Goal: Task Accomplishment & Management: Use online tool/utility

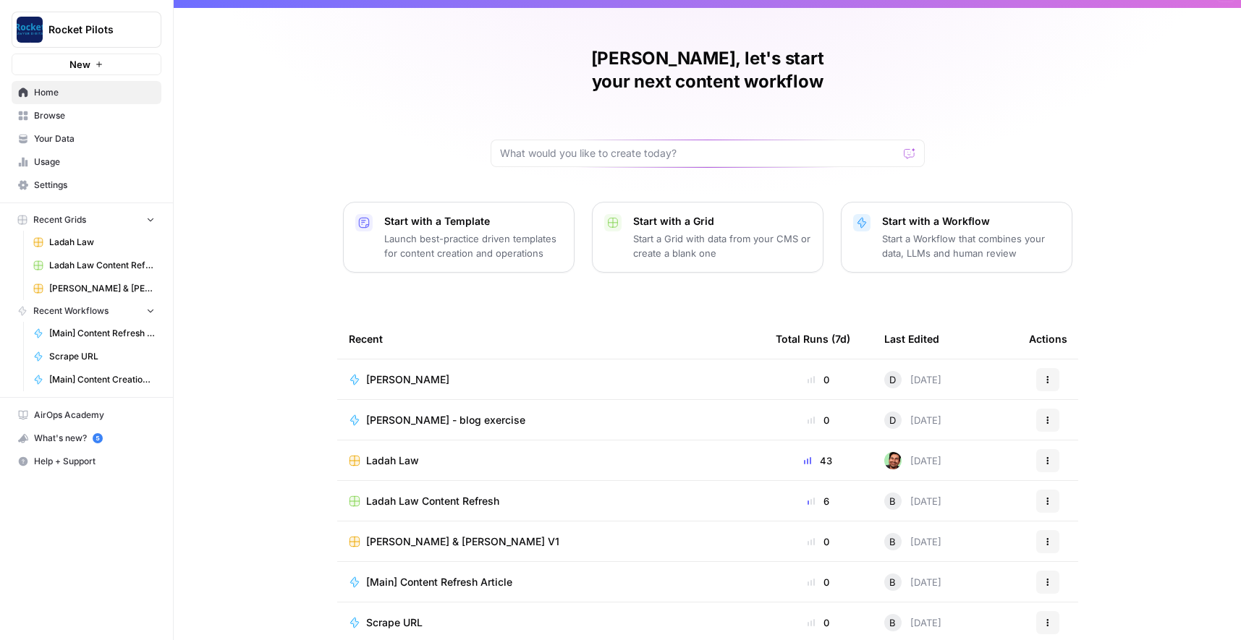
scroll to position [25, 0]
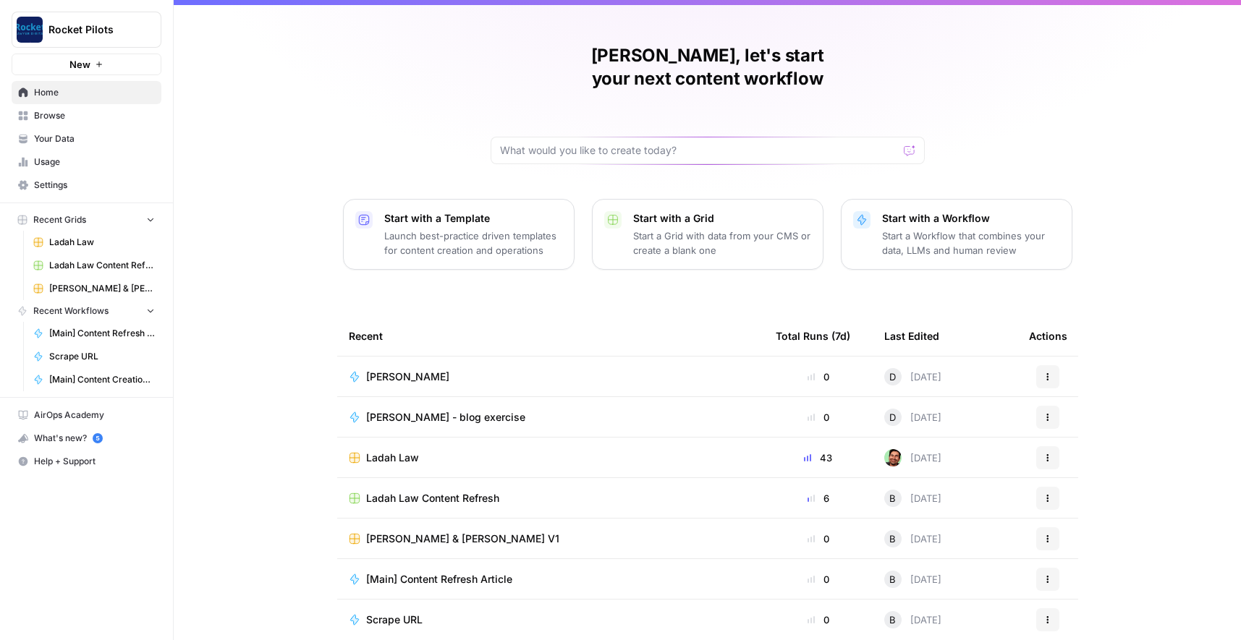
click at [54, 117] on span "Browse" at bounding box center [94, 115] width 121 height 13
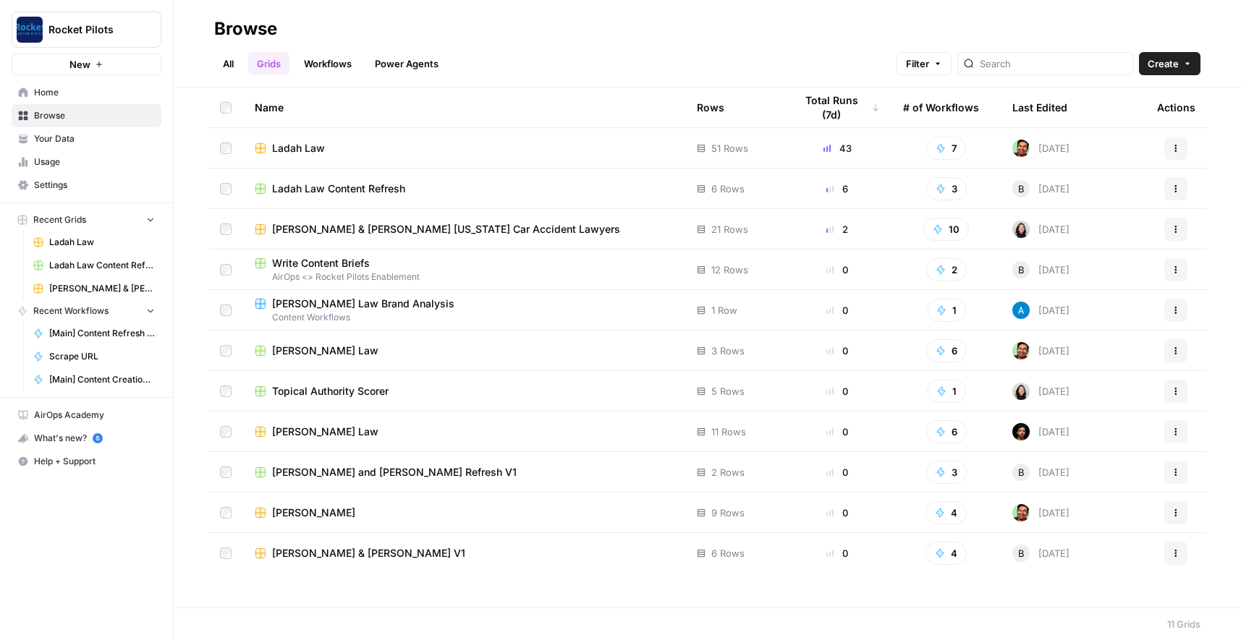
click at [389, 224] on span "[PERSON_NAME] & [PERSON_NAME] [US_STATE] Car Accident Lawyers" at bounding box center [446, 229] width 348 height 14
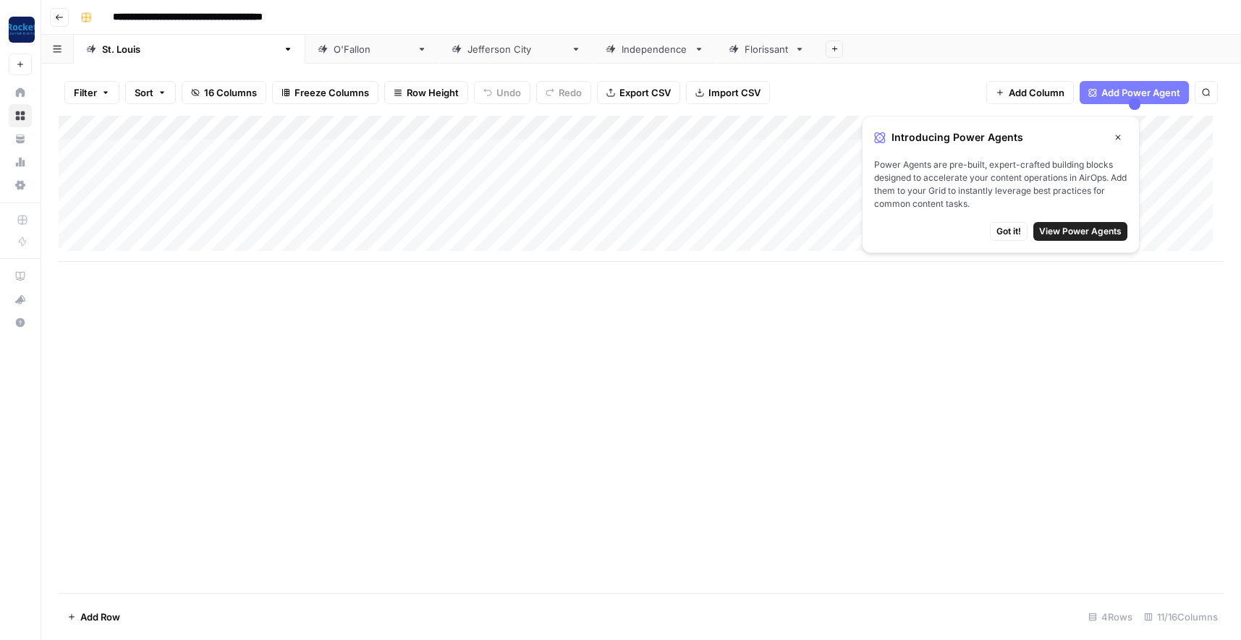
click at [1017, 228] on span "Got it!" at bounding box center [1008, 231] width 25 height 13
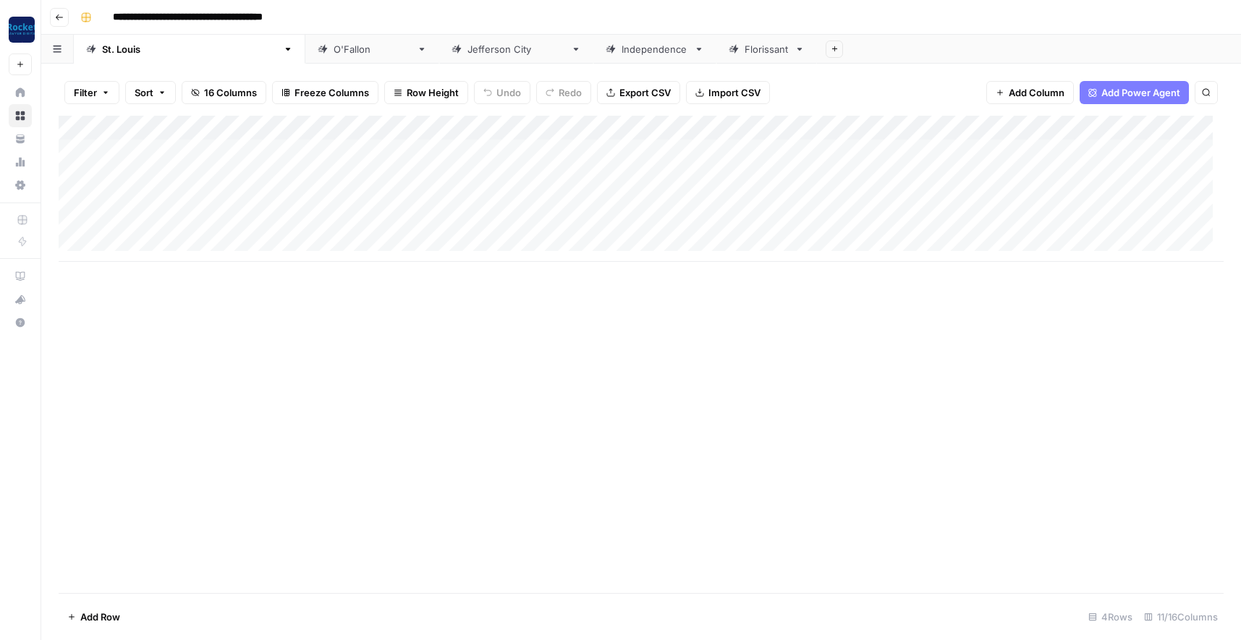
click at [111, 200] on div "Add Column" at bounding box center [641, 189] width 1165 height 146
type textarea "**********"
click at [297, 178] on div "Add Column" at bounding box center [641, 189] width 1165 height 146
click at [269, 195] on div "Add Column" at bounding box center [641, 189] width 1165 height 146
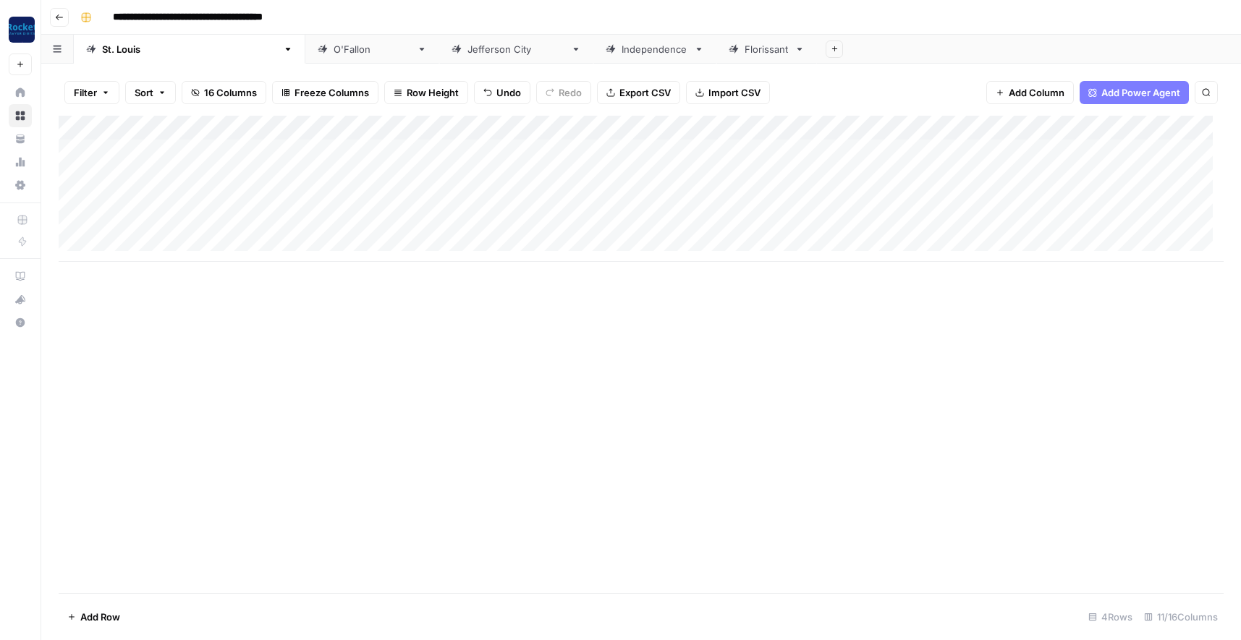
click at [269, 195] on div "Add Column" at bounding box center [641, 189] width 1165 height 146
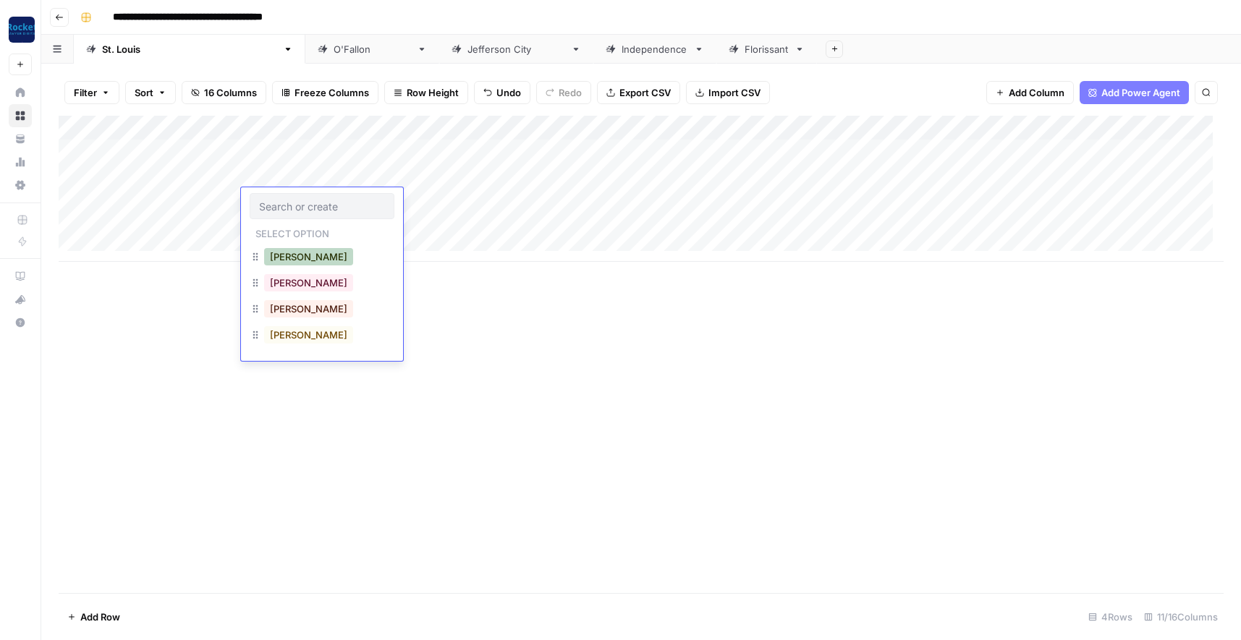
click at [282, 255] on button "Daniel" at bounding box center [308, 256] width 89 height 17
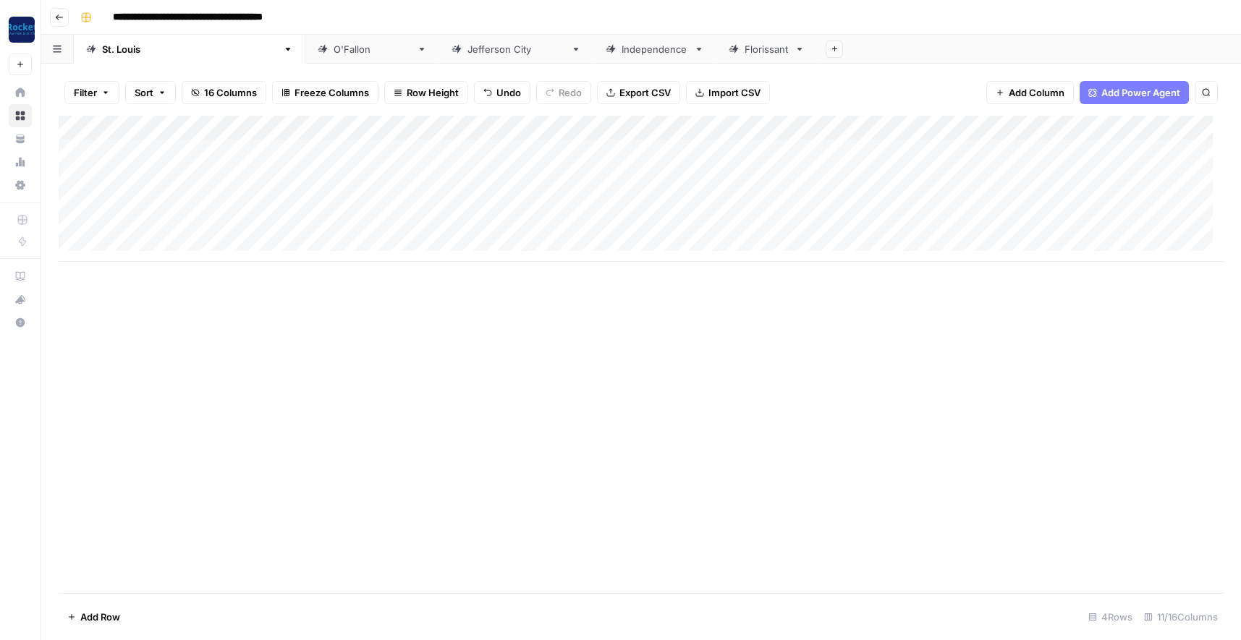
click at [520, 198] on div "Add Column" at bounding box center [641, 189] width 1165 height 146
click at [1020, 92] on span "Add Column" at bounding box center [1037, 92] width 56 height 14
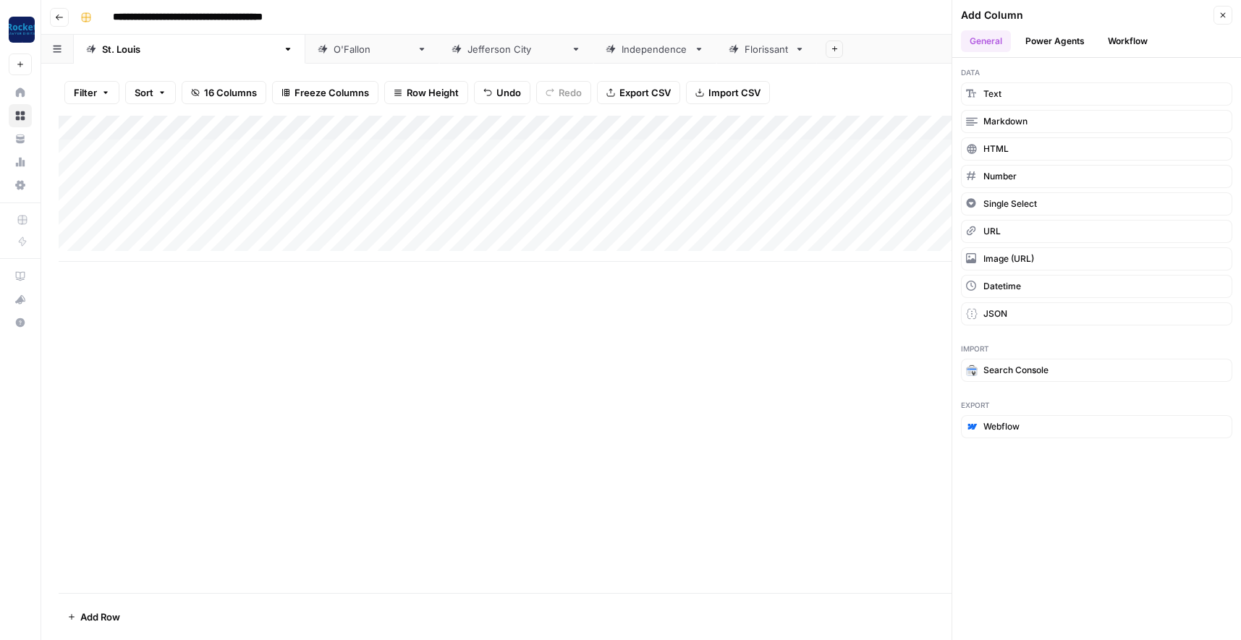
click at [680, 338] on div "Add Column" at bounding box center [641, 355] width 1165 height 478
click at [1054, 203] on button "Single Select" at bounding box center [1096, 203] width 271 height 23
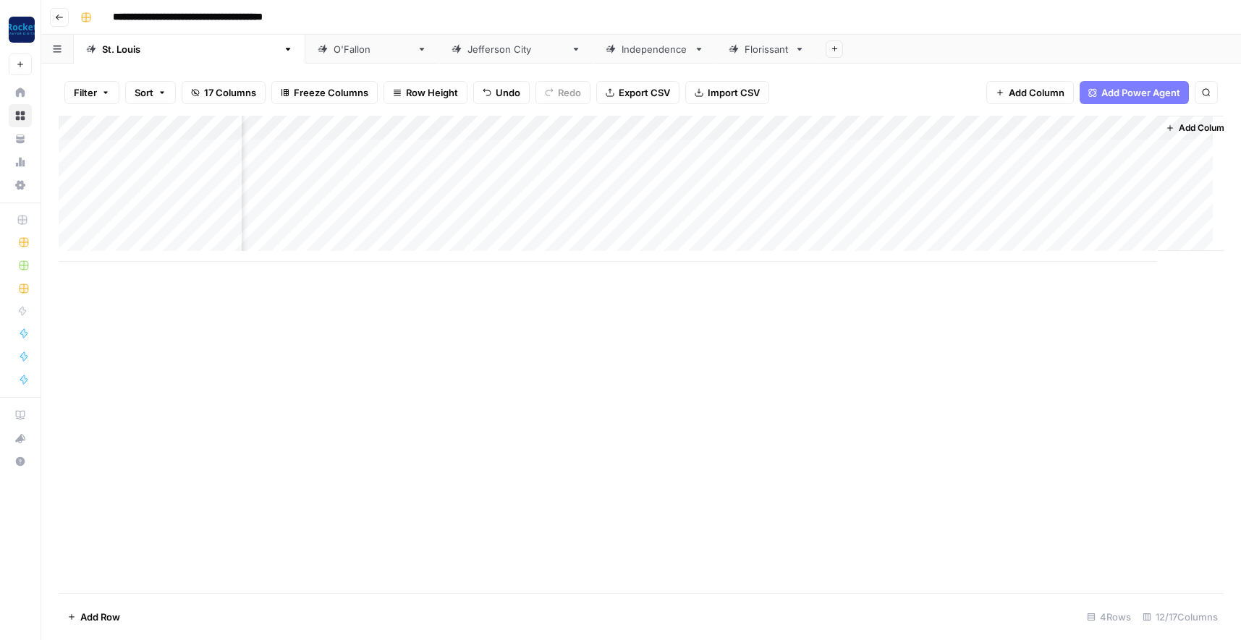
scroll to position [0, 496]
drag, startPoint x: 1054, startPoint y: 126, endPoint x: 323, endPoint y: 122, distance: 730.9
click at [323, 122] on div "Add Column" at bounding box center [641, 189] width 1165 height 146
drag, startPoint x: 775, startPoint y: 124, endPoint x: 410, endPoint y: 127, distance: 364.7
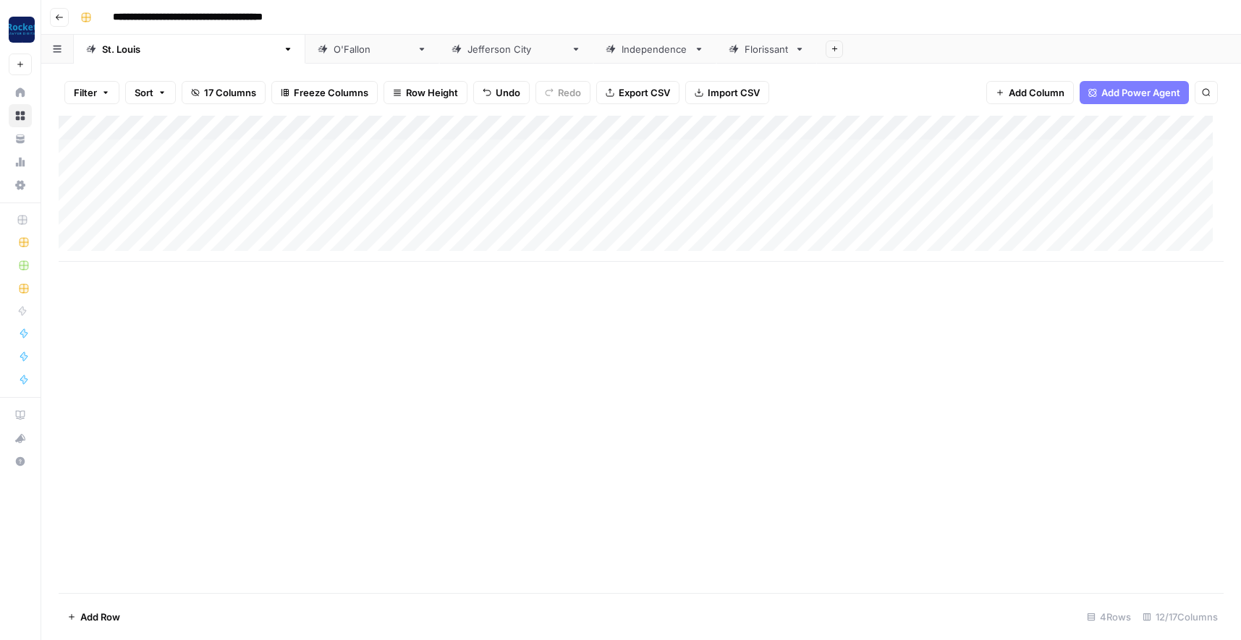
click at [410, 127] on div "Add Column" at bounding box center [641, 189] width 1165 height 146
click at [458, 128] on div "Add Column" at bounding box center [641, 189] width 1165 height 146
click at [405, 167] on input "New Column" at bounding box center [443, 163] width 176 height 14
type input "N"
type input "Content Type"
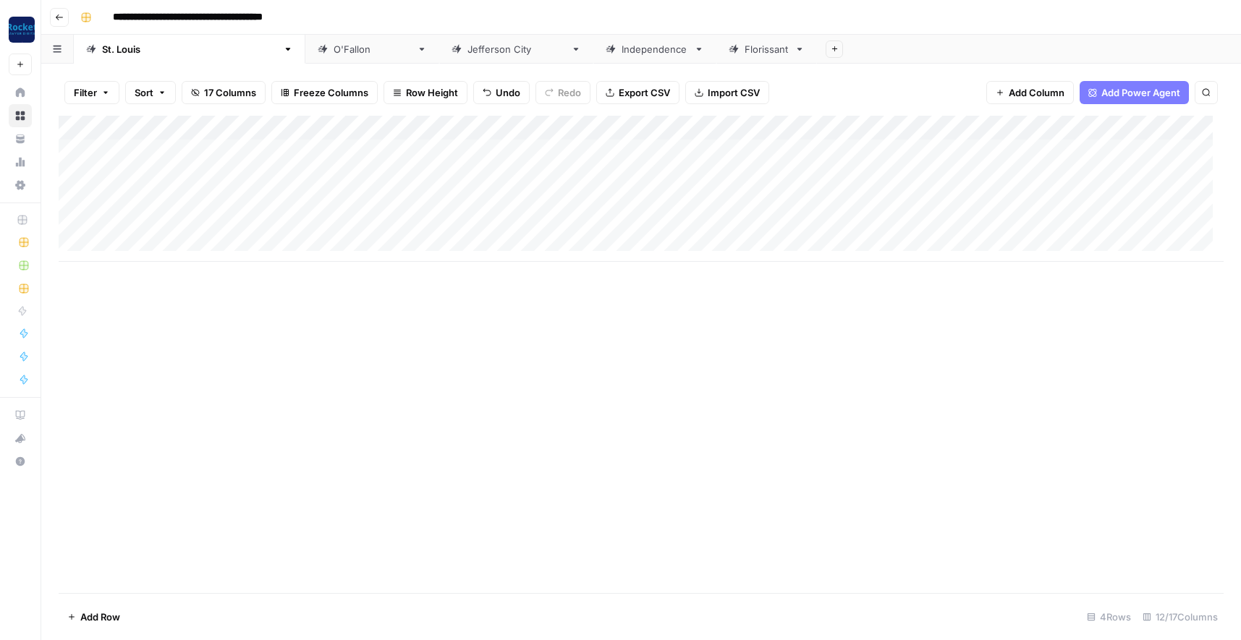
click at [462, 124] on div "Add Column" at bounding box center [641, 189] width 1165 height 146
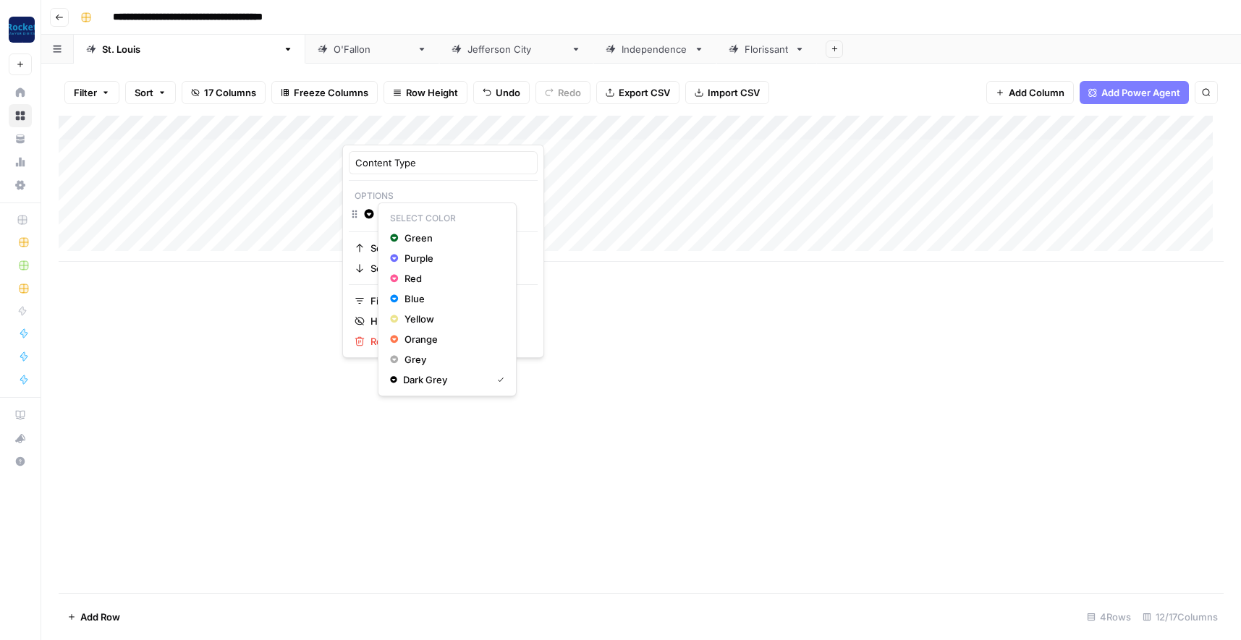
click at [365, 213] on icon "button" at bounding box center [369, 213] width 9 height 9
click at [413, 212] on input "Add Option" at bounding box center [457, 214] width 147 height 14
drag, startPoint x: 451, startPoint y: 213, endPoint x: 378, endPoint y: 208, distance: 73.3
click at [378, 208] on div "Change color Add Option" at bounding box center [443, 216] width 189 height 20
click at [405, 237] on span "Green" at bounding box center [452, 238] width 94 height 14
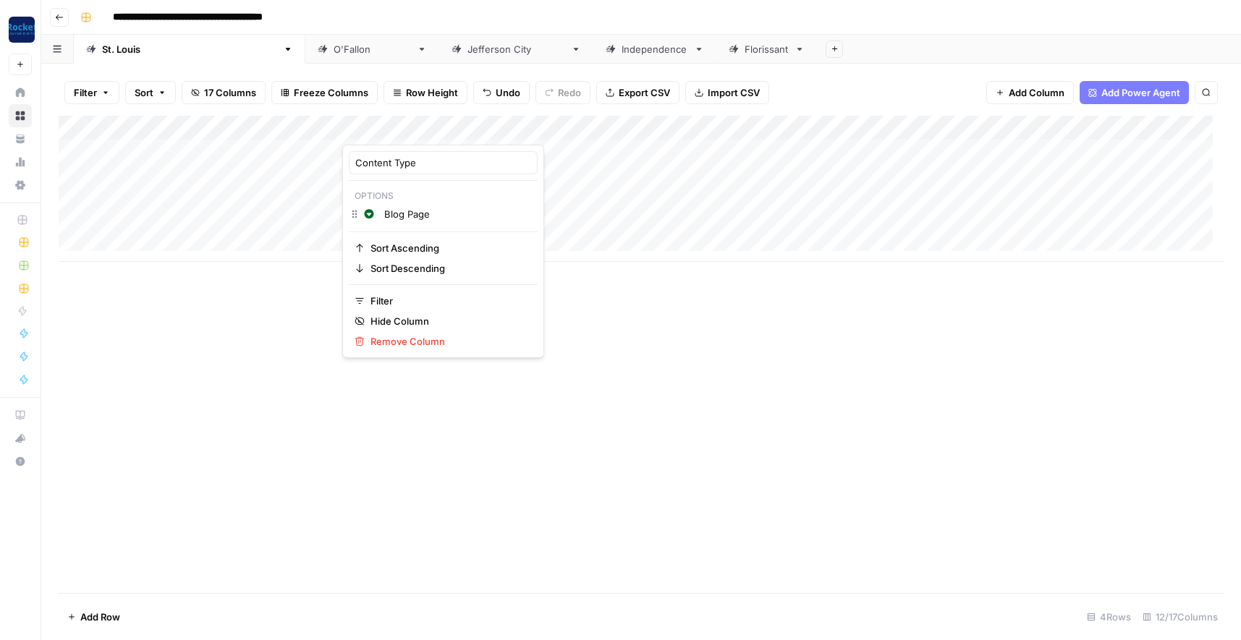
click at [428, 216] on input "Blog Page" at bounding box center [457, 214] width 147 height 14
click at [444, 213] on input "Blog Post" at bounding box center [457, 214] width 147 height 14
click at [454, 181] on div "Content Type Options Change color Blog Post Sort Ascending Sort Descending Filt…" at bounding box center [443, 251] width 202 height 213
click at [354, 215] on div "Change color Blog Post" at bounding box center [443, 216] width 189 height 20
click at [376, 191] on p "Options" at bounding box center [443, 196] width 189 height 19
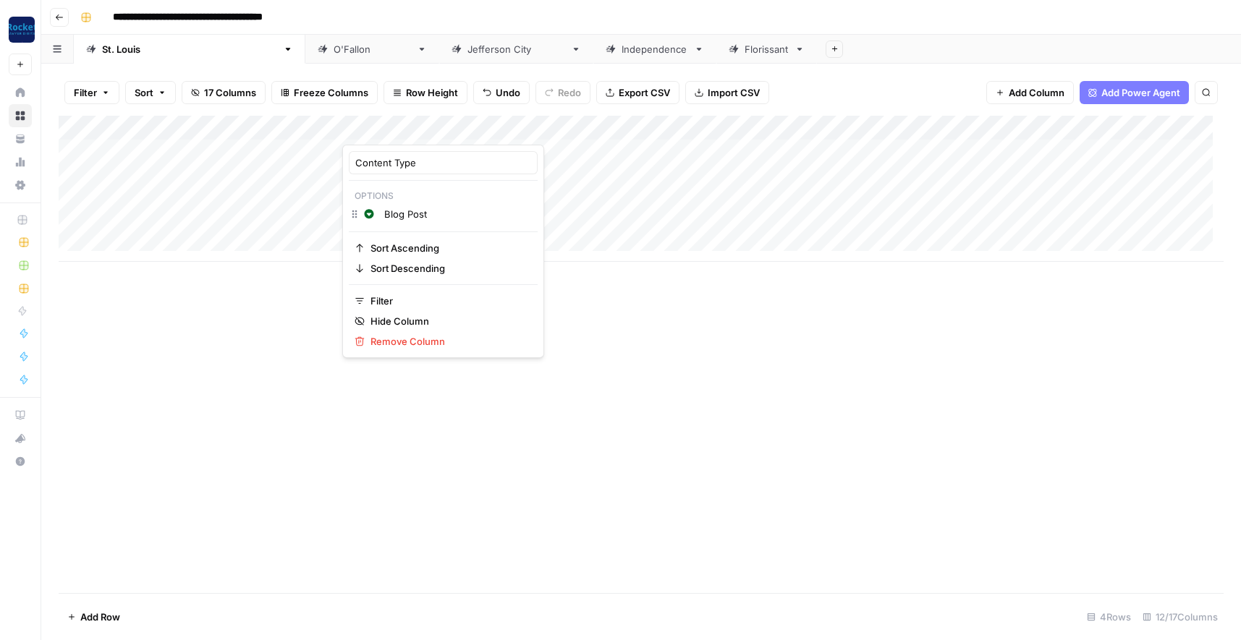
click at [397, 197] on p "Options" at bounding box center [443, 196] width 189 height 19
click at [453, 214] on input "Blog Post" at bounding box center [457, 214] width 147 height 14
type input "B"
type input "Practice Area Page"
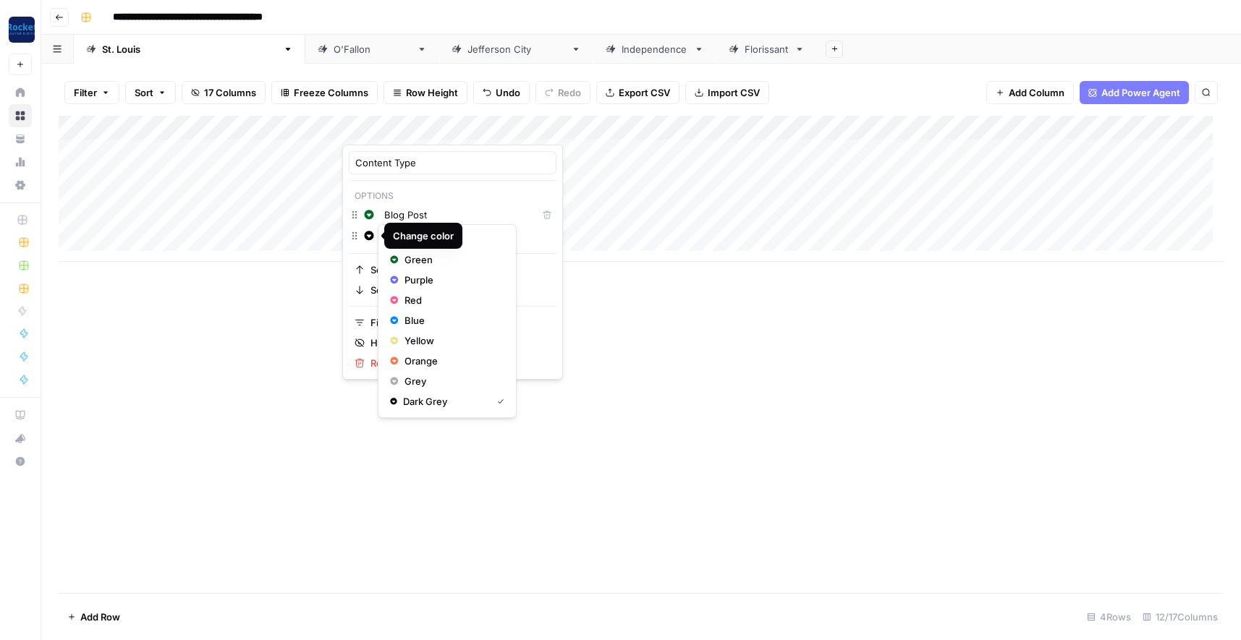
click at [363, 238] on button "Change color" at bounding box center [368, 235] width 17 height 17
click at [370, 235] on icon "button" at bounding box center [369, 236] width 10 height 10
click at [413, 318] on span "Blue" at bounding box center [452, 320] width 94 height 14
click at [574, 302] on div "Add Column" at bounding box center [641, 355] width 1165 height 478
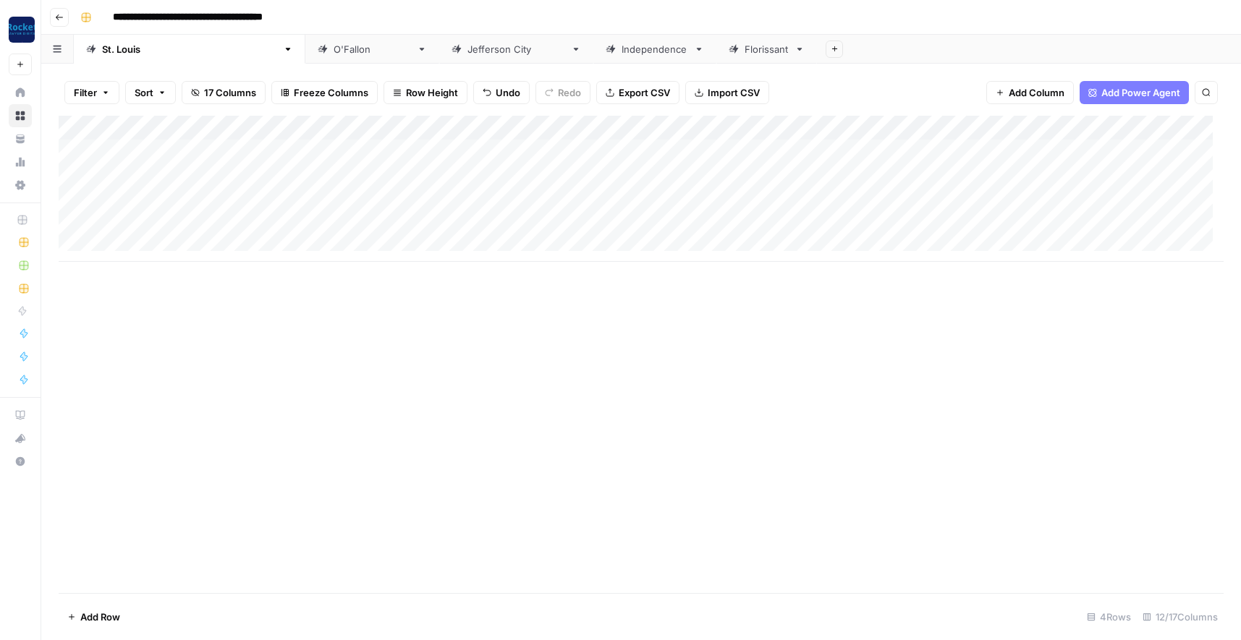
click at [688, 127] on div "Add Column" at bounding box center [641, 189] width 1165 height 146
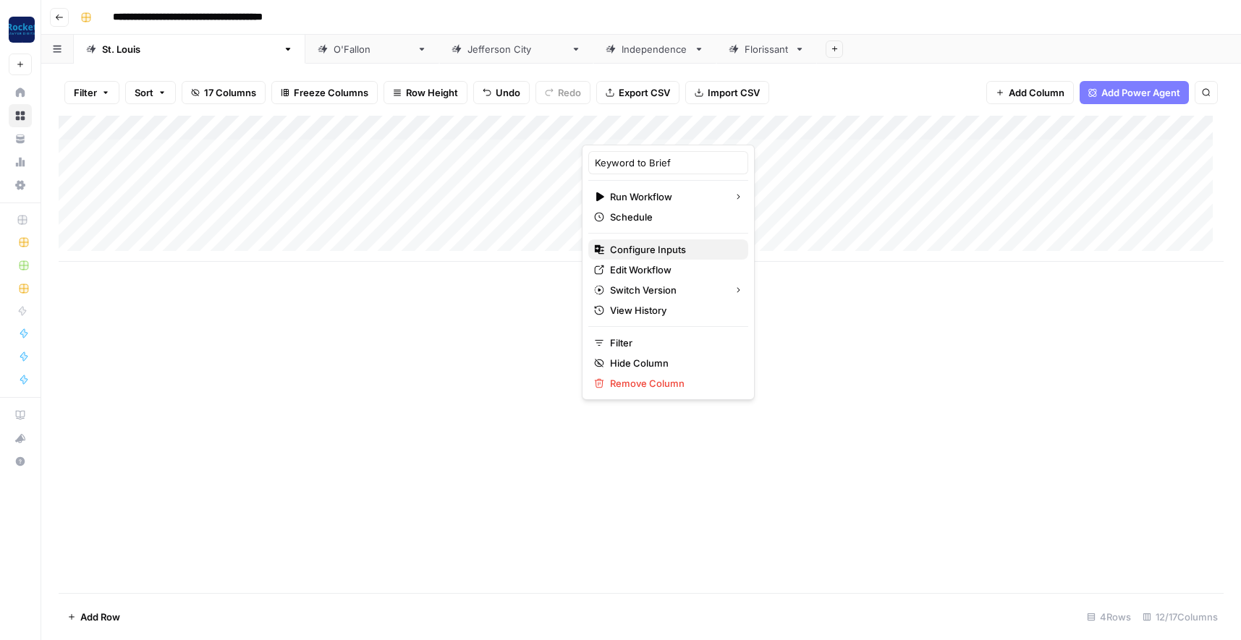
click at [653, 247] on span "Configure Inputs" at bounding box center [673, 249] width 127 height 14
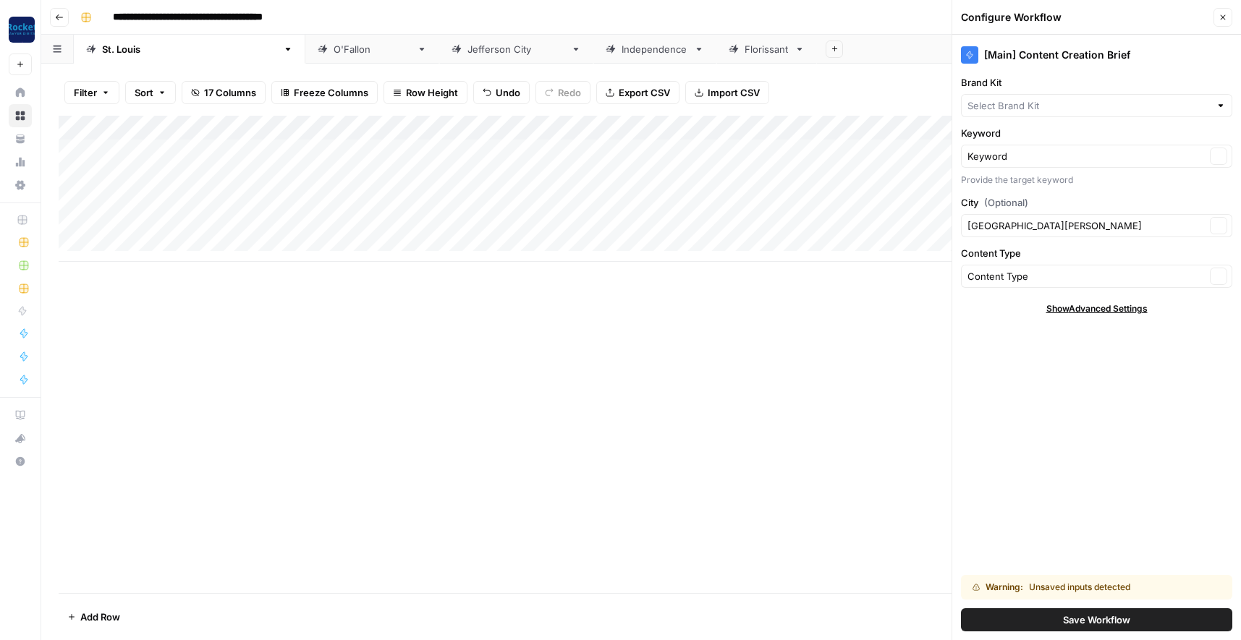
type input "[PERSON_NAME] & [PERSON_NAME] [US_STATE] Car Accident Lawyers"
click at [1085, 620] on span "Save Workflow" at bounding box center [1096, 620] width 67 height 14
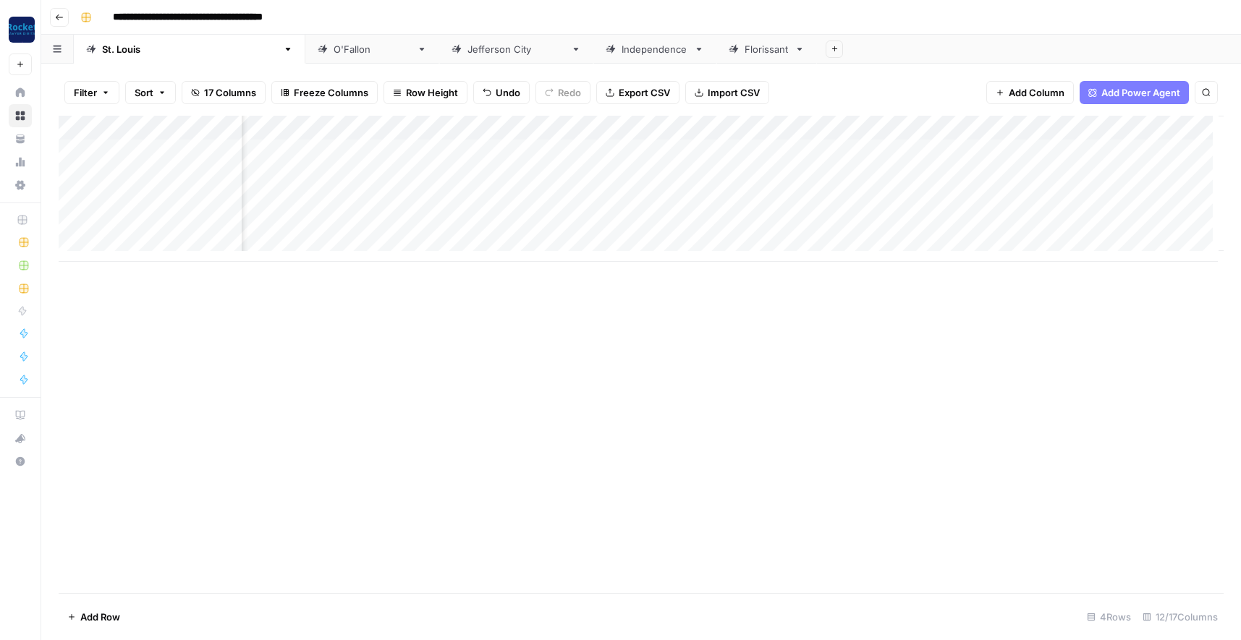
scroll to position [0, 433]
click at [1037, 88] on span "Add Column" at bounding box center [1037, 92] width 56 height 14
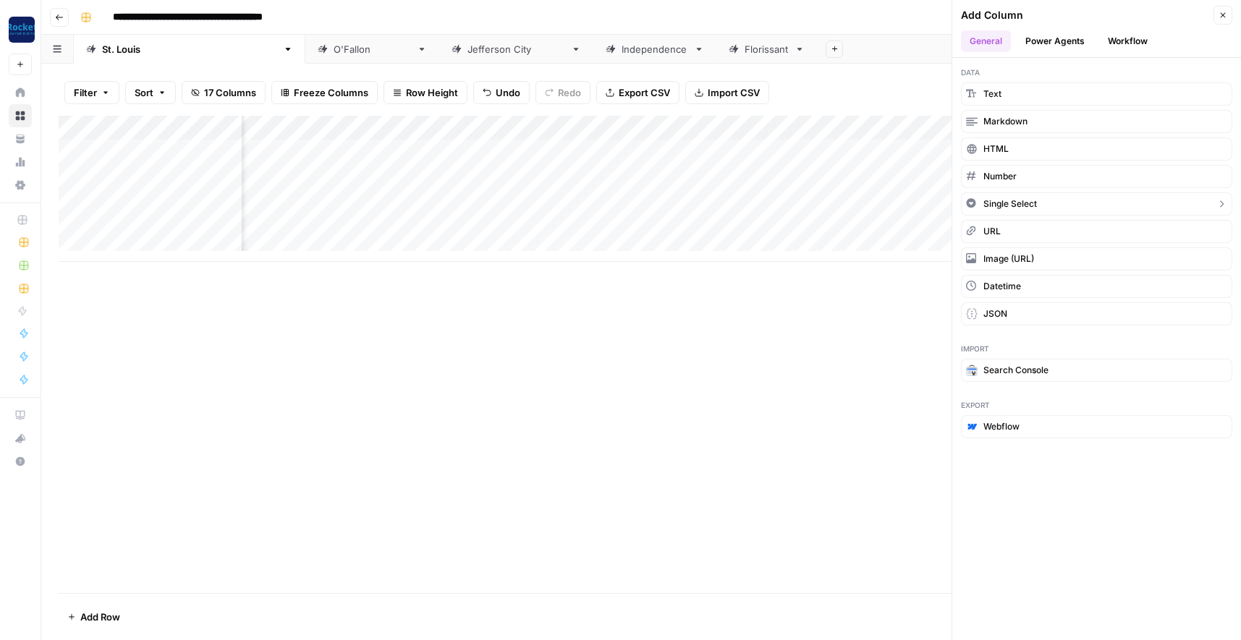
click at [1007, 201] on span "Single Select" at bounding box center [1010, 204] width 54 height 13
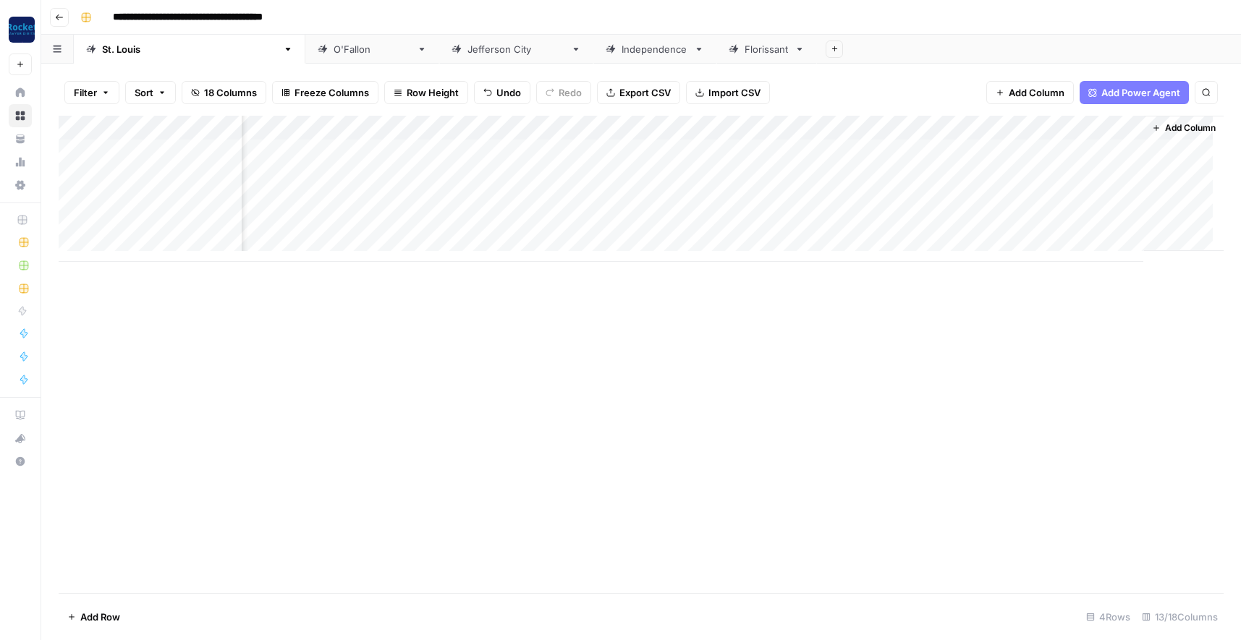
scroll to position [0, 626]
drag, startPoint x: 1053, startPoint y: 124, endPoint x: 558, endPoint y: 122, distance: 495.0
click at [558, 122] on div "Add Column" at bounding box center [641, 189] width 1165 height 146
click at [599, 127] on div "Add Column" at bounding box center [641, 189] width 1165 height 146
click at [562, 156] on input "New Column" at bounding box center [582, 163] width 176 height 14
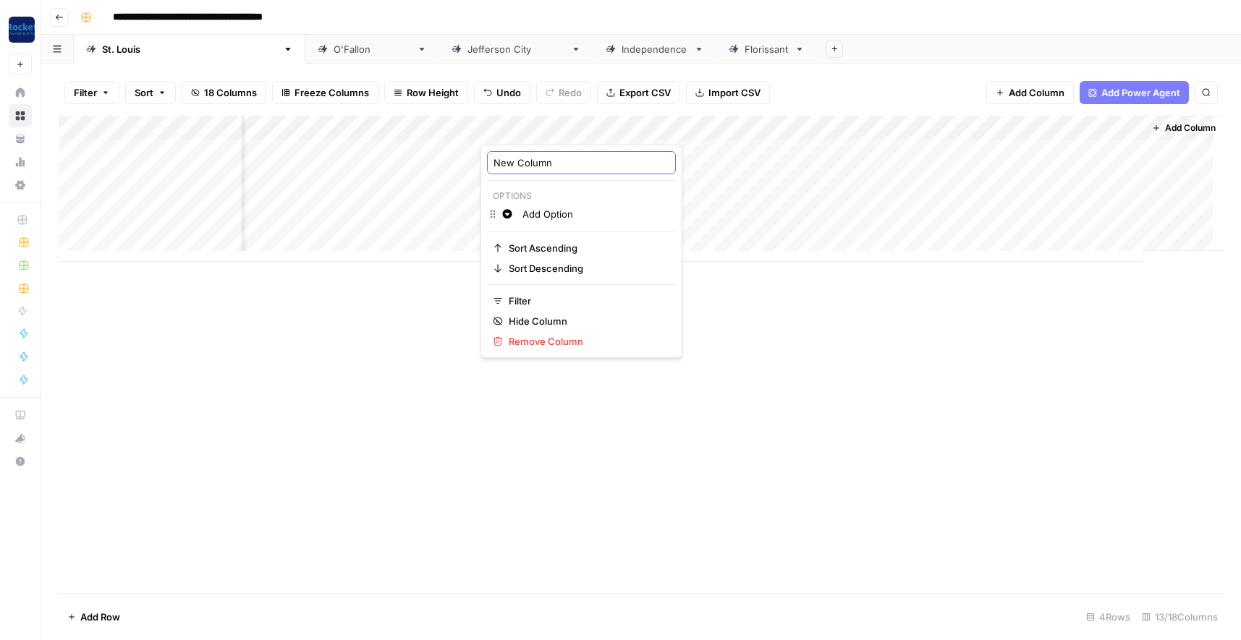
click at [562, 158] on input "New Column" at bounding box center [582, 163] width 176 height 14
click at [559, 128] on div "Add Column" at bounding box center [641, 189] width 1165 height 146
drag, startPoint x: 560, startPoint y: 162, endPoint x: 497, endPoint y: 156, distance: 63.3
click at [497, 156] on input "New Column" at bounding box center [582, 163] width 176 height 14
type input "N"
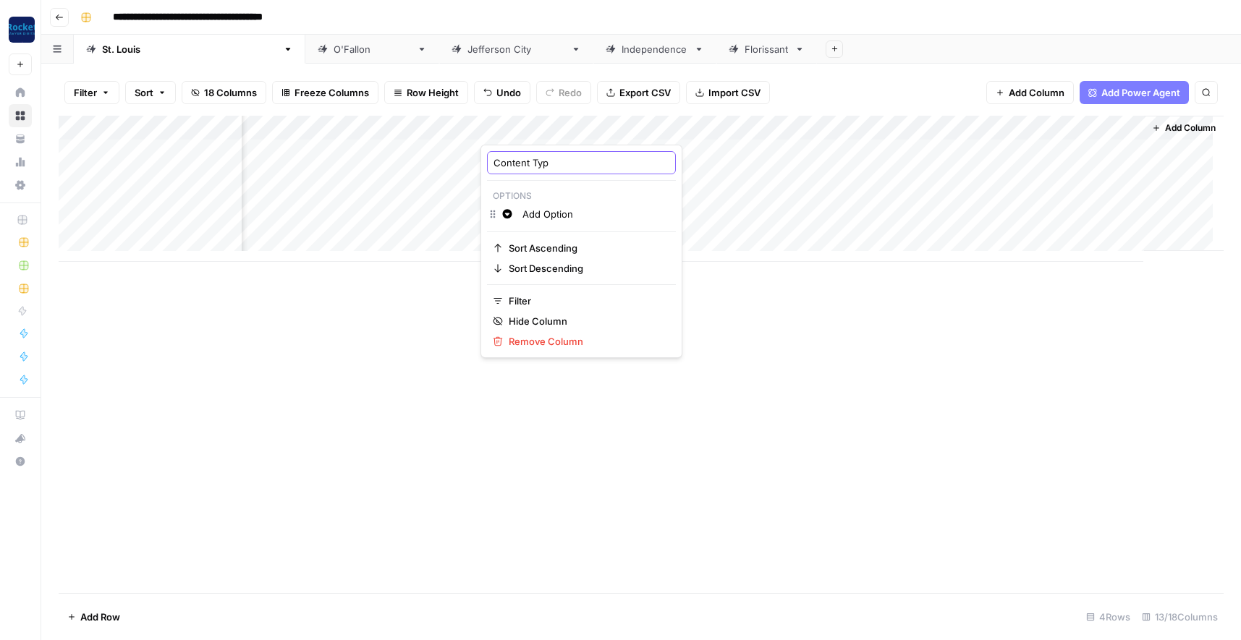
type input "Content Type"
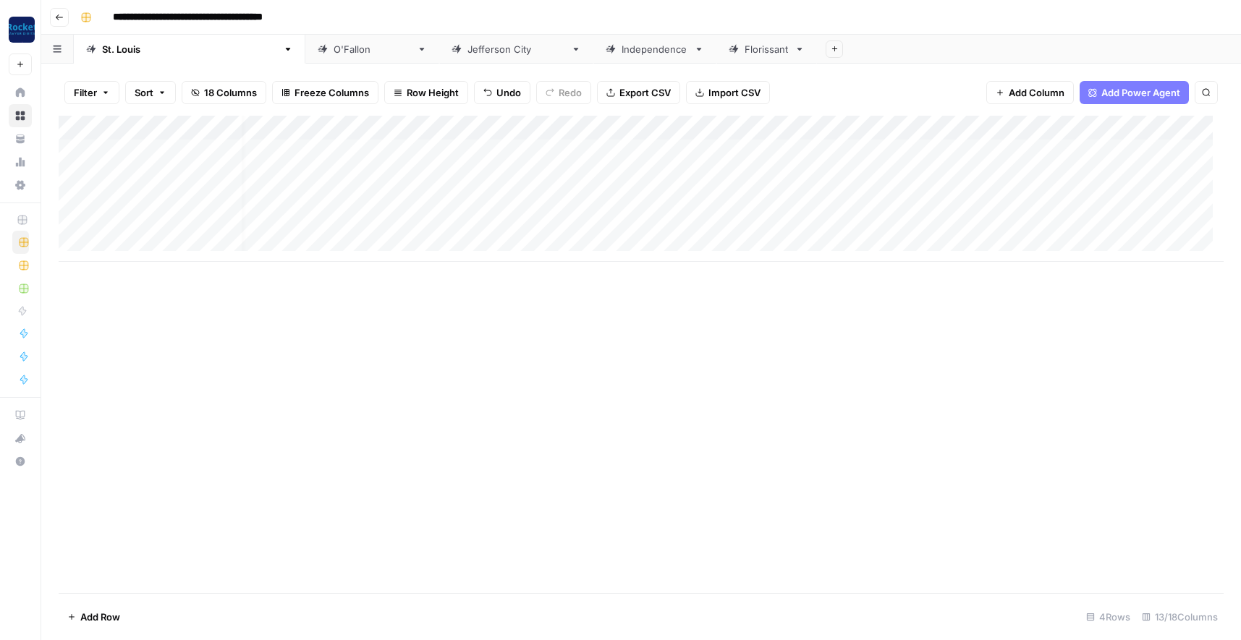
scroll to position [0, 0]
click at [459, 130] on div "Add Column" at bounding box center [641, 189] width 1165 height 146
click at [457, 237] on input "Add Option" at bounding box center [467, 236] width 166 height 14
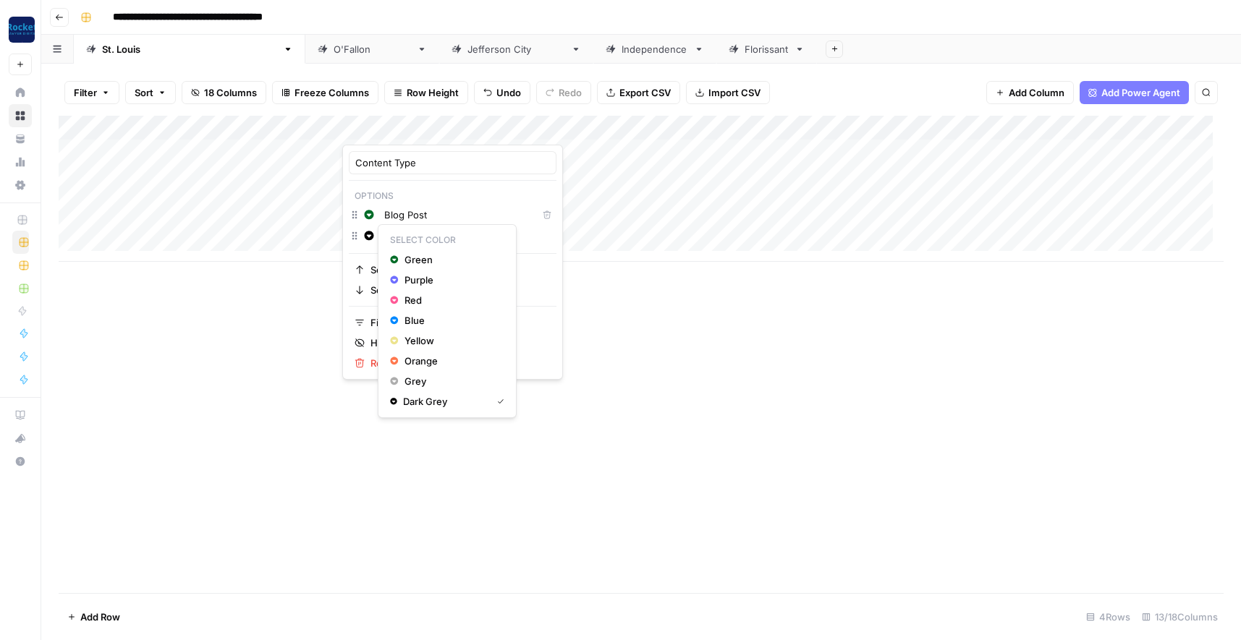
drag, startPoint x: 454, startPoint y: 238, endPoint x: 371, endPoint y: 229, distance: 84.4
click at [371, 229] on div "Change color Add Option" at bounding box center [453, 237] width 208 height 20
click at [504, 237] on p "Select Color" at bounding box center [447, 240] width 126 height 19
click at [482, 213] on input "Blog Post" at bounding box center [457, 215] width 147 height 14
click at [449, 237] on input "Add Option" at bounding box center [467, 236] width 166 height 14
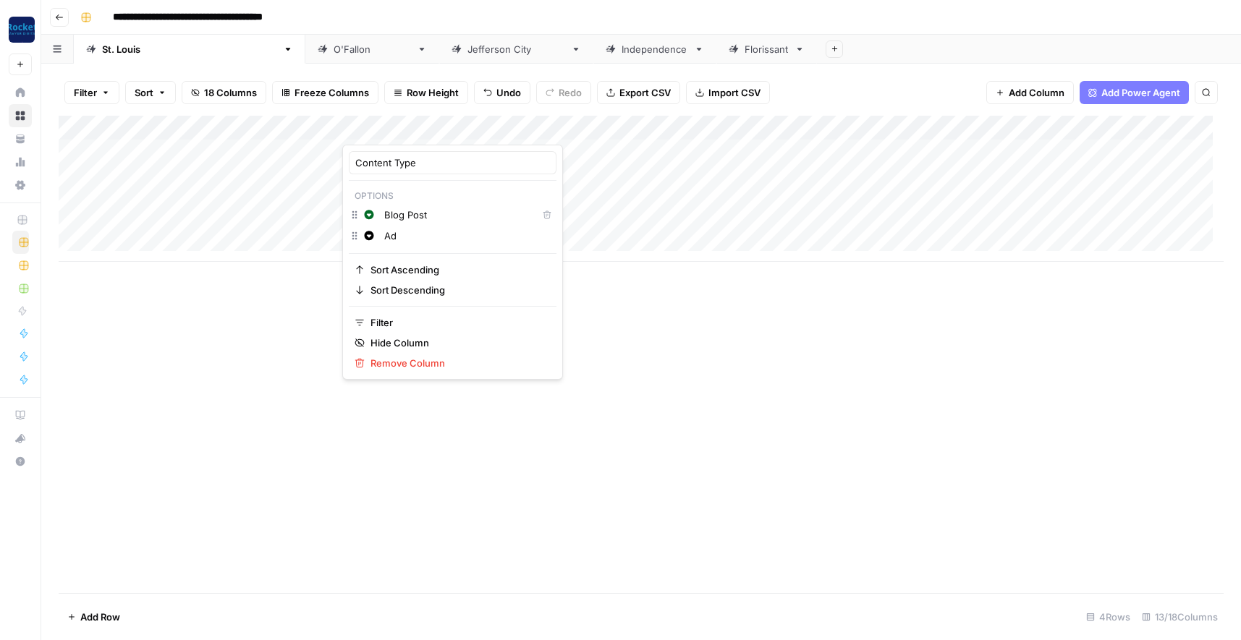
type input "A"
type input "P"
type input "Resource"
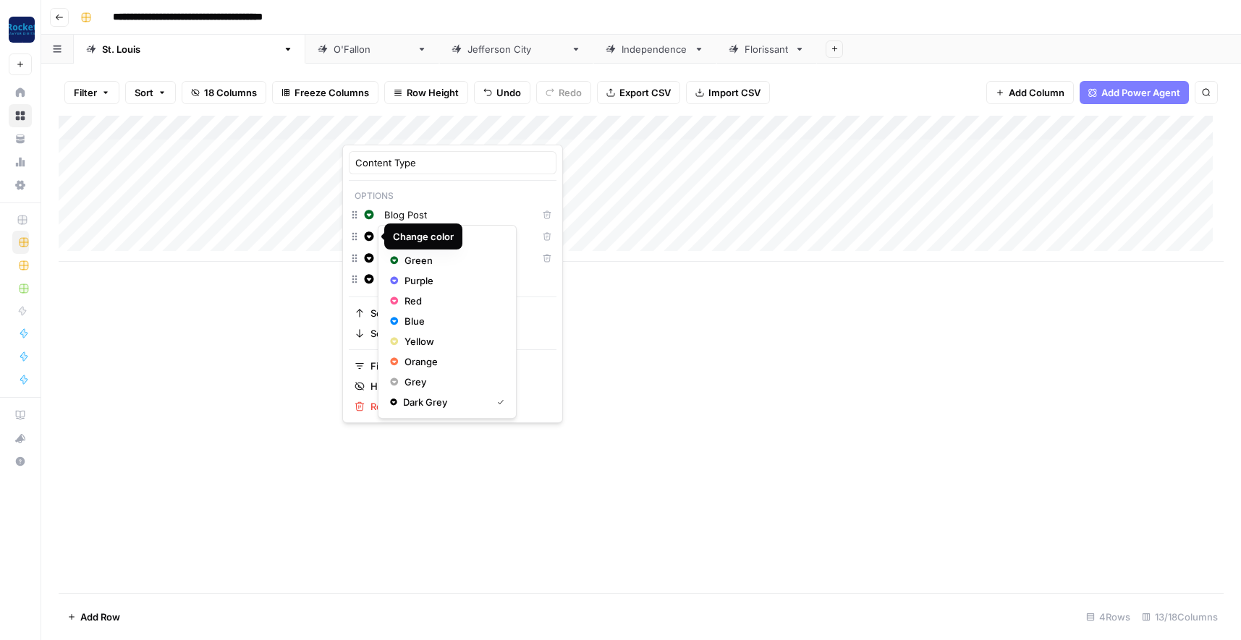
click at [368, 234] on icon "button" at bounding box center [369, 236] width 9 height 9
click at [418, 281] on span "Purple" at bounding box center [452, 281] width 94 height 14
click at [372, 257] on icon "button" at bounding box center [369, 257] width 9 height 9
click at [444, 261] on input "Resource" at bounding box center [457, 258] width 147 height 14
click at [367, 256] on icon "button" at bounding box center [369, 257] width 9 height 9
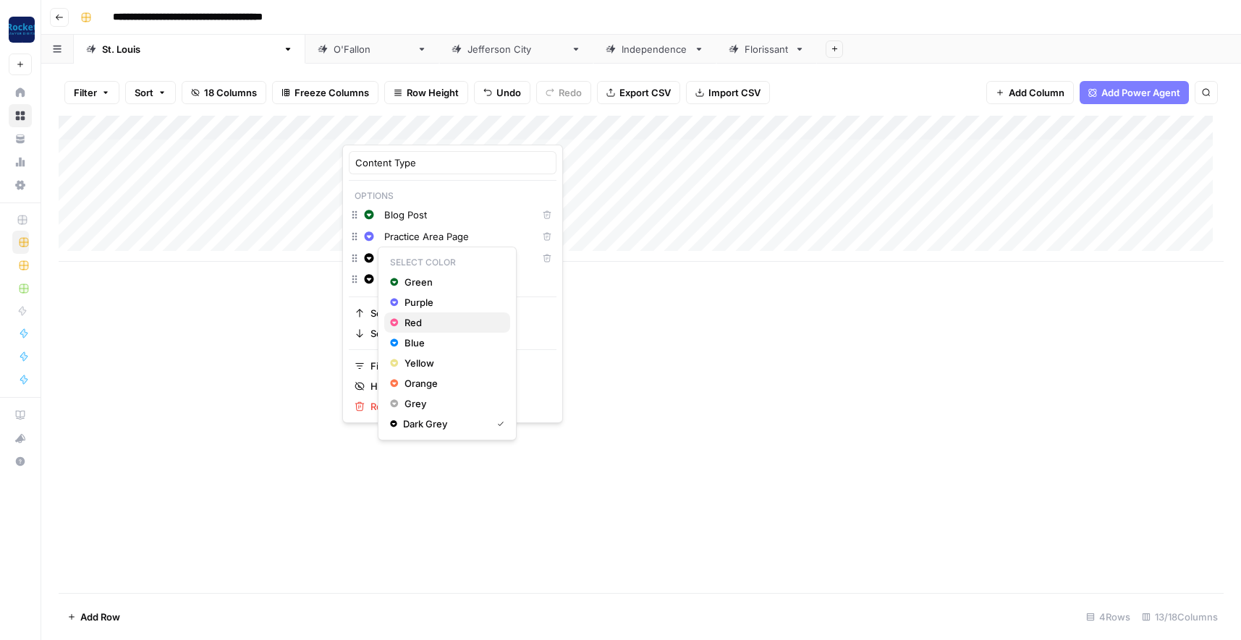
click at [413, 321] on span "Red" at bounding box center [452, 323] width 94 height 14
click at [583, 342] on div "Add Column" at bounding box center [641, 355] width 1165 height 478
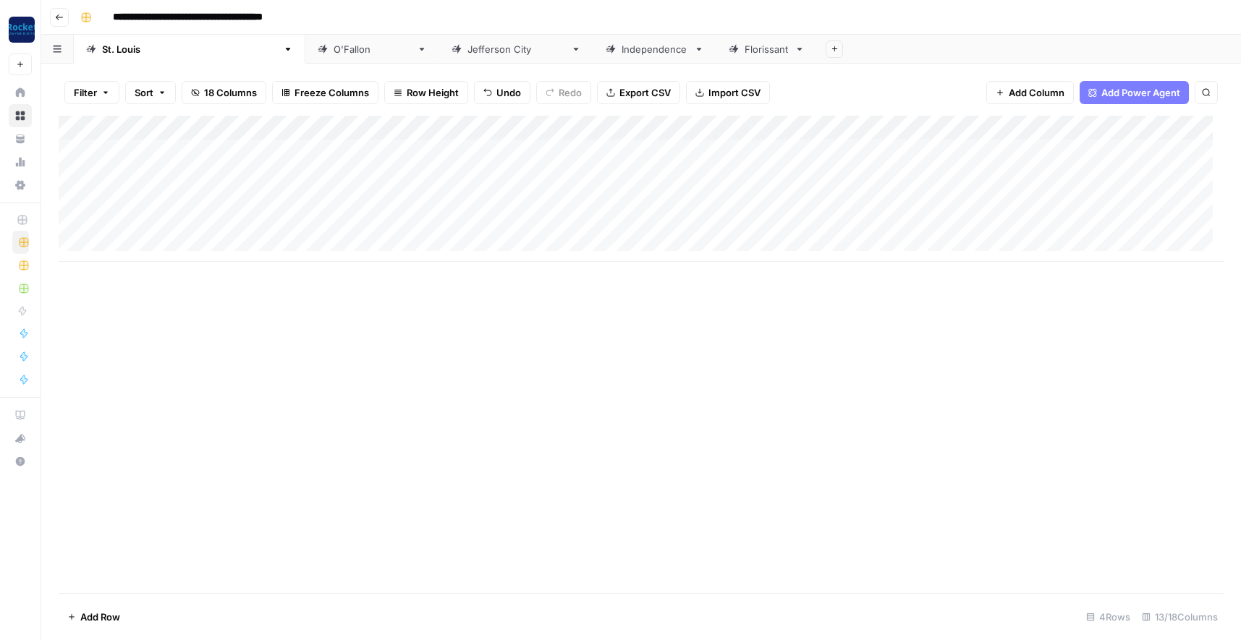
click at [427, 127] on div "Add Column" at bounding box center [641, 189] width 1165 height 146
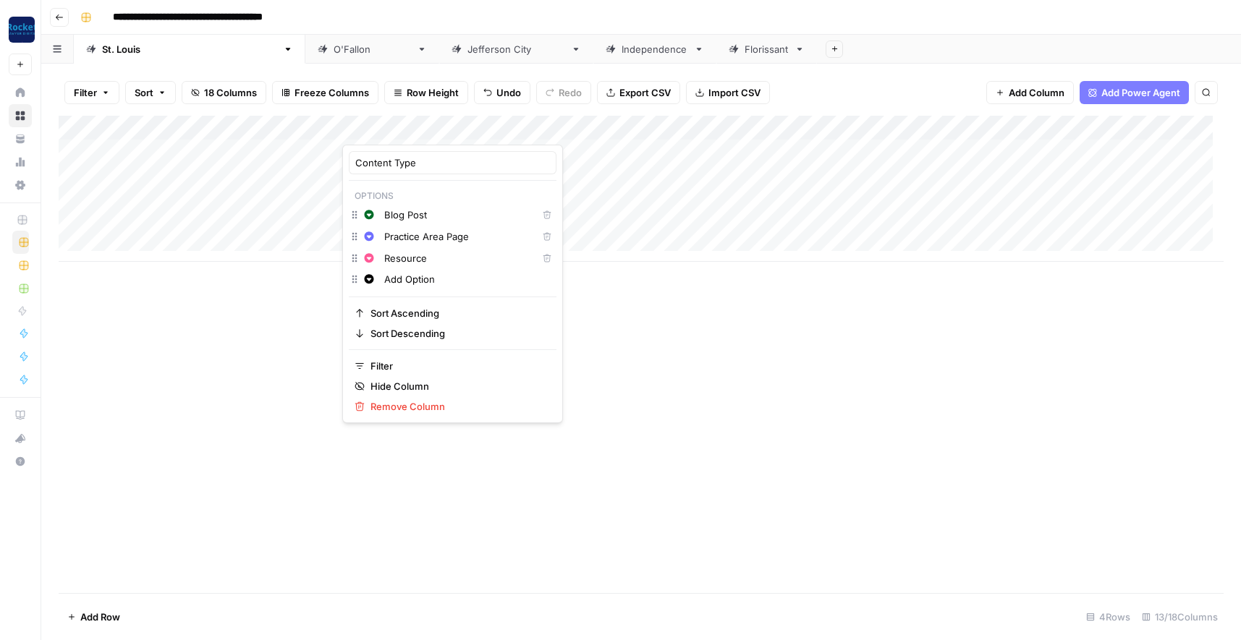
click at [597, 379] on div "Add Column" at bounding box center [641, 355] width 1165 height 478
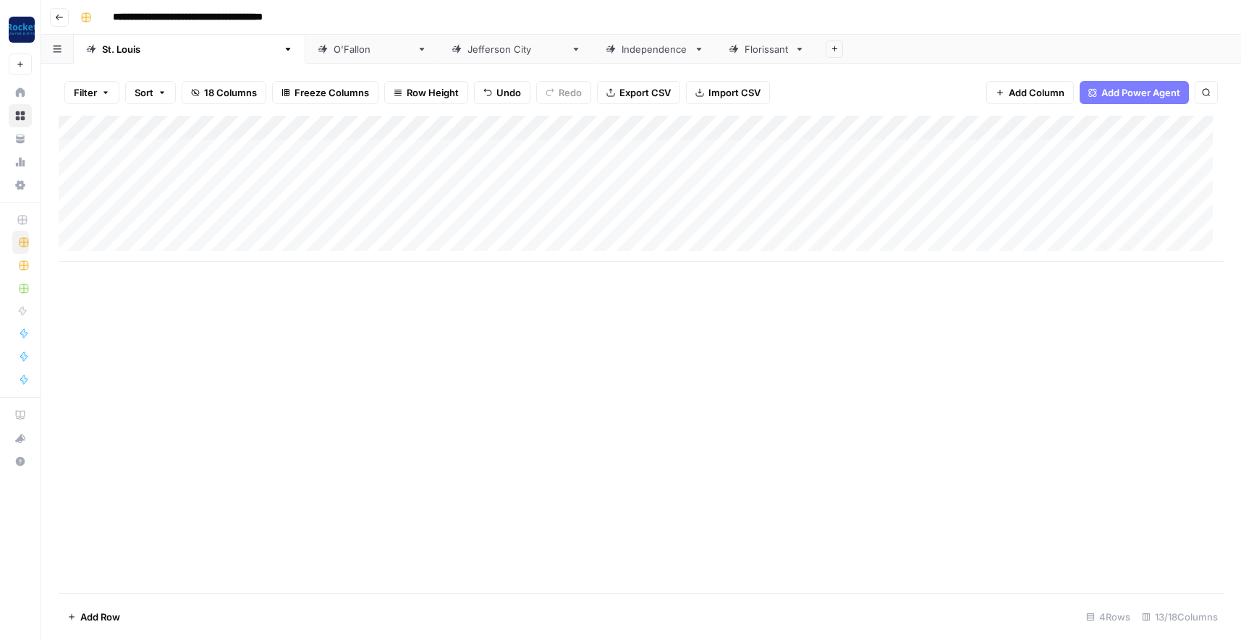
click at [685, 128] on div "Add Column" at bounding box center [641, 189] width 1165 height 146
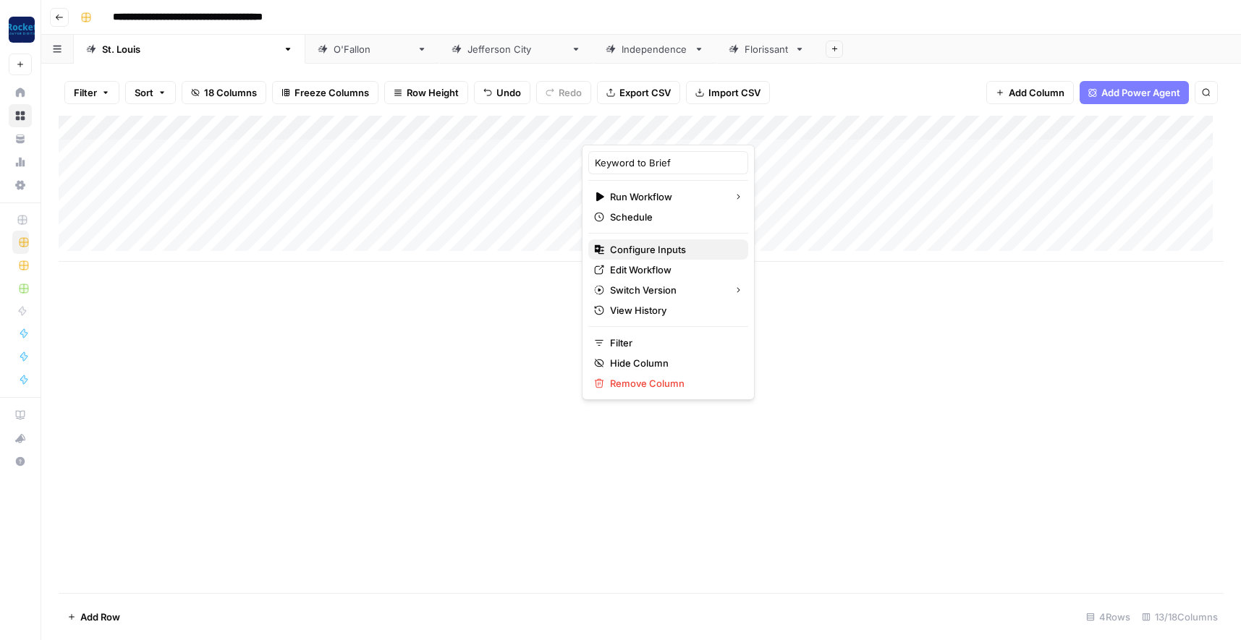
click at [647, 249] on span "Configure Inputs" at bounding box center [673, 249] width 127 height 14
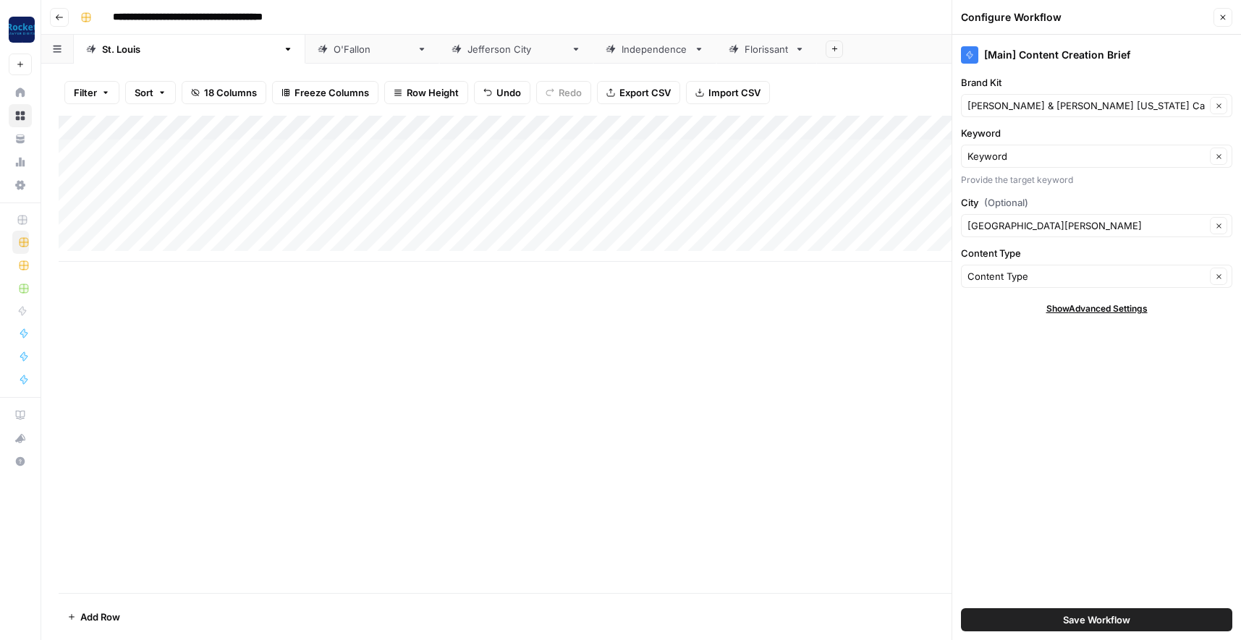
click at [1038, 617] on button "Save Workflow" at bounding box center [1096, 620] width 271 height 23
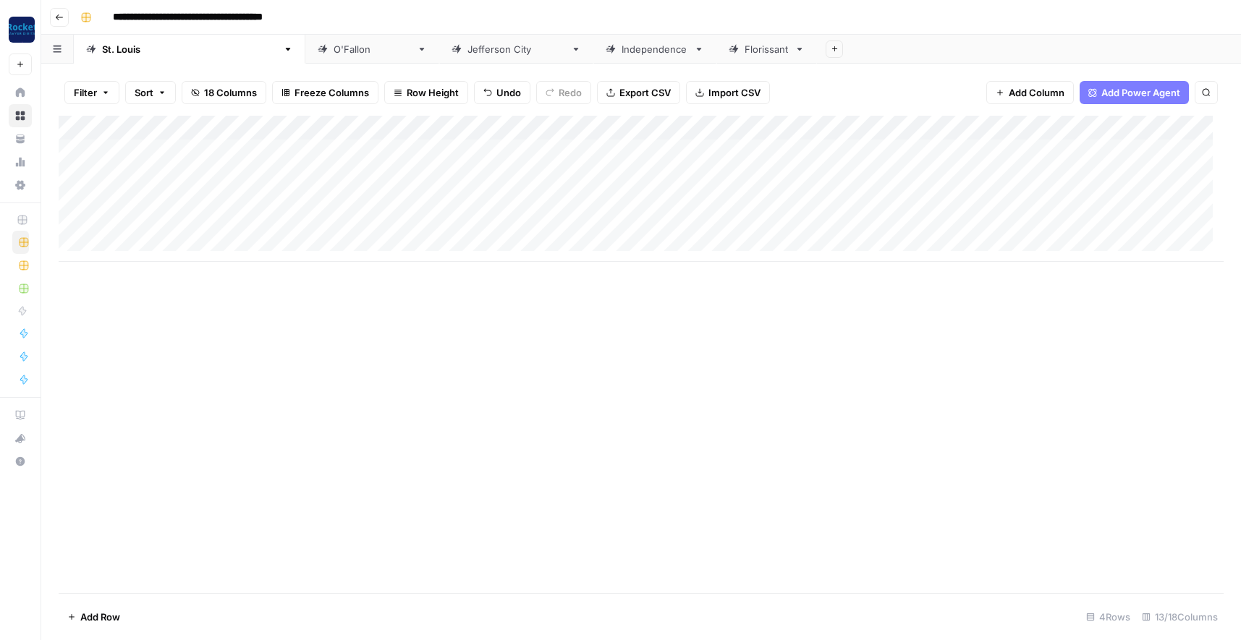
drag, startPoint x: 397, startPoint y: 123, endPoint x: 549, endPoint y: 131, distance: 151.5
click at [549, 131] on div "Add Column" at bounding box center [641, 189] width 1165 height 146
click at [1004, 130] on div "Add Column" at bounding box center [641, 189] width 1165 height 146
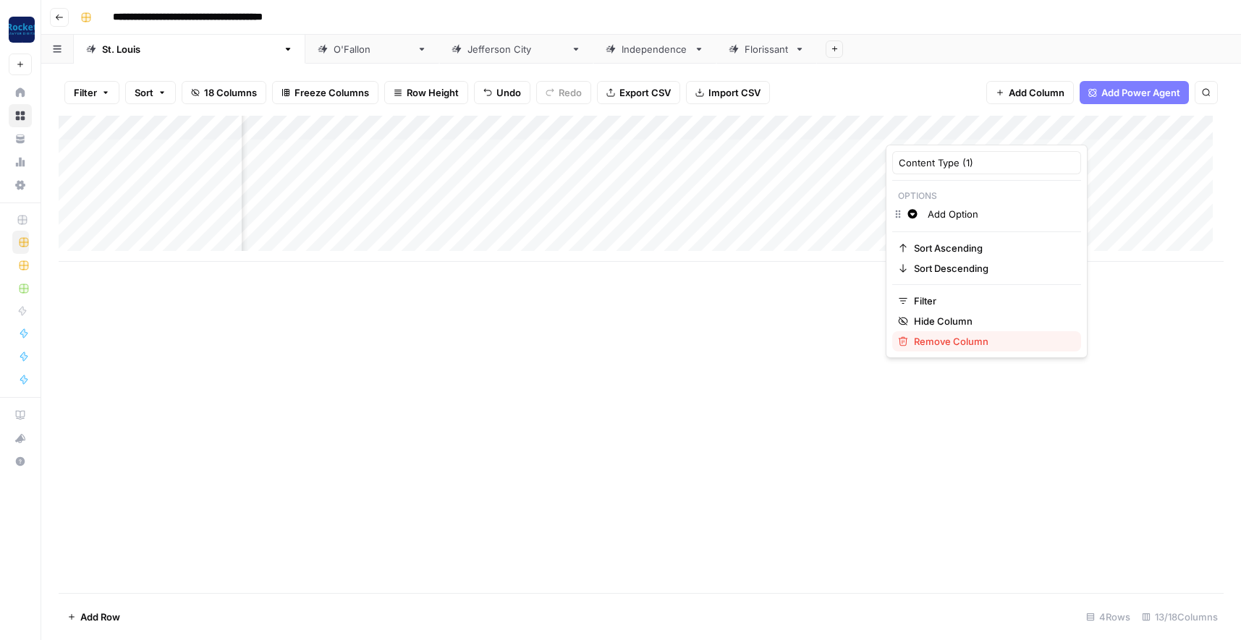
click at [946, 339] on span "Remove Column" at bounding box center [992, 341] width 156 height 14
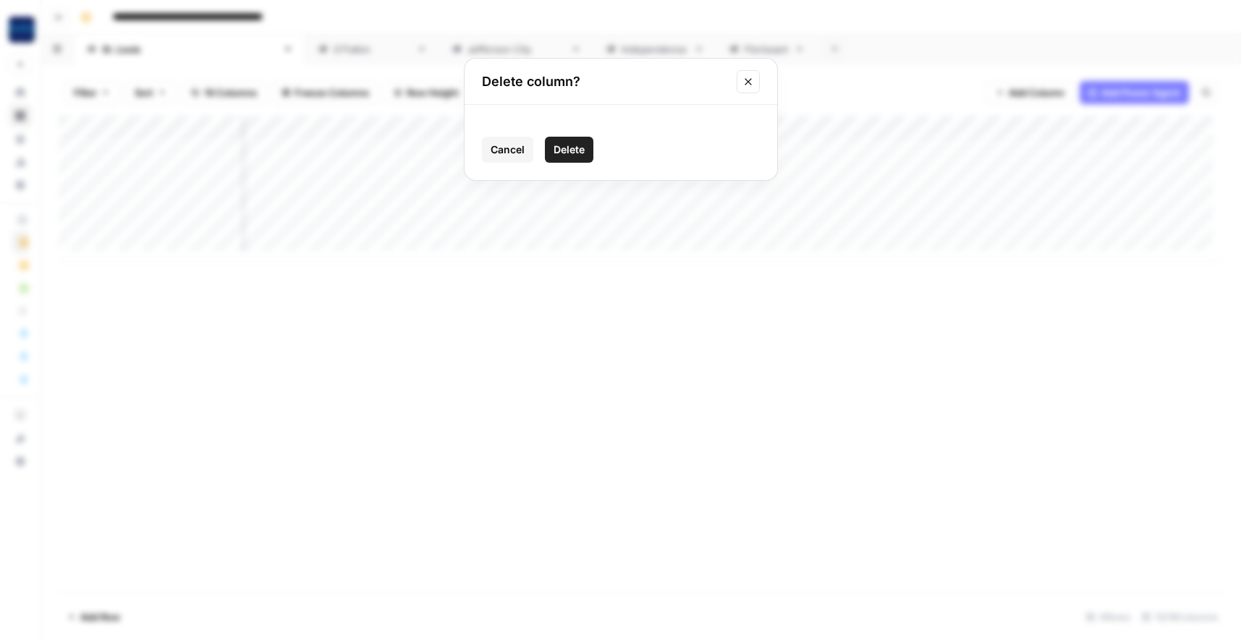
click at [570, 150] on span "Delete" at bounding box center [569, 150] width 31 height 14
click at [687, 125] on div "Add Column" at bounding box center [641, 189] width 1165 height 146
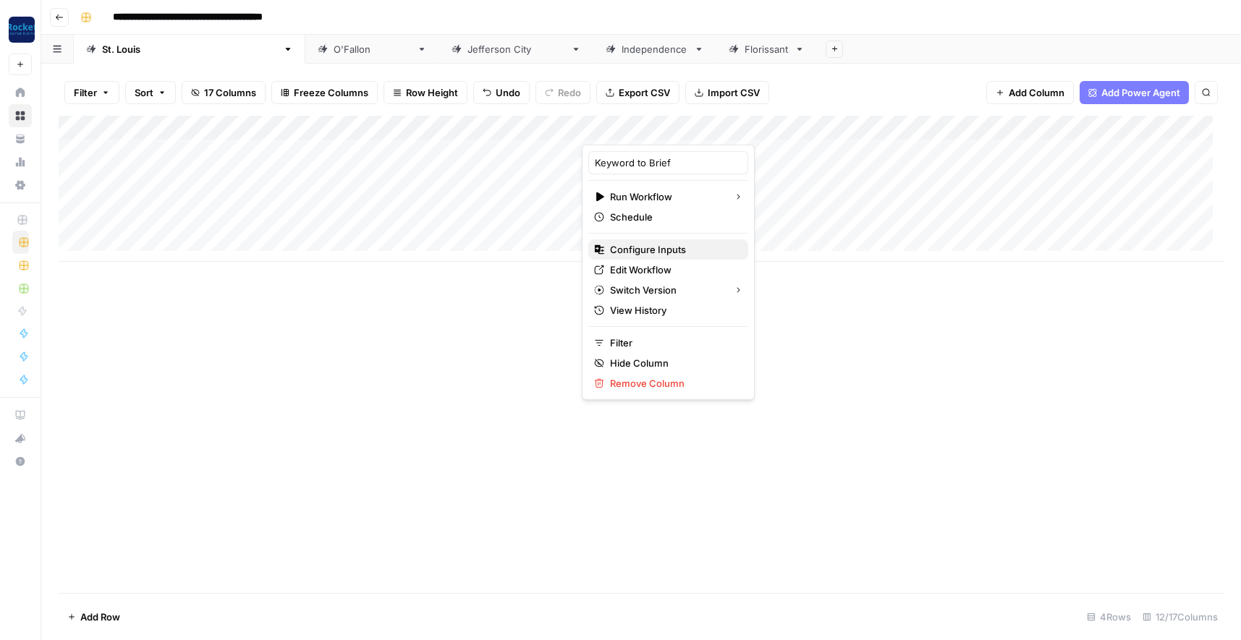
click at [654, 245] on span "Configure Inputs" at bounding box center [673, 249] width 127 height 14
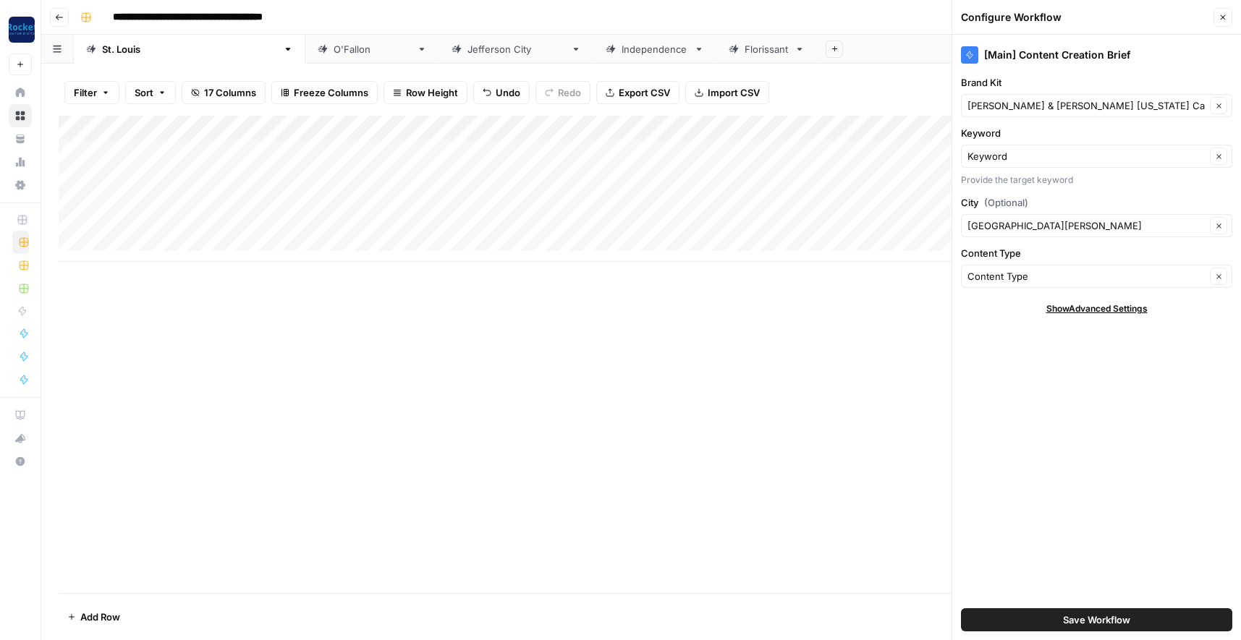
click at [1036, 615] on button "Save Workflow" at bounding box center [1096, 620] width 271 height 23
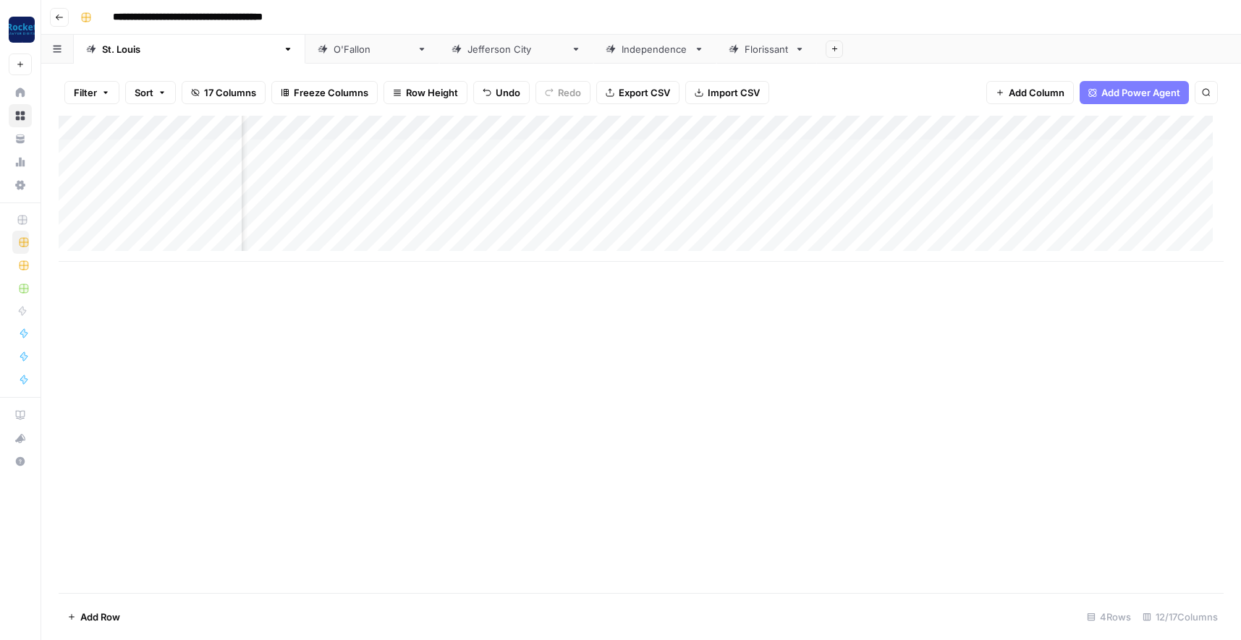
scroll to position [0, 356]
click at [852, 126] on div "Add Column" at bounding box center [641, 189] width 1165 height 146
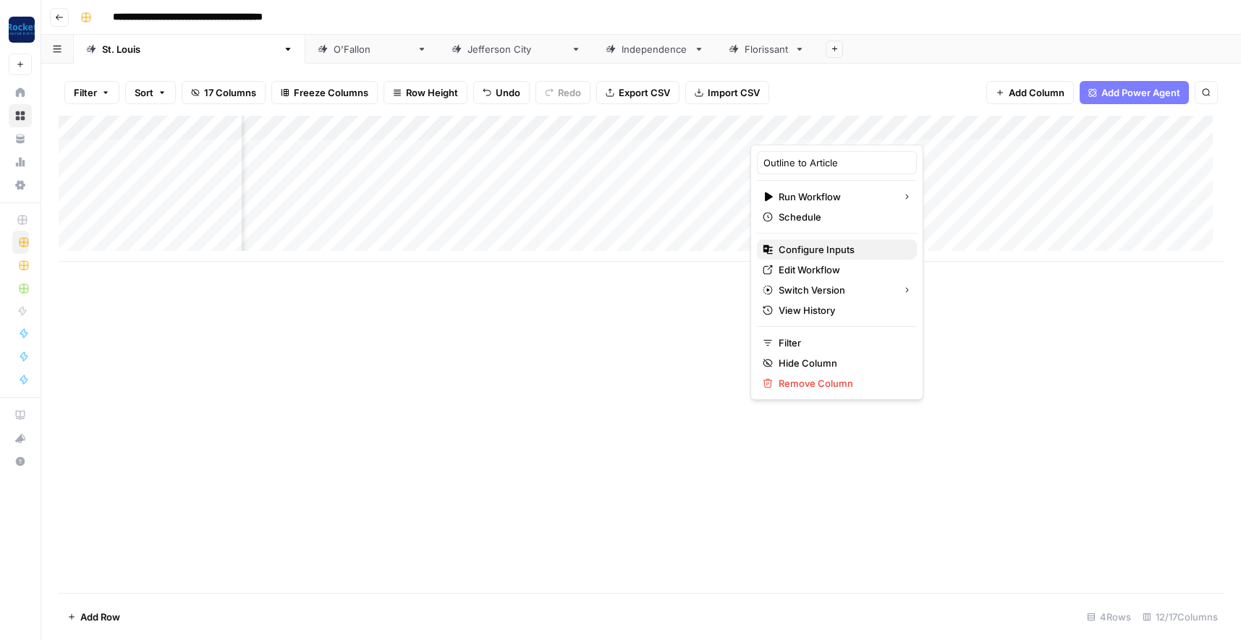
click at [835, 249] on span "Configure Inputs" at bounding box center [842, 249] width 127 height 14
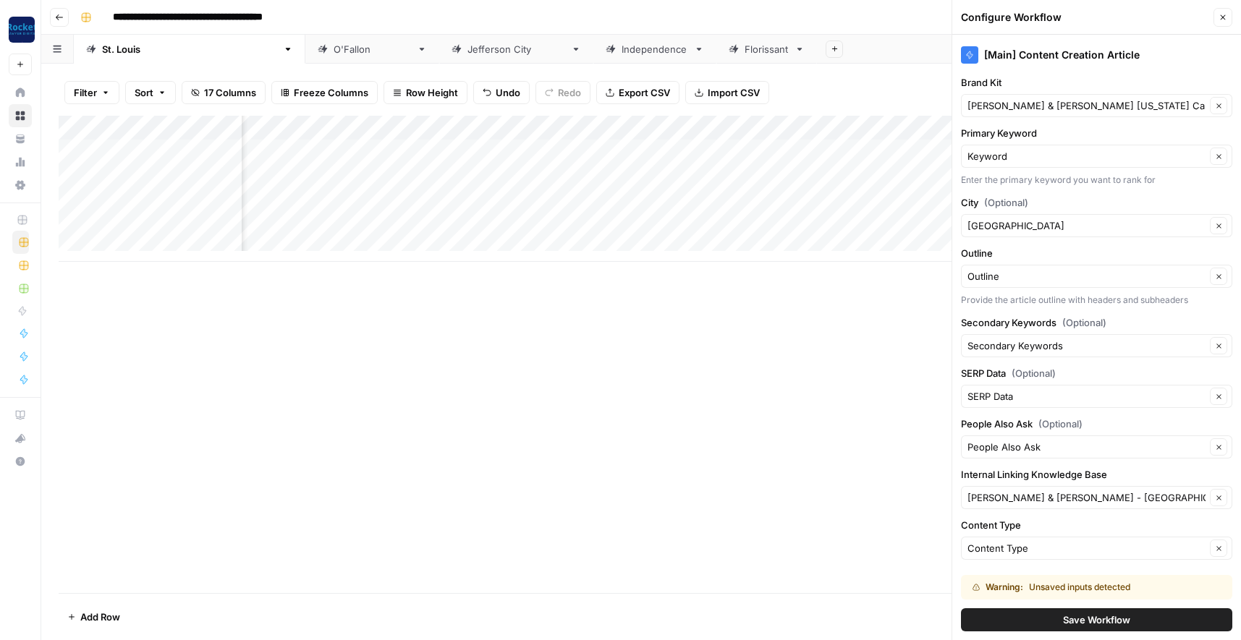
click at [1048, 623] on button "Save Workflow" at bounding box center [1096, 620] width 271 height 23
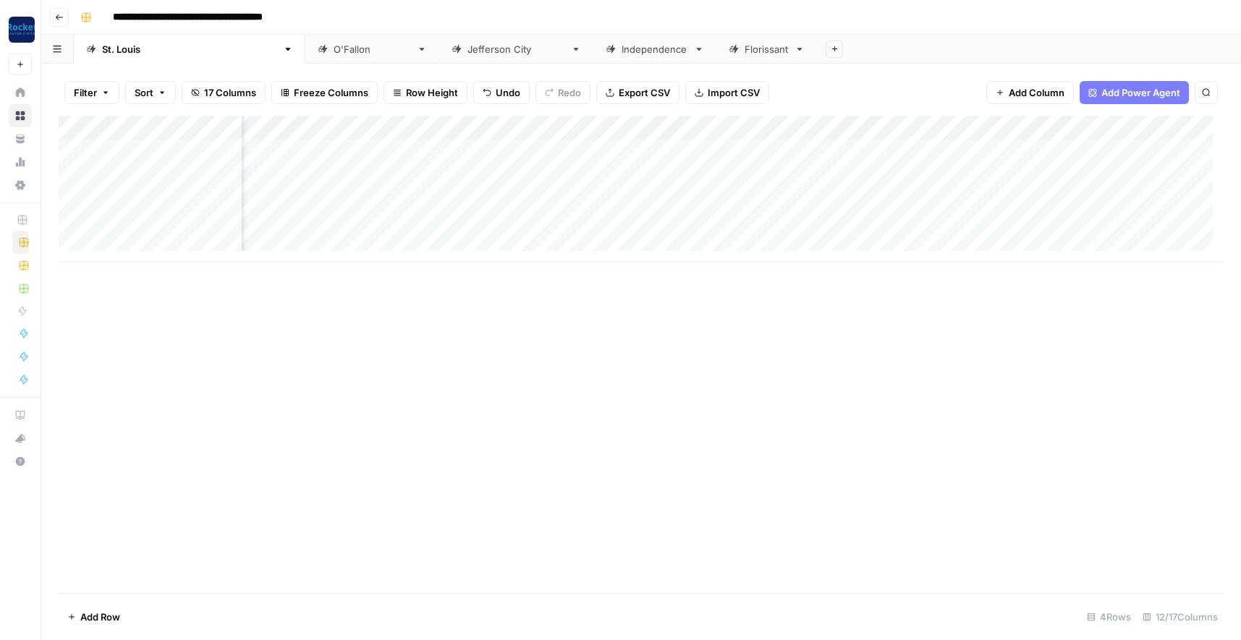
click at [292, 195] on div "Add Column" at bounding box center [641, 189] width 1165 height 146
click at [464, 200] on div "Add Column" at bounding box center [641, 189] width 1165 height 146
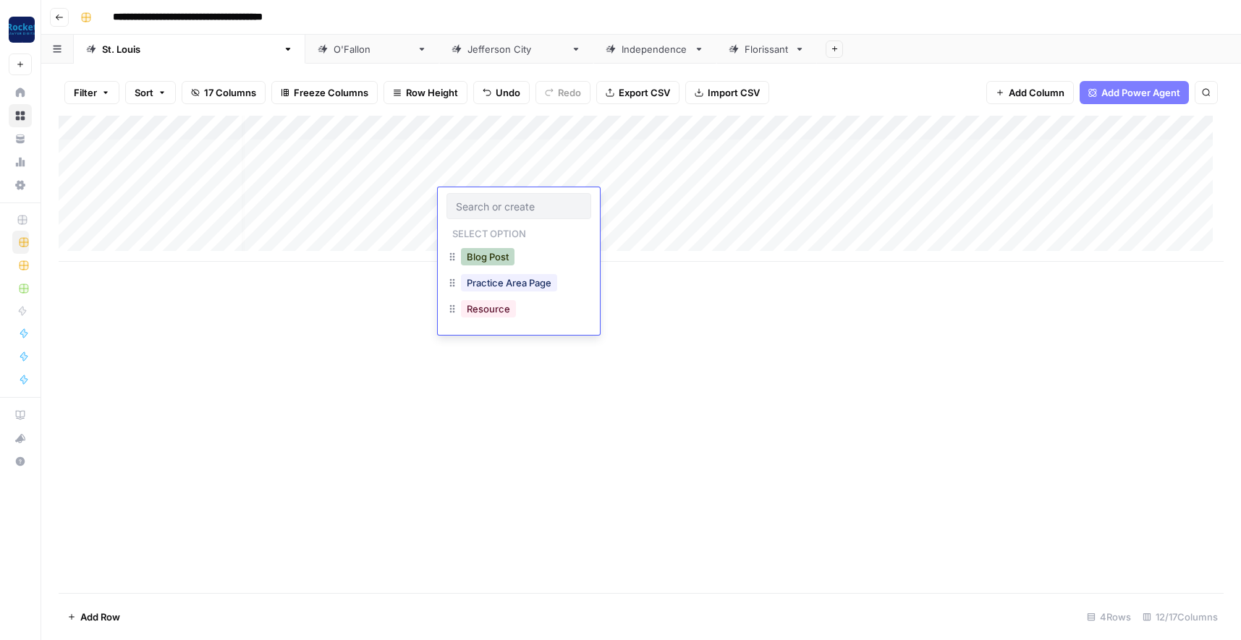
click at [494, 257] on button "Blog Post" at bounding box center [488, 256] width 54 height 17
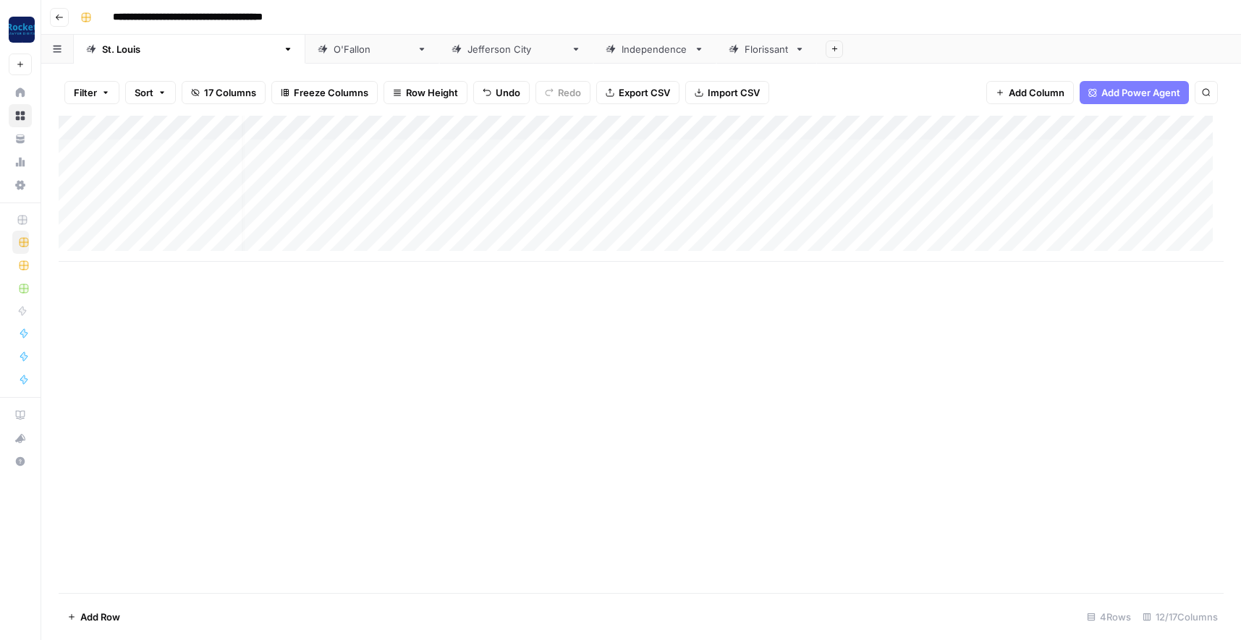
click at [633, 198] on div "Add Column" at bounding box center [641, 189] width 1165 height 146
click at [690, 199] on div "Add Column" at bounding box center [641, 189] width 1165 height 146
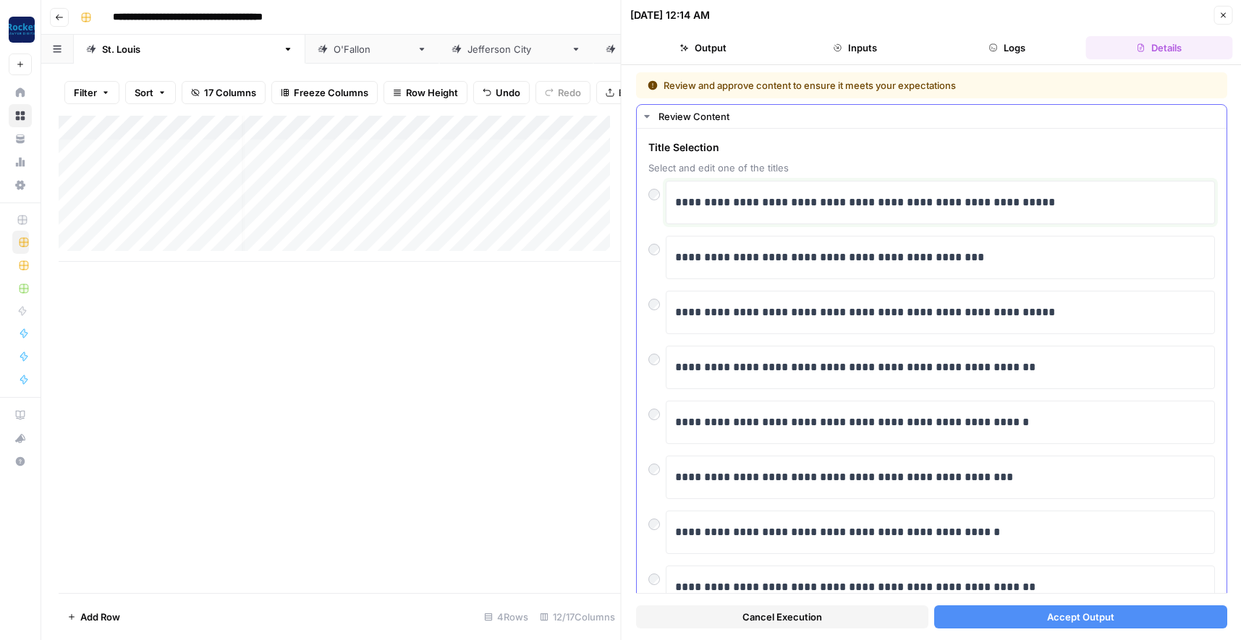
click at [952, 205] on p "**********" at bounding box center [935, 202] width 520 height 19
click at [1010, 620] on button "Accept Output" at bounding box center [1080, 617] width 292 height 23
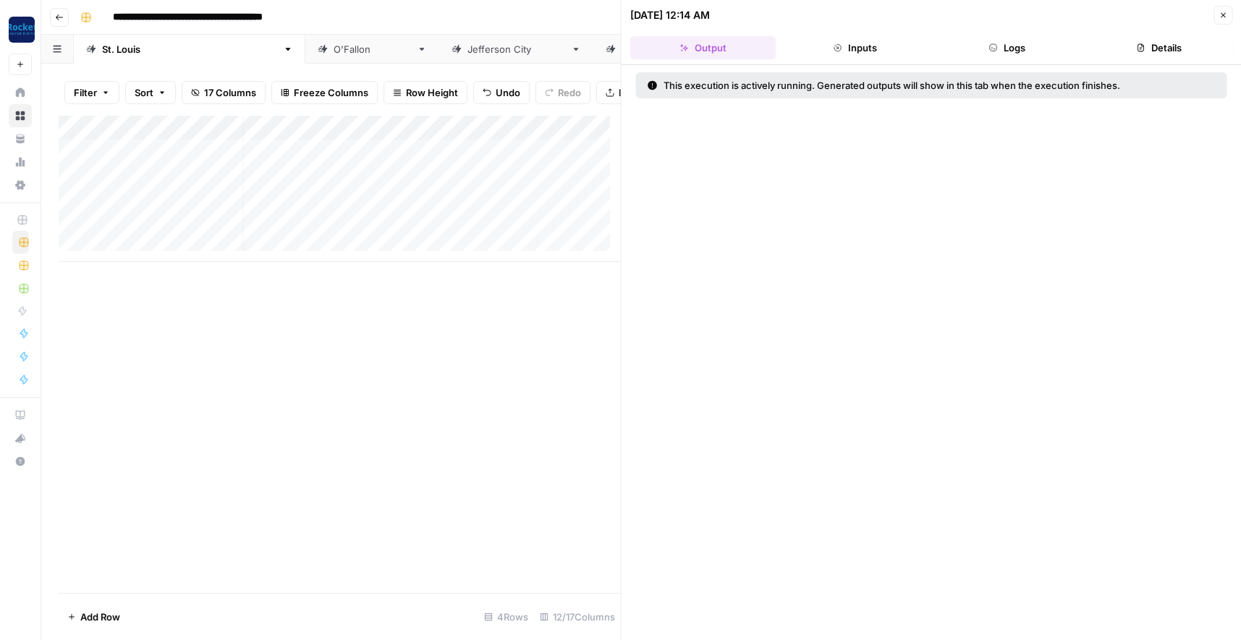
click at [1226, 13] on icon "button" at bounding box center [1223, 15] width 9 height 9
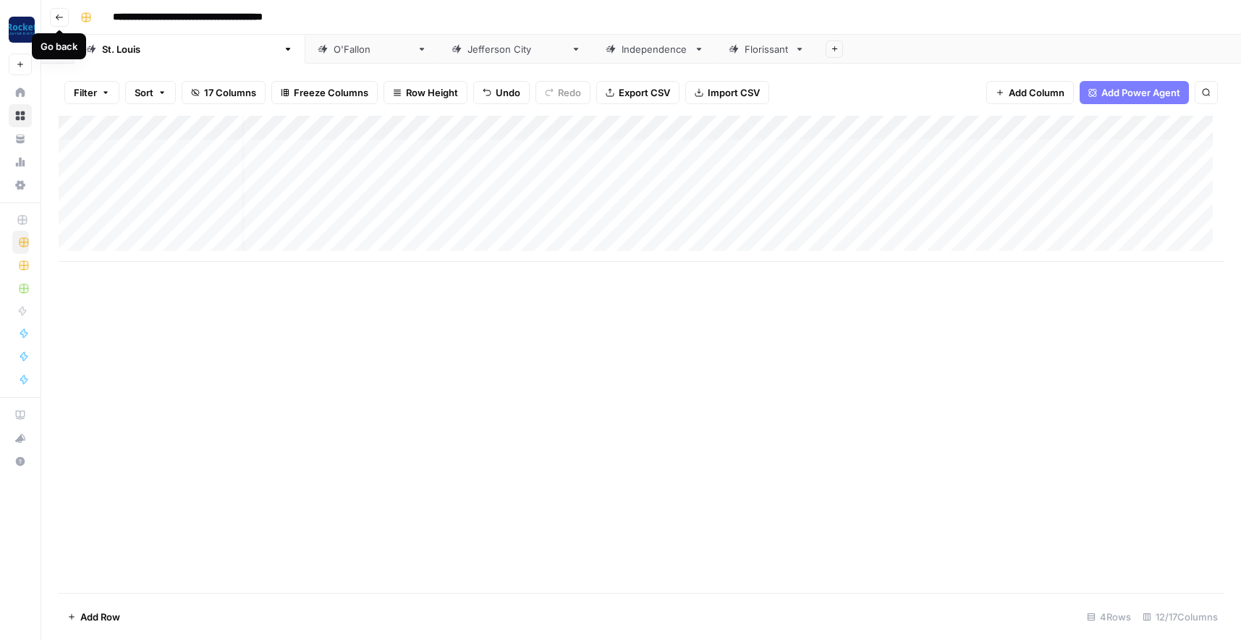
click at [59, 17] on icon "button" at bounding box center [59, 17] width 9 height 9
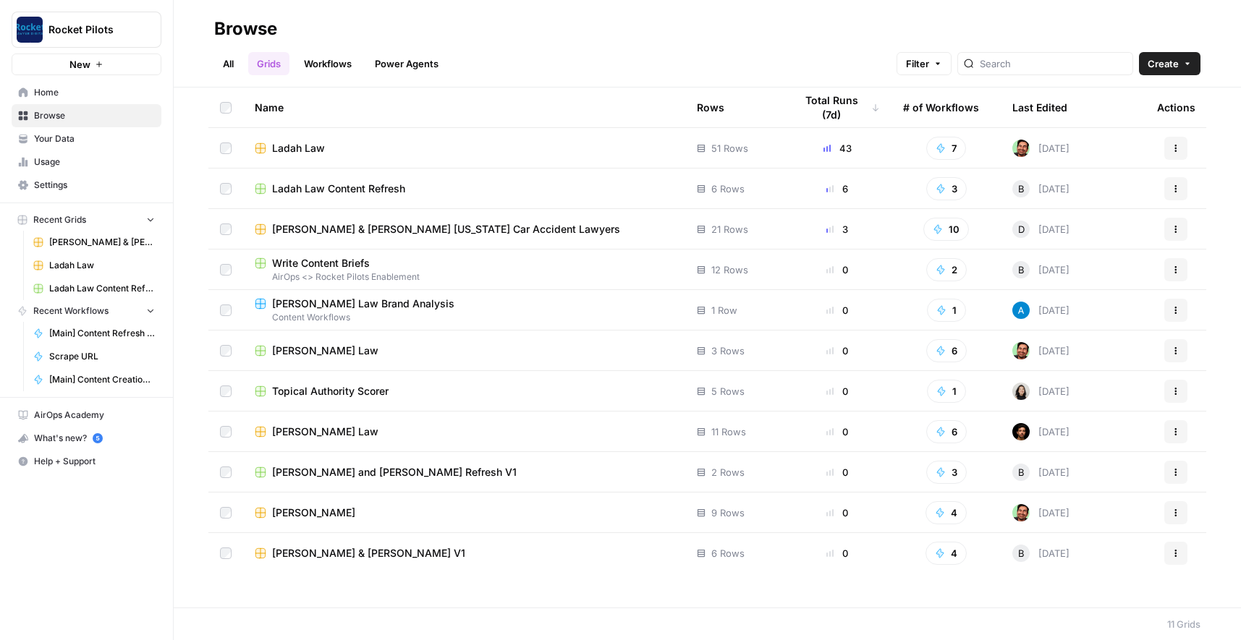
click at [52, 135] on span "Your Data" at bounding box center [94, 138] width 121 height 13
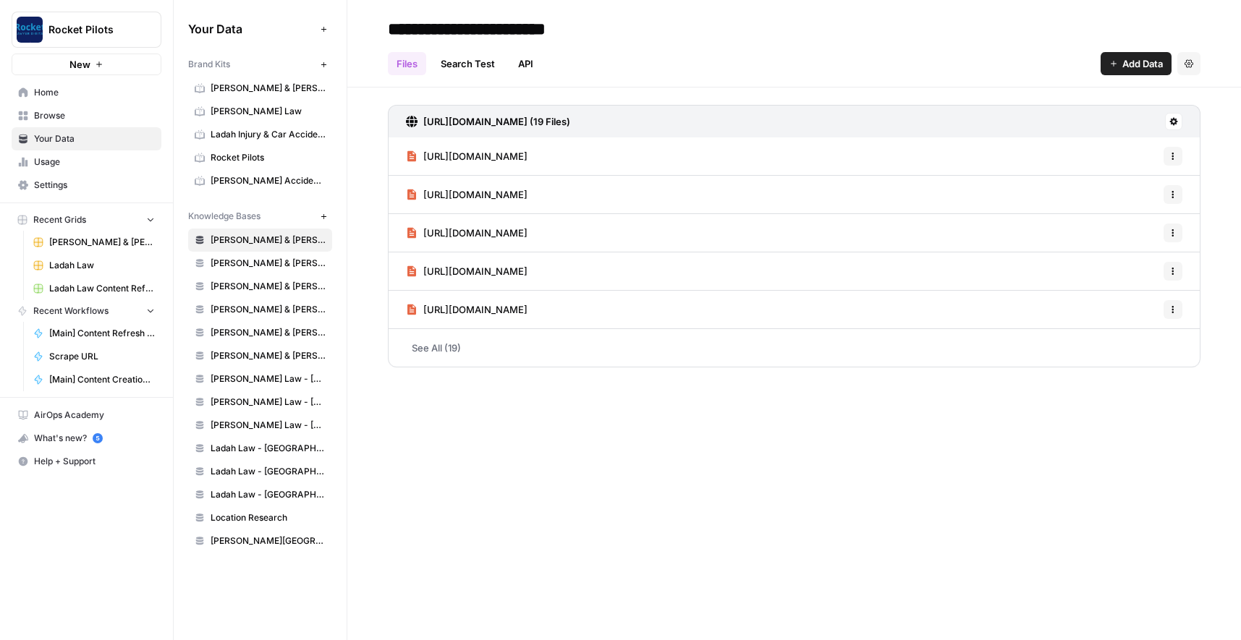
click at [234, 88] on span "[PERSON_NAME] & [PERSON_NAME] [US_STATE] Car Accident Lawyers" at bounding box center [268, 88] width 115 height 13
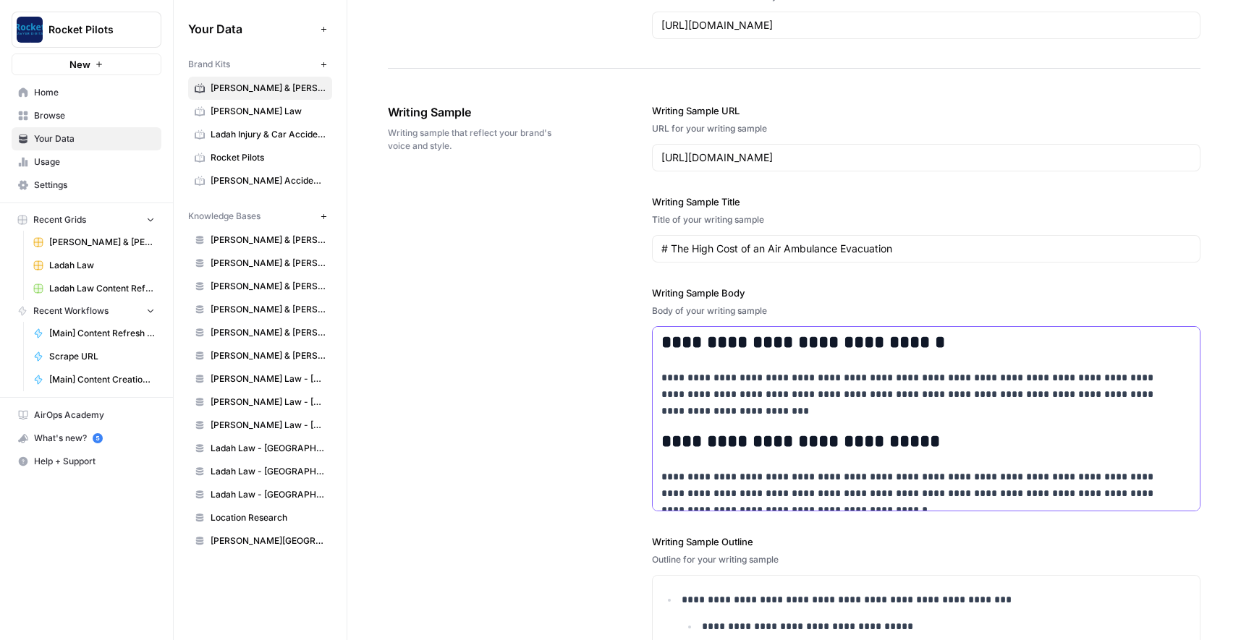
scroll to position [112, 0]
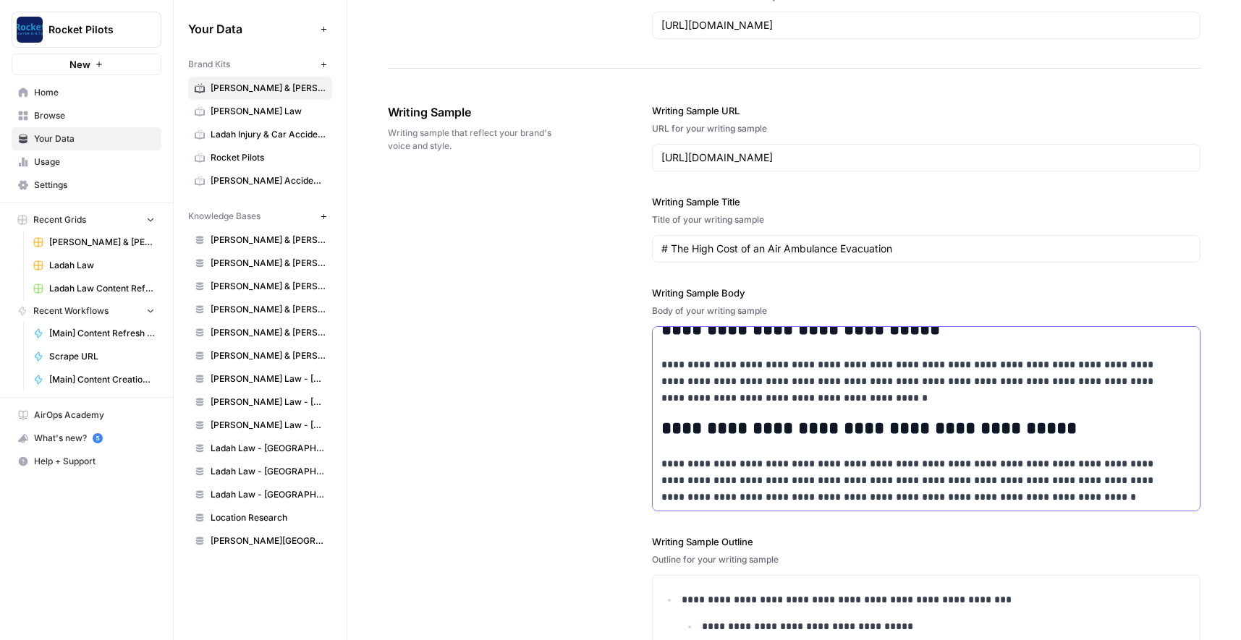
drag, startPoint x: 657, startPoint y: 340, endPoint x: 1185, endPoint y: 549, distance: 567.5
click at [1185, 549] on div "**********" at bounding box center [926, 432] width 549 height 715
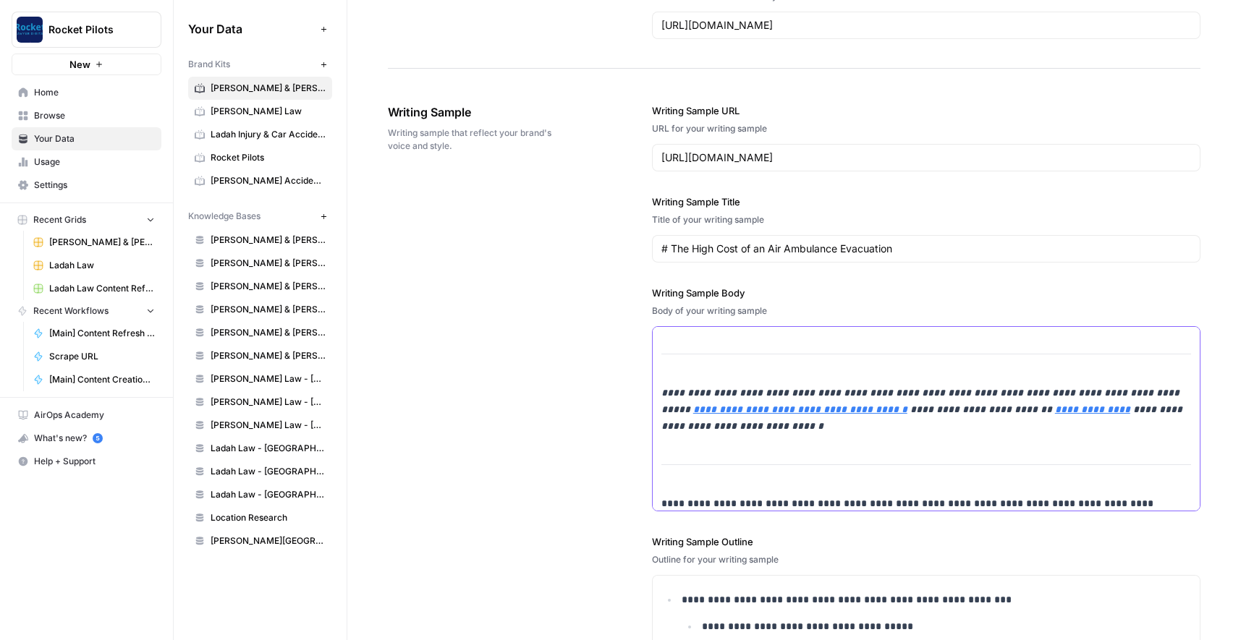
scroll to position [0, 0]
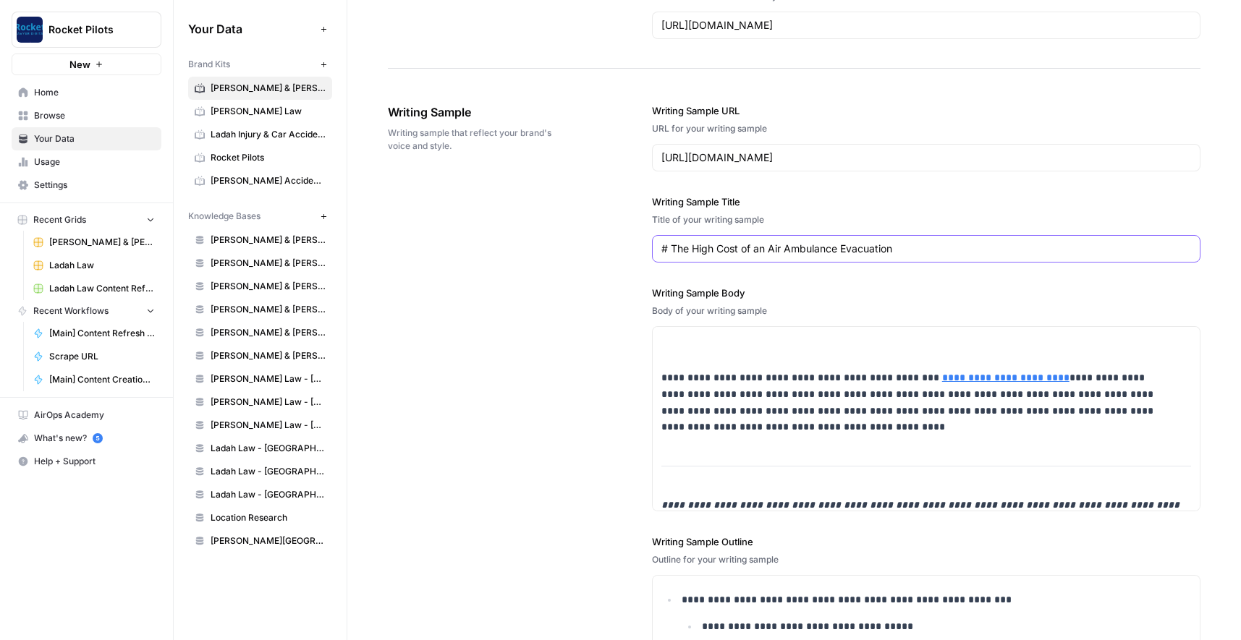
drag, startPoint x: 892, startPoint y: 250, endPoint x: 669, endPoint y: 245, distance: 222.9
click at [669, 245] on input "# The High Cost of an Air Ambulance Evacuation" at bounding box center [926, 249] width 530 height 14
type input "# Jefferson City Car Accident Lawyer"
drag, startPoint x: 1056, startPoint y: 153, endPoint x: 632, endPoint y: 147, distance: 424.1
click at [632, 147] on div "**********" at bounding box center [794, 433] width 813 height 716
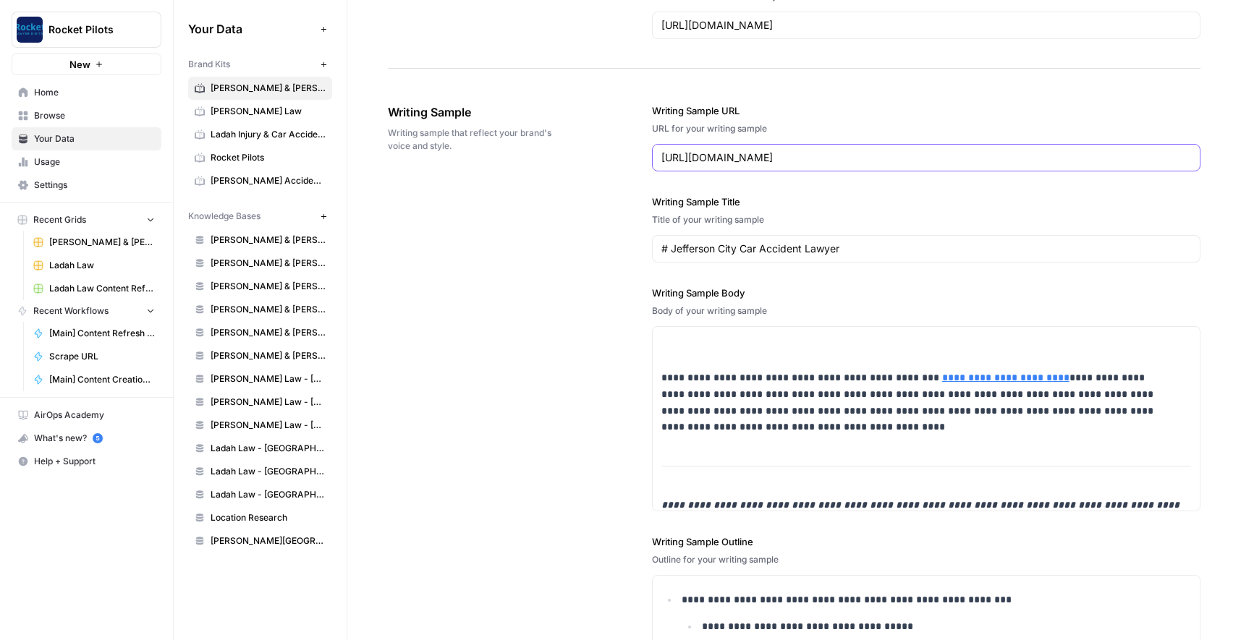
paste input "jefferson-city-mo-car-accident-lawyer"
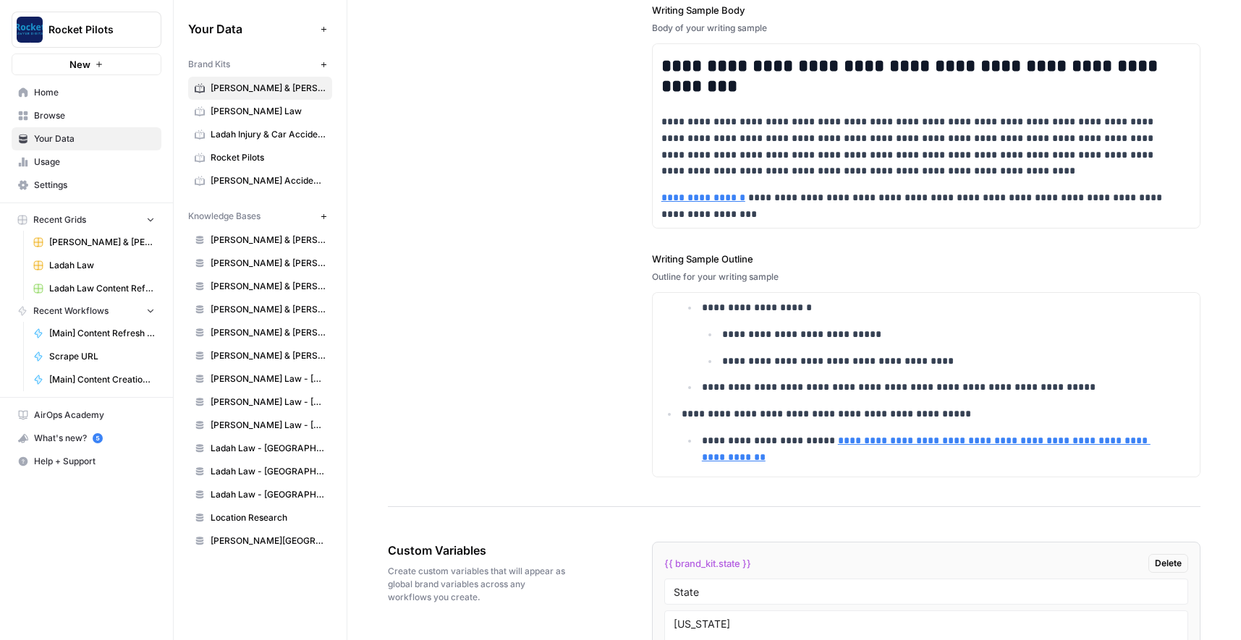
scroll to position [729, 0]
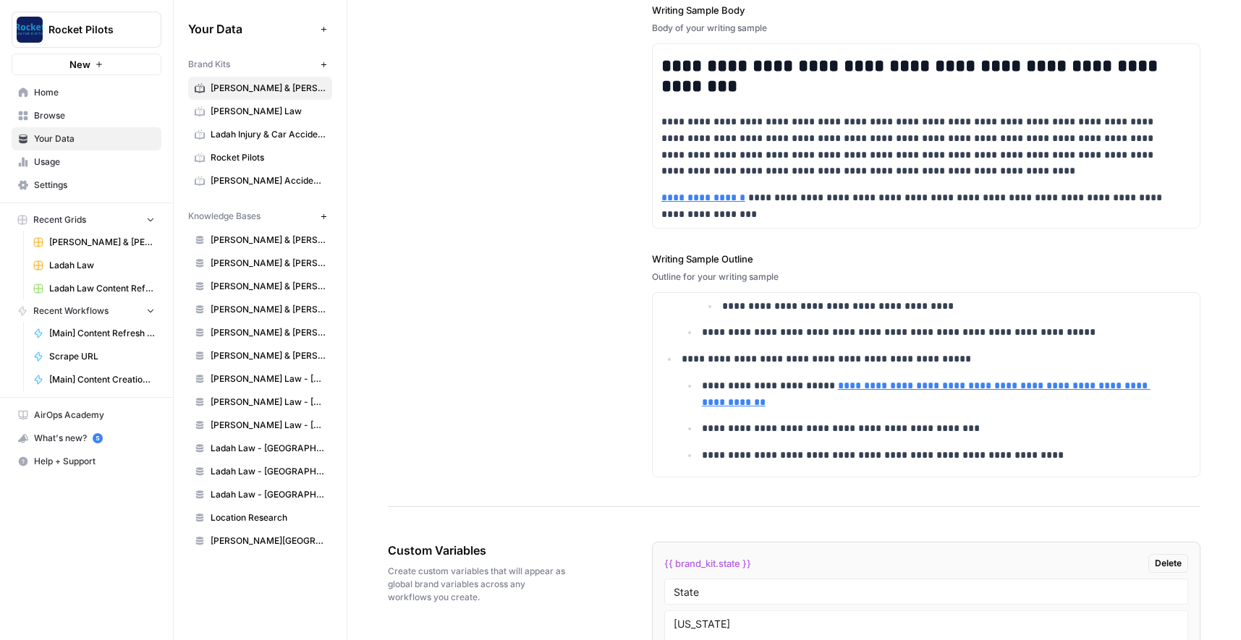
type input "https://becklawmo.com/jefferson-city-mo-car-accident-lawyer/"
drag, startPoint x: 755, startPoint y: 402, endPoint x: 806, endPoint y: 391, distance: 52.7
click at [806, 391] on p "**********" at bounding box center [937, 394] width 470 height 33
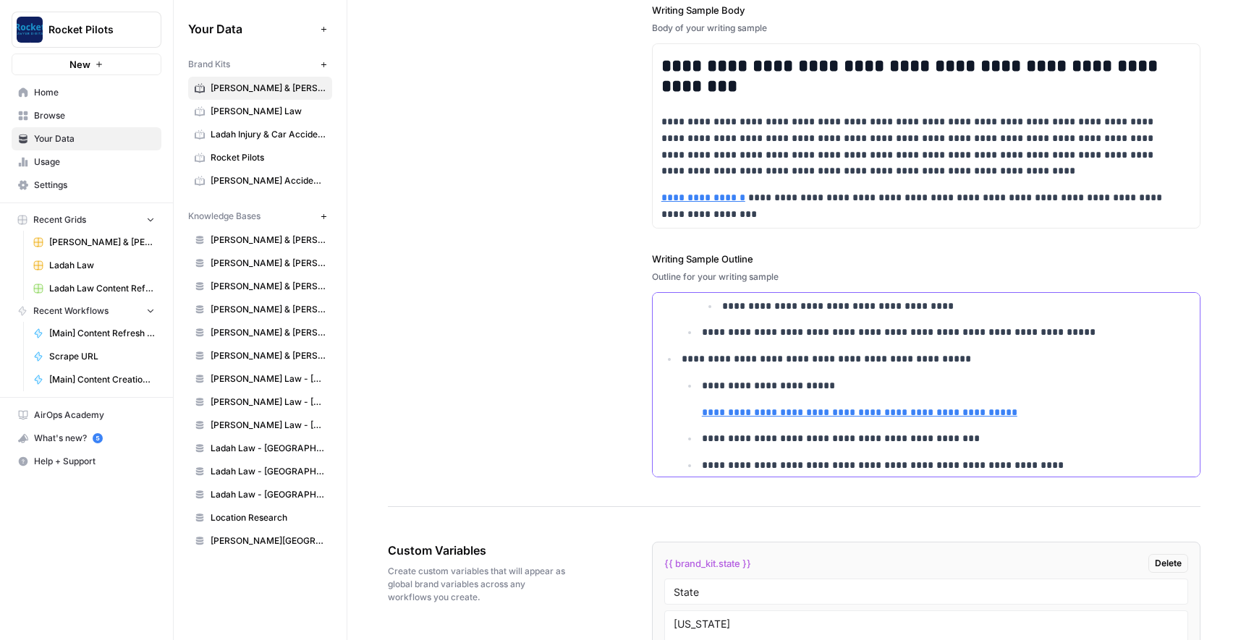
click at [693, 411] on ul "**********" at bounding box center [936, 426] width 509 height 96
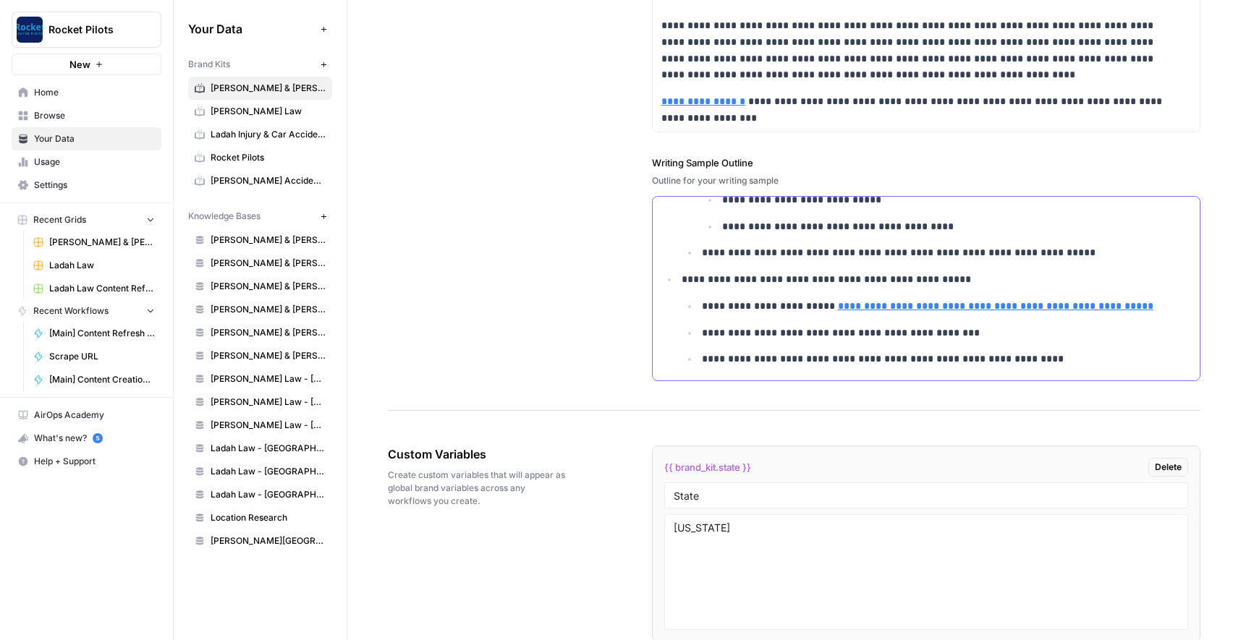
scroll to position [2049, 0]
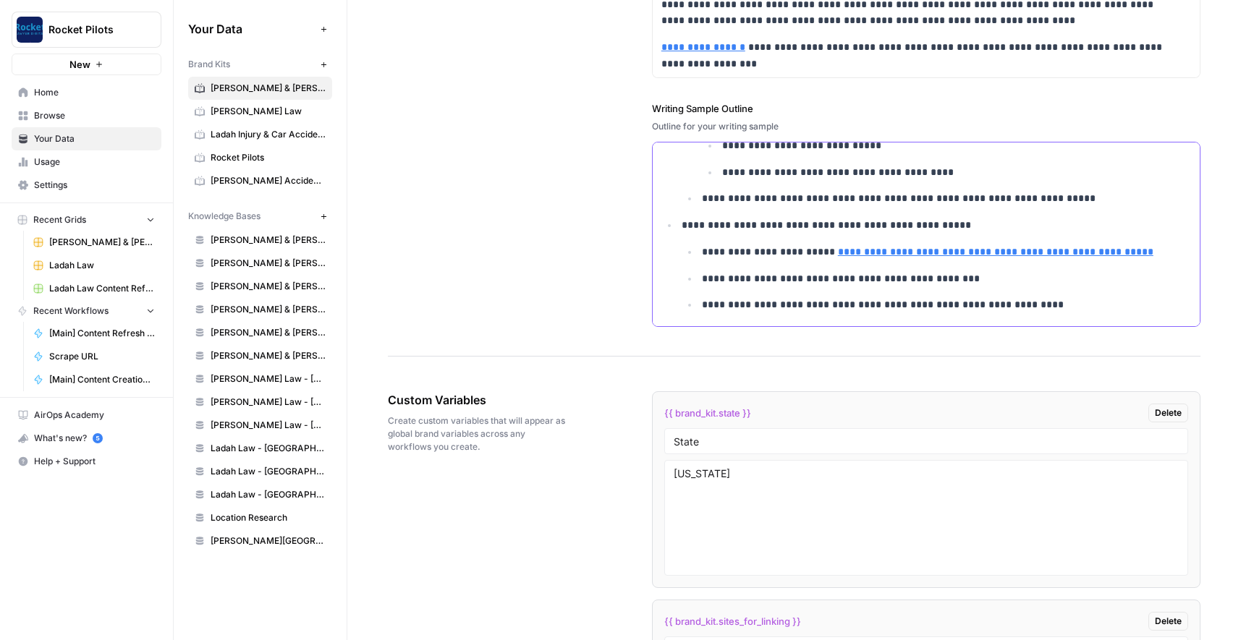
click at [822, 167] on p "**********" at bounding box center [947, 172] width 450 height 17
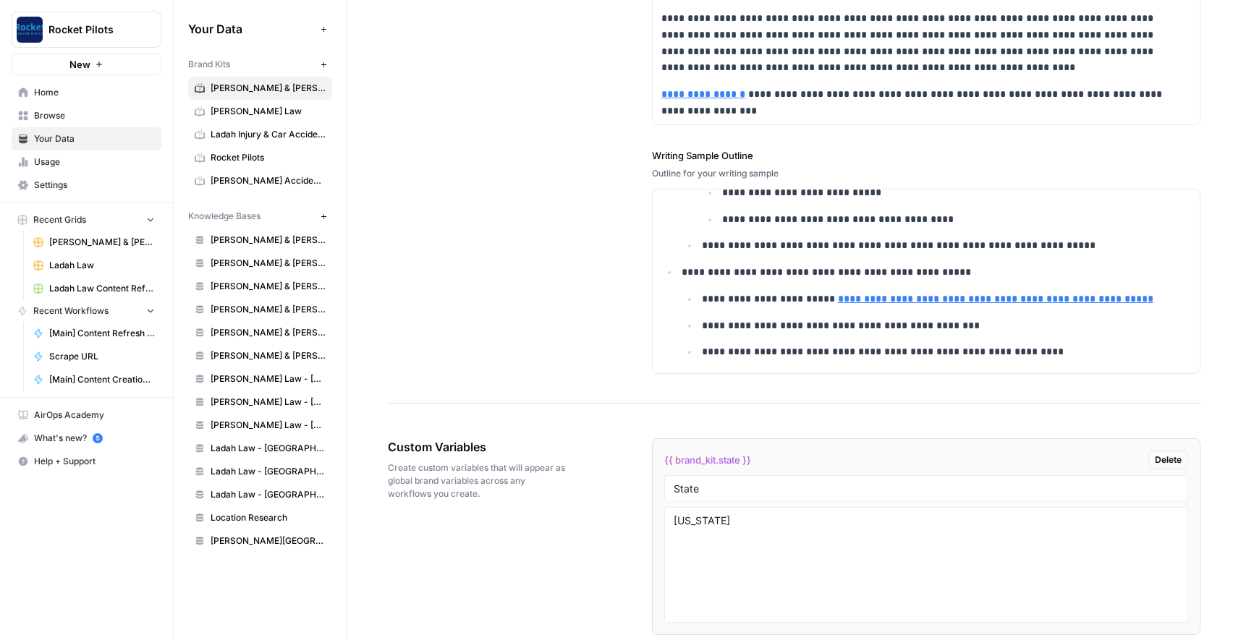
scroll to position [1977, 0]
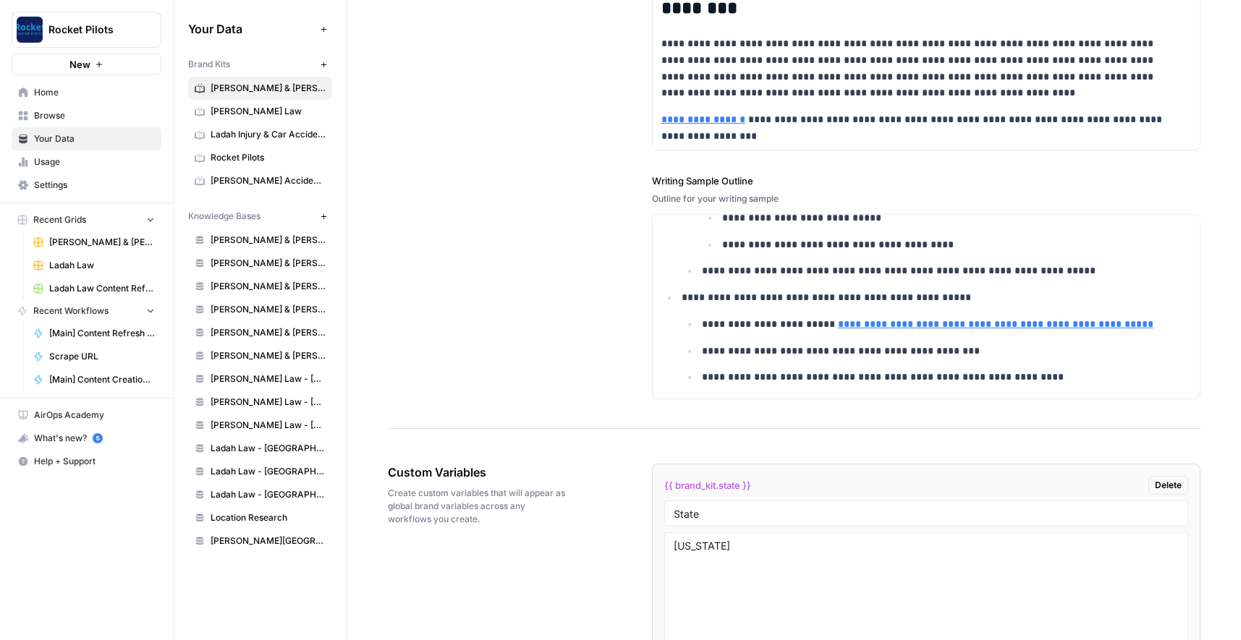
click at [1015, 308] on link "Open in a new tab" at bounding box center [1016, 303] width 19 height 19
click at [232, 111] on span "Kuzyk Law" at bounding box center [268, 111] width 115 height 13
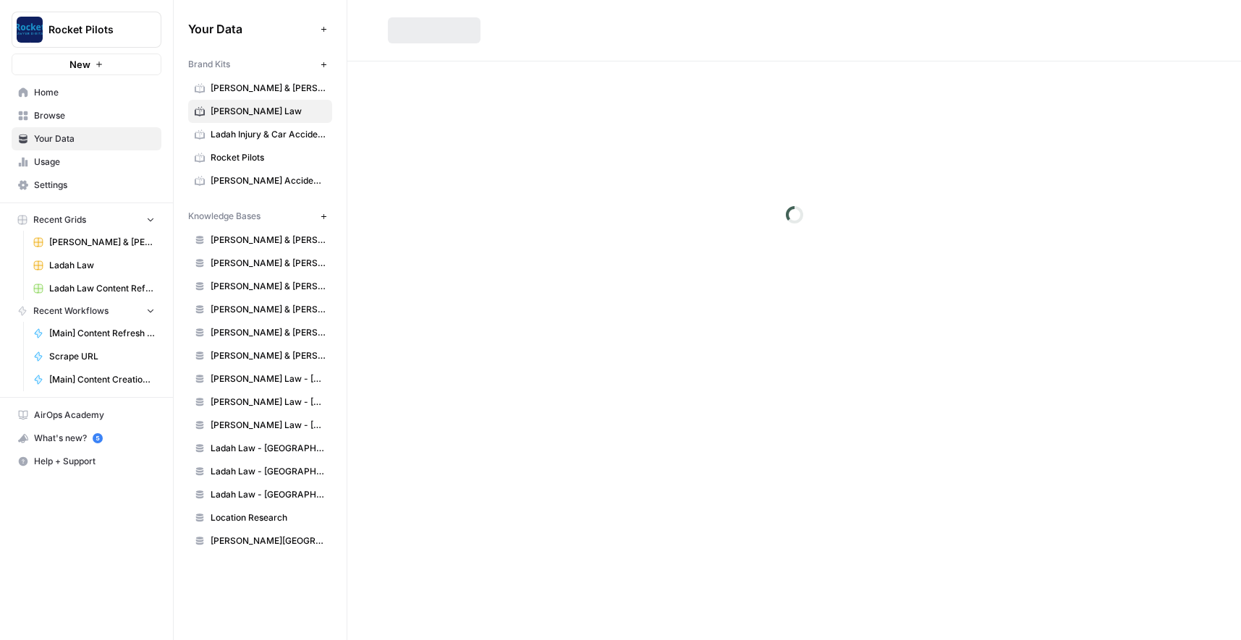
click at [234, 132] on span "Ladah Injury & Car Accident Lawyers Las Vegas" at bounding box center [268, 134] width 115 height 13
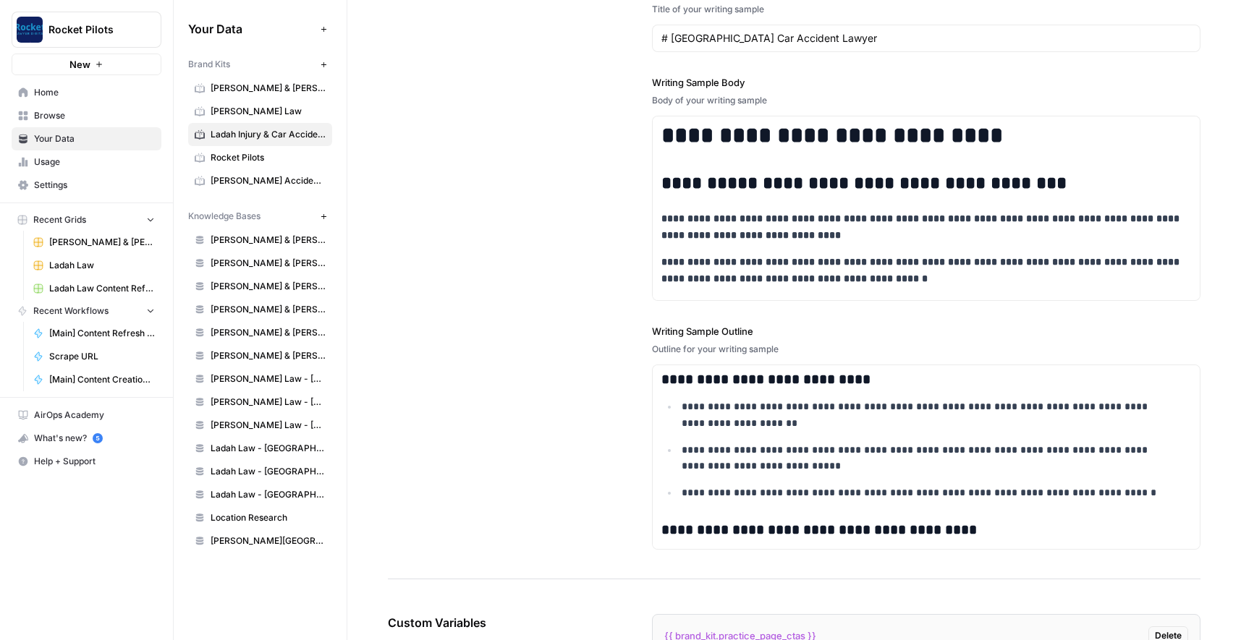
scroll to position [1811, 0]
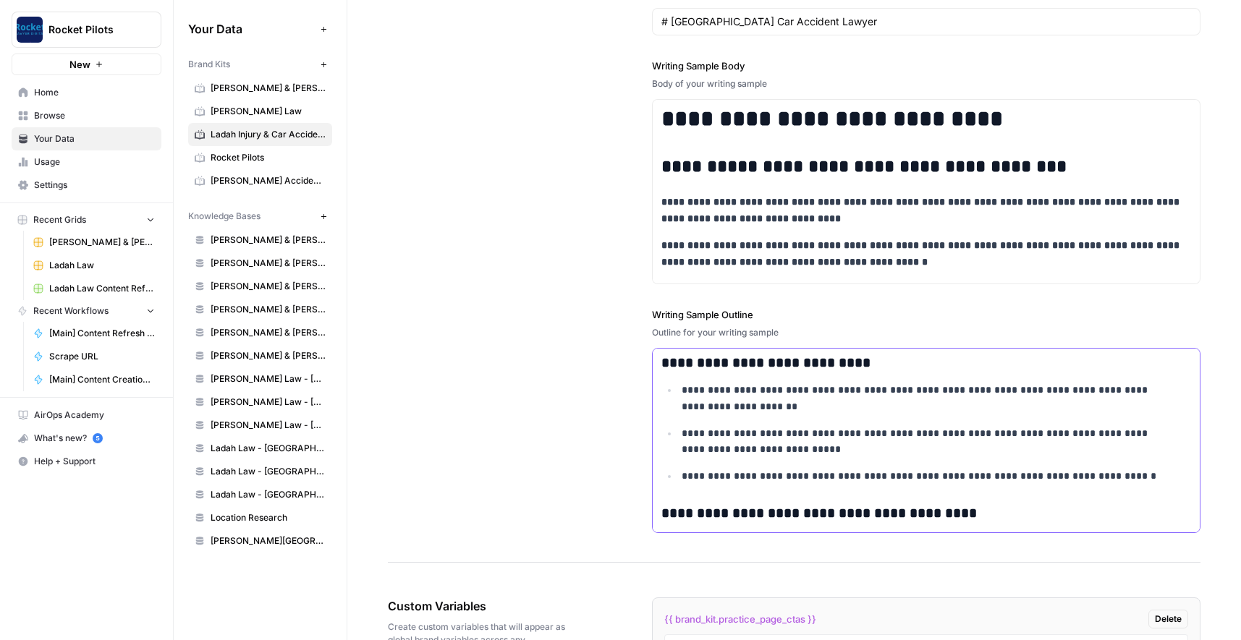
click at [764, 432] on p "**********" at bounding box center [927, 442] width 491 height 33
copy div "**********"
click at [829, 405] on p "**********" at bounding box center [927, 398] width 491 height 33
click at [232, 90] on span "[PERSON_NAME] & [PERSON_NAME] [US_STATE] Car Accident Lawyers" at bounding box center [268, 88] width 115 height 13
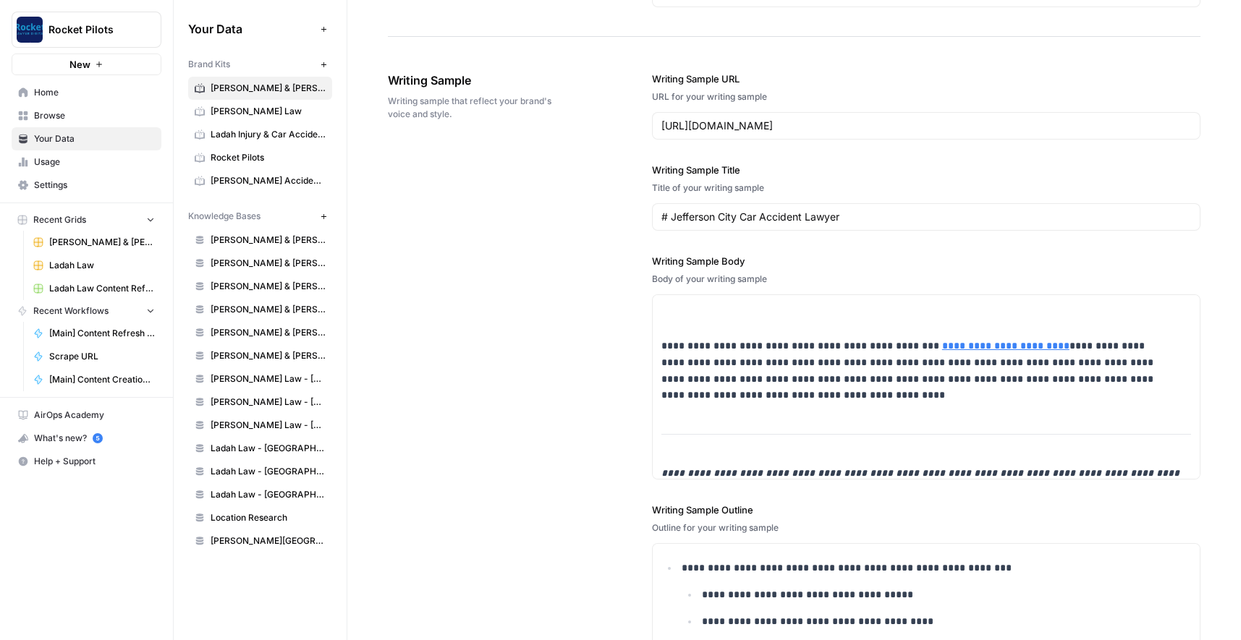
scroll to position [1702, 0]
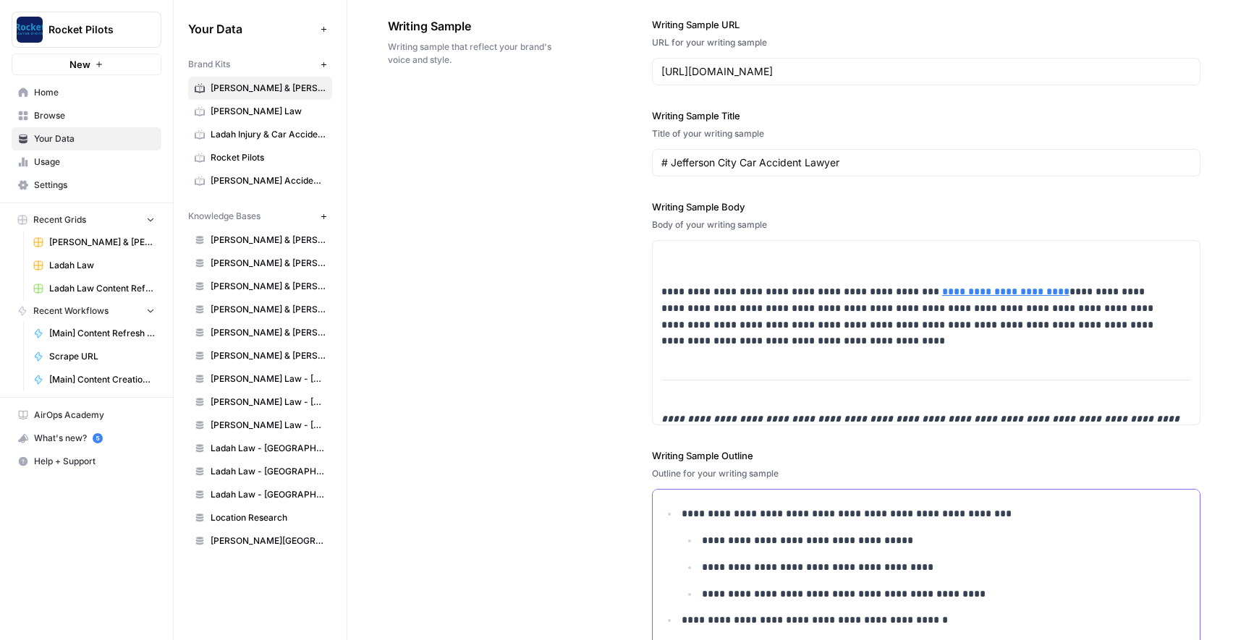
click at [744, 530] on li "**********" at bounding box center [935, 554] width 514 height 96
paste div
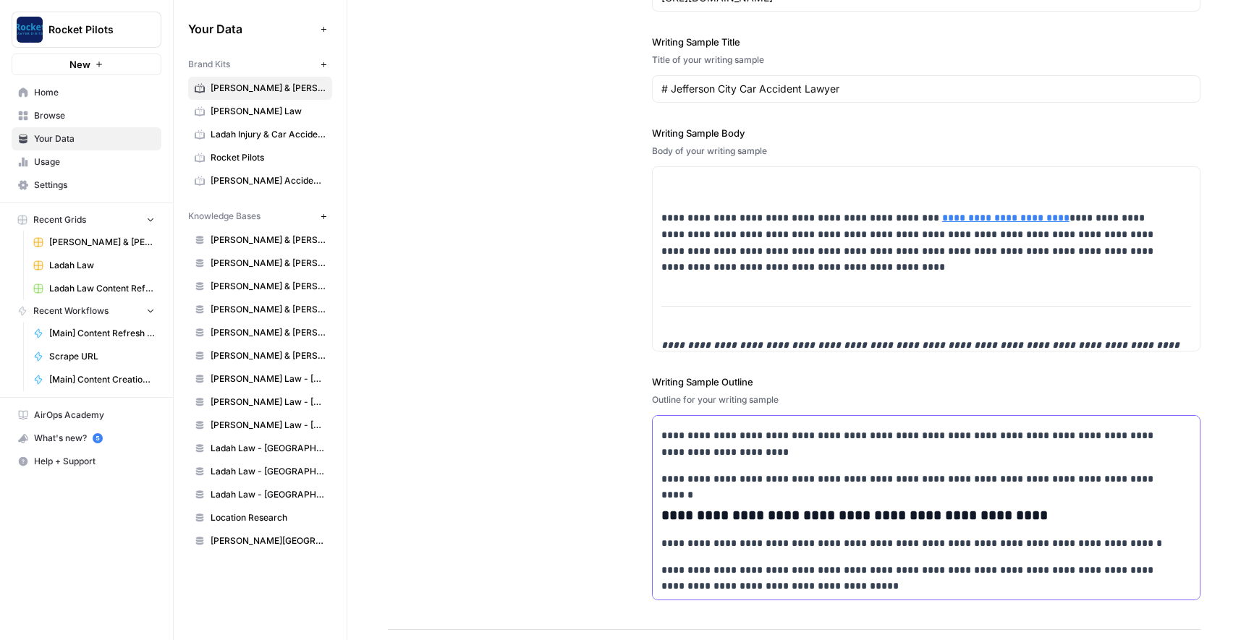
scroll to position [0, 0]
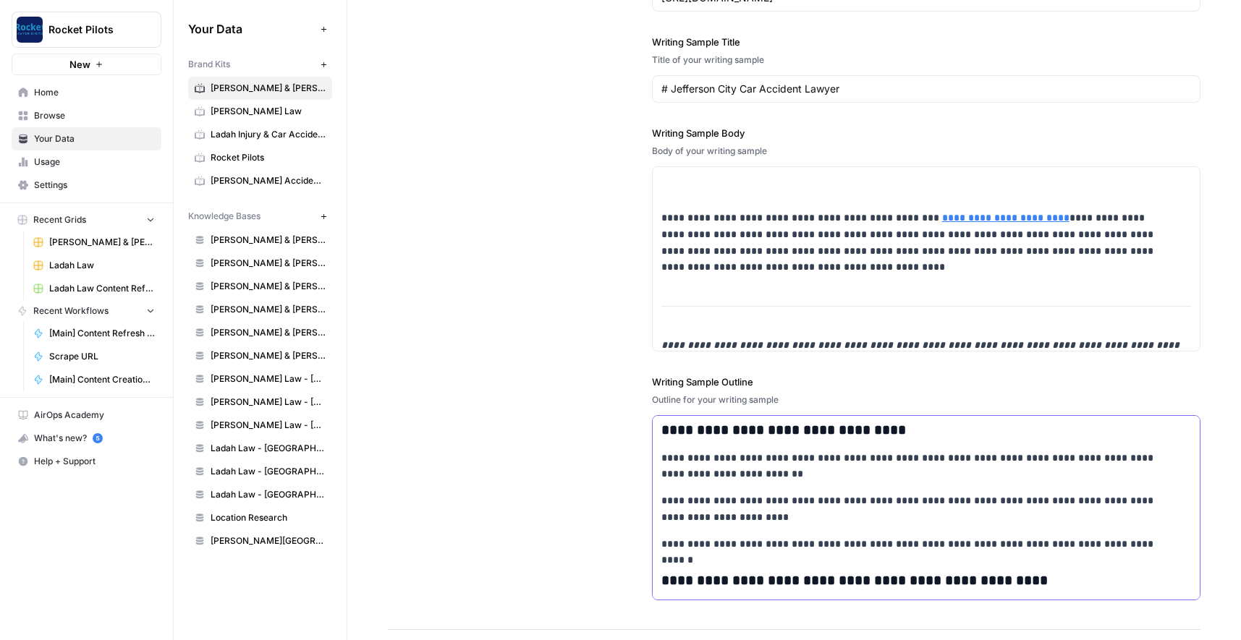
click at [734, 518] on p "**********" at bounding box center [916, 509] width 511 height 33
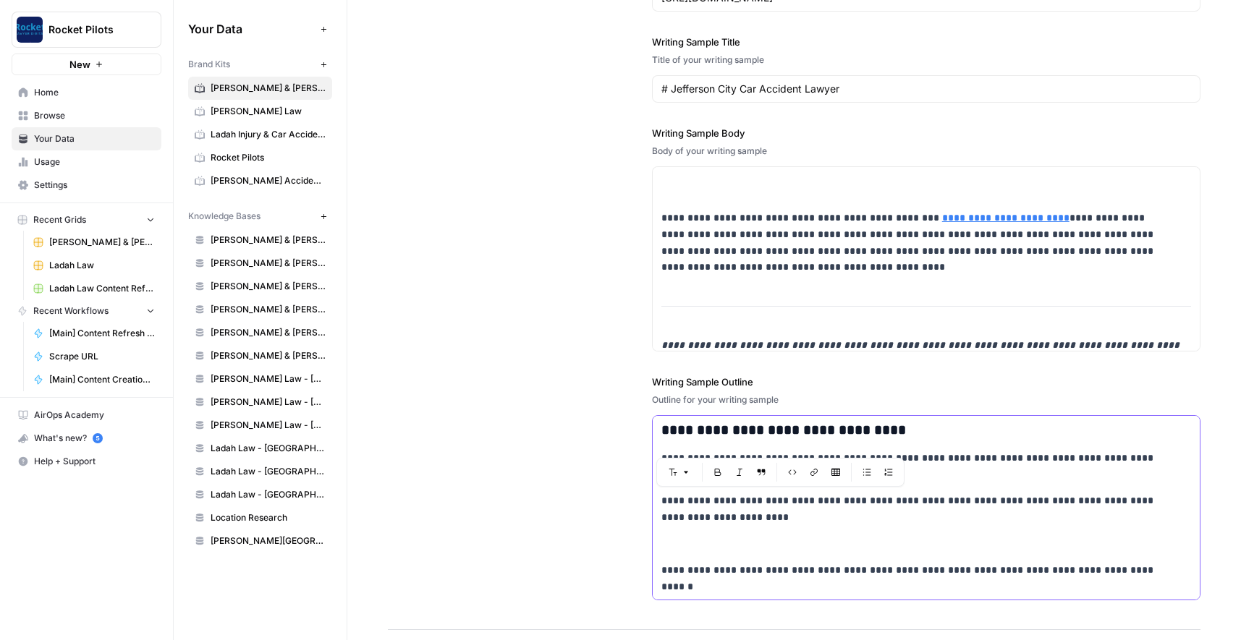
drag, startPoint x: 715, startPoint y: 516, endPoint x: 654, endPoint y: 506, distance: 61.6
copy p "**********"
click at [677, 541] on p at bounding box center [916, 544] width 511 height 17
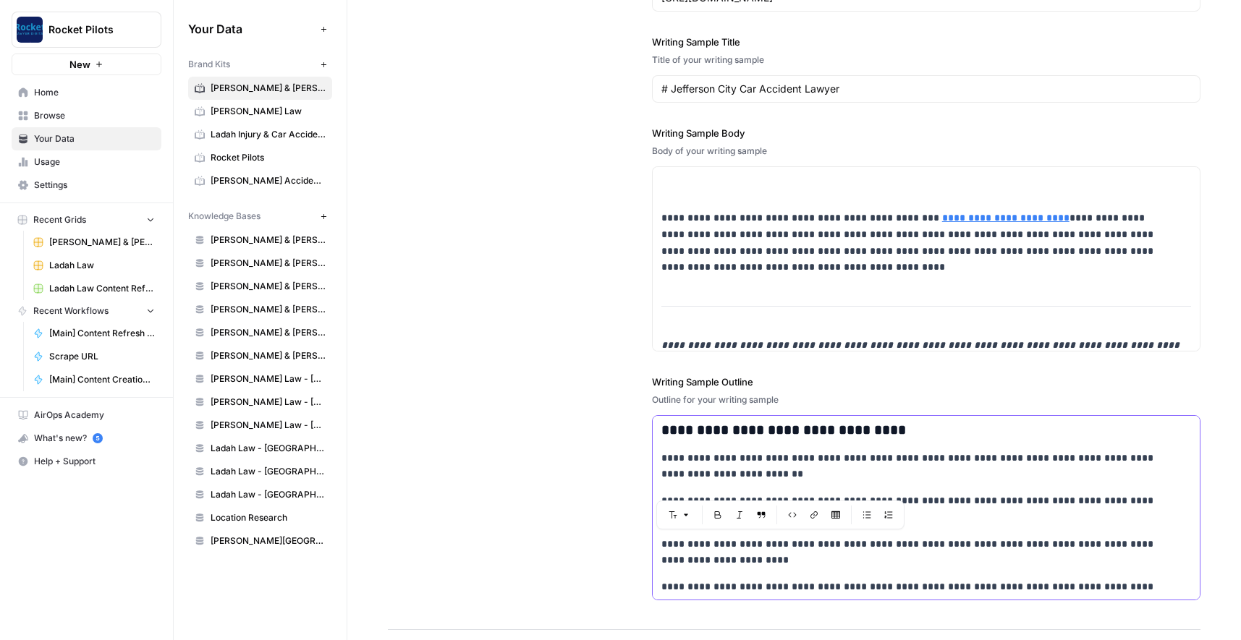
drag, startPoint x: 686, startPoint y: 546, endPoint x: 701, endPoint y: 559, distance: 19.6
click at [701, 559] on p "**********" at bounding box center [916, 552] width 511 height 33
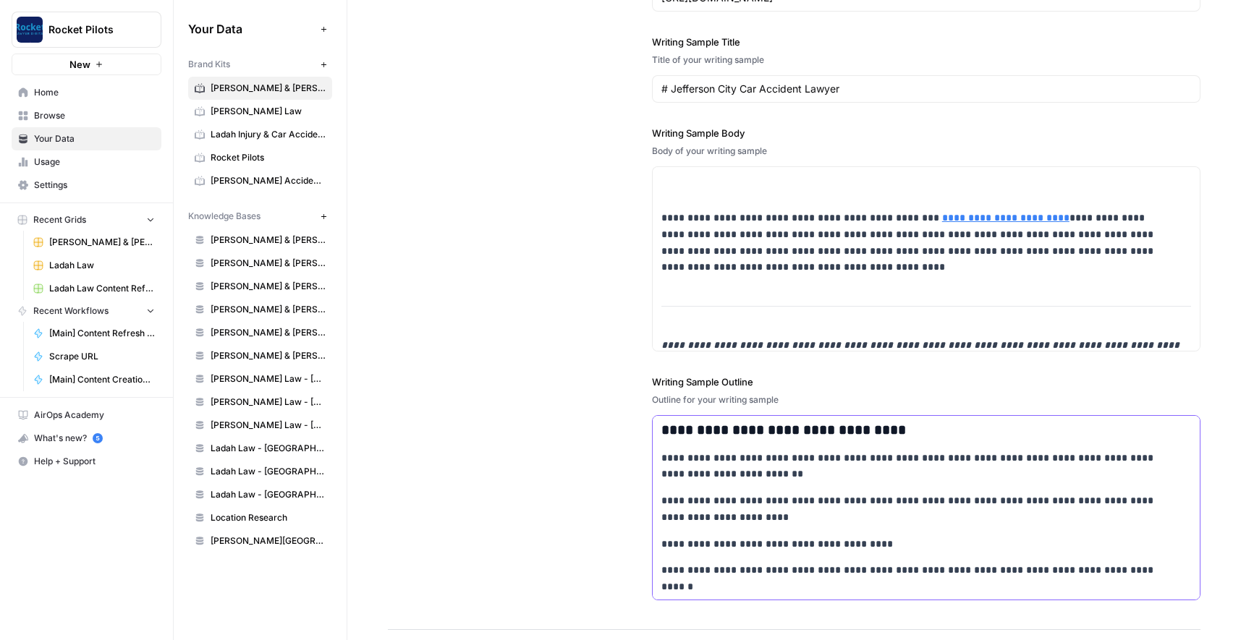
click at [771, 543] on p "**********" at bounding box center [916, 544] width 511 height 17
click at [852, 541] on p "**********" at bounding box center [916, 544] width 511 height 17
click at [1053, 546] on p "**********" at bounding box center [916, 544] width 511 height 17
click at [1106, 546] on p "**********" at bounding box center [916, 544] width 511 height 17
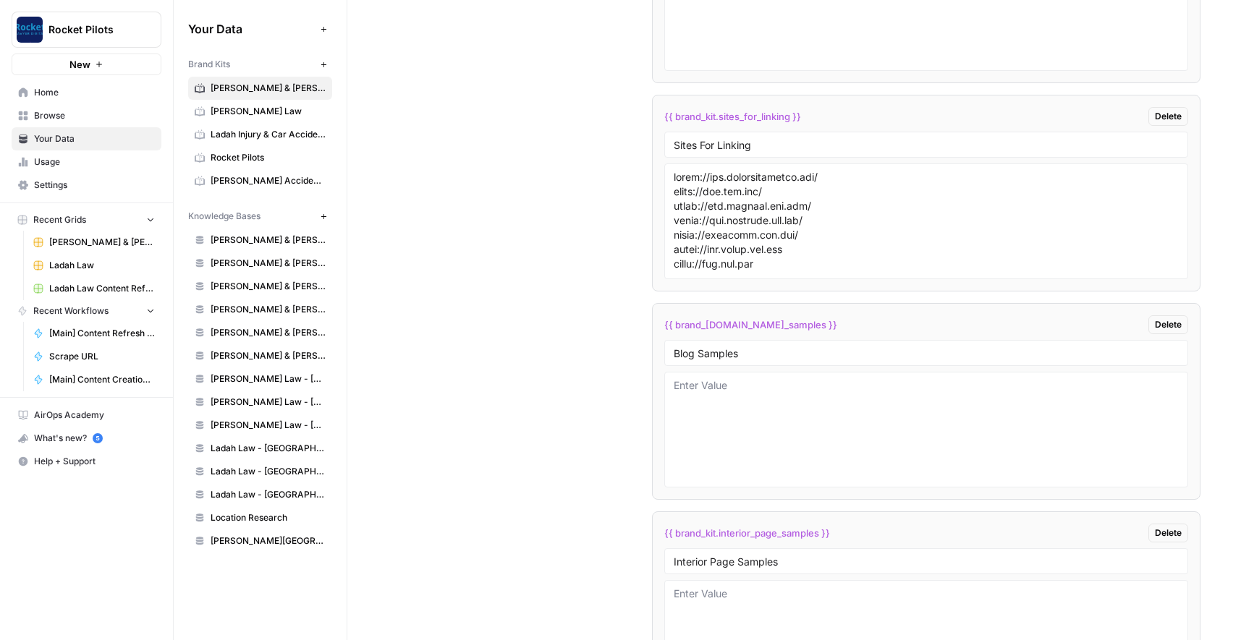
scroll to position [2630, 0]
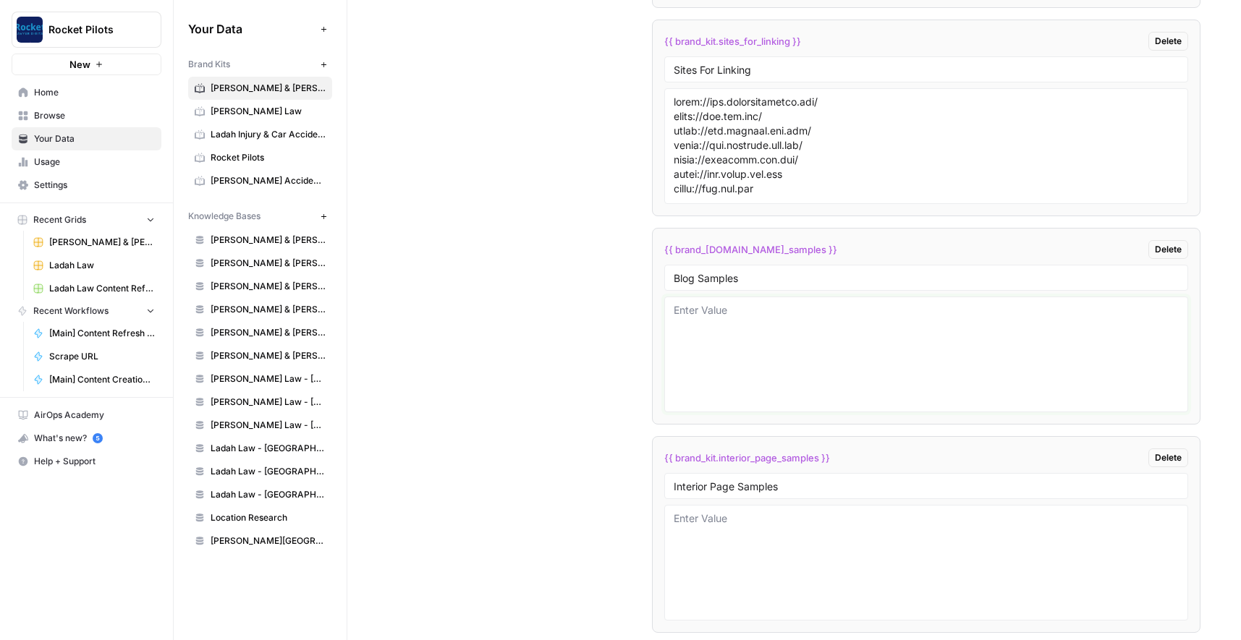
click at [725, 314] on textarea at bounding box center [926, 354] width 505 height 103
paste textarea "# Proving Liability in a Missouri Bicycle Accident Claim In Missouri, to prove …"
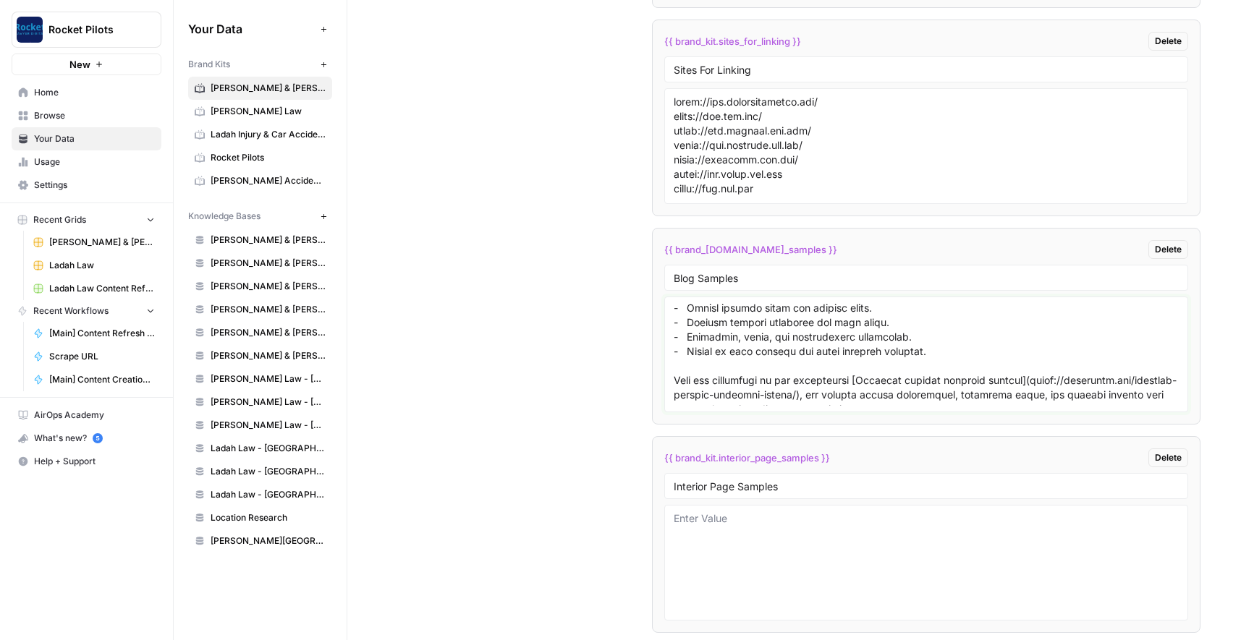
scroll to position [0, 0]
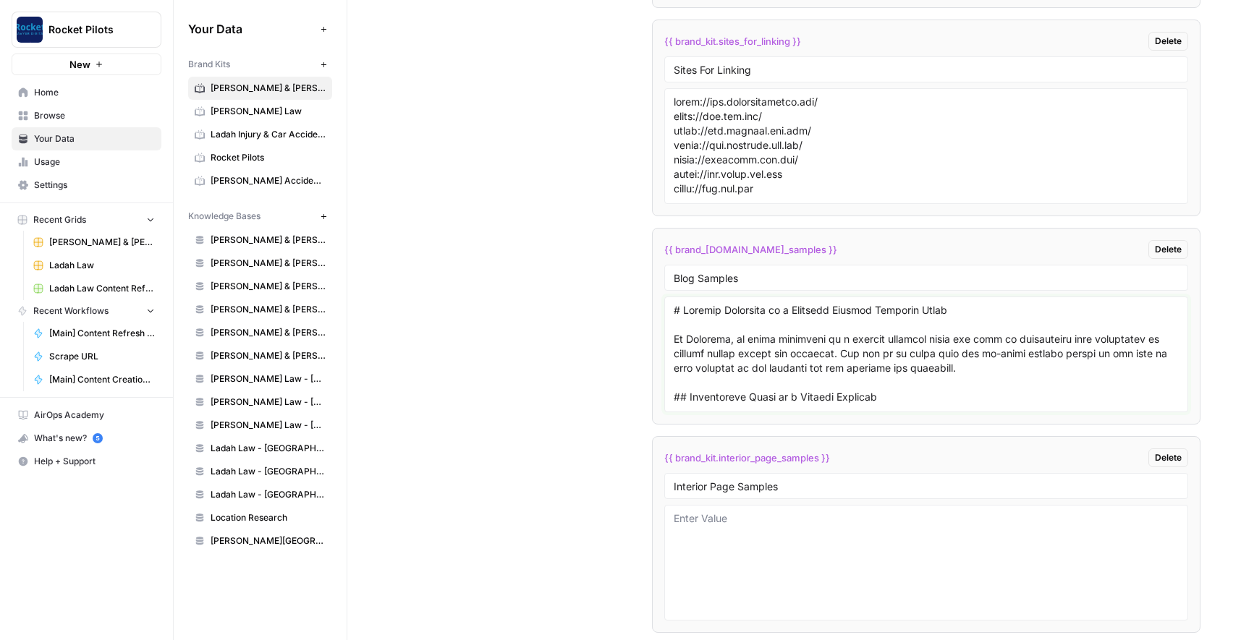
drag, startPoint x: 756, startPoint y: 384, endPoint x: 651, endPoint y: 229, distance: 186.1
click at [652, 229] on li "{{ brand_kit.blog_samples }} Delete Blog Samples" at bounding box center [926, 326] width 549 height 197
click at [683, 316] on textarea at bounding box center [926, 354] width 505 height 103
click at [674, 308] on textarea at bounding box center [926, 354] width 505 height 103
paste textarea "# The Role of a Missouri Motorcycle Accident Attorney If you were hurt in a mot…"
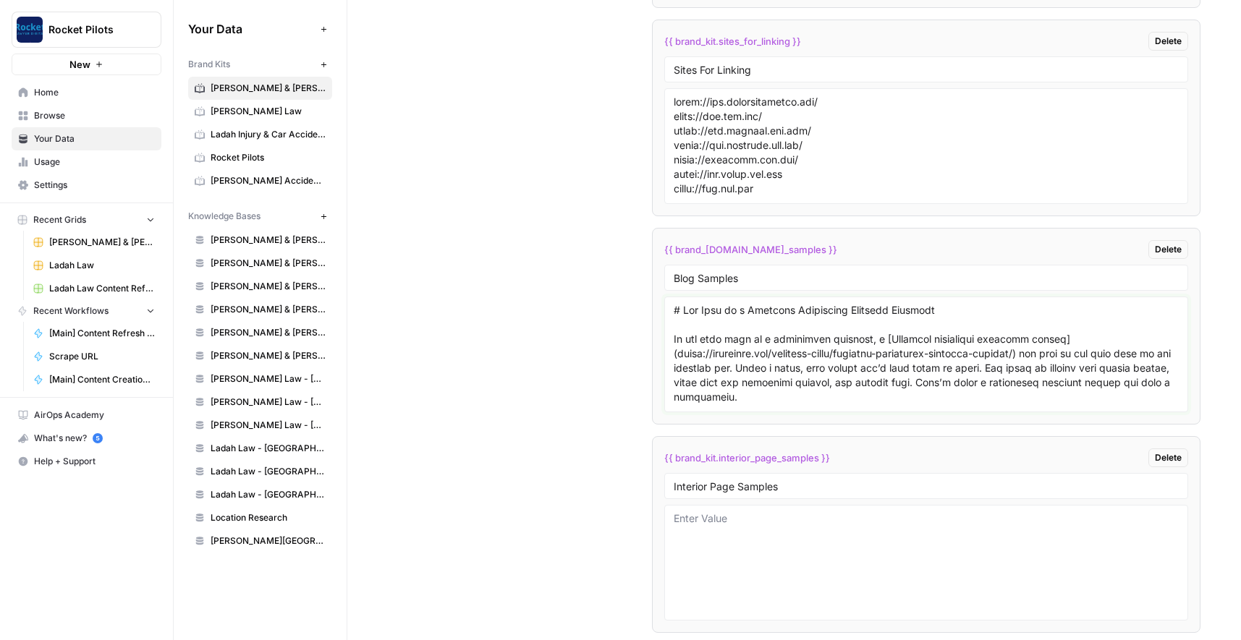
click at [674, 310] on textarea at bounding box center [926, 354] width 505 height 103
paste textarea "# How Will My Medical Bills Be Paid After a Car Accident in Missouri? Car accid…"
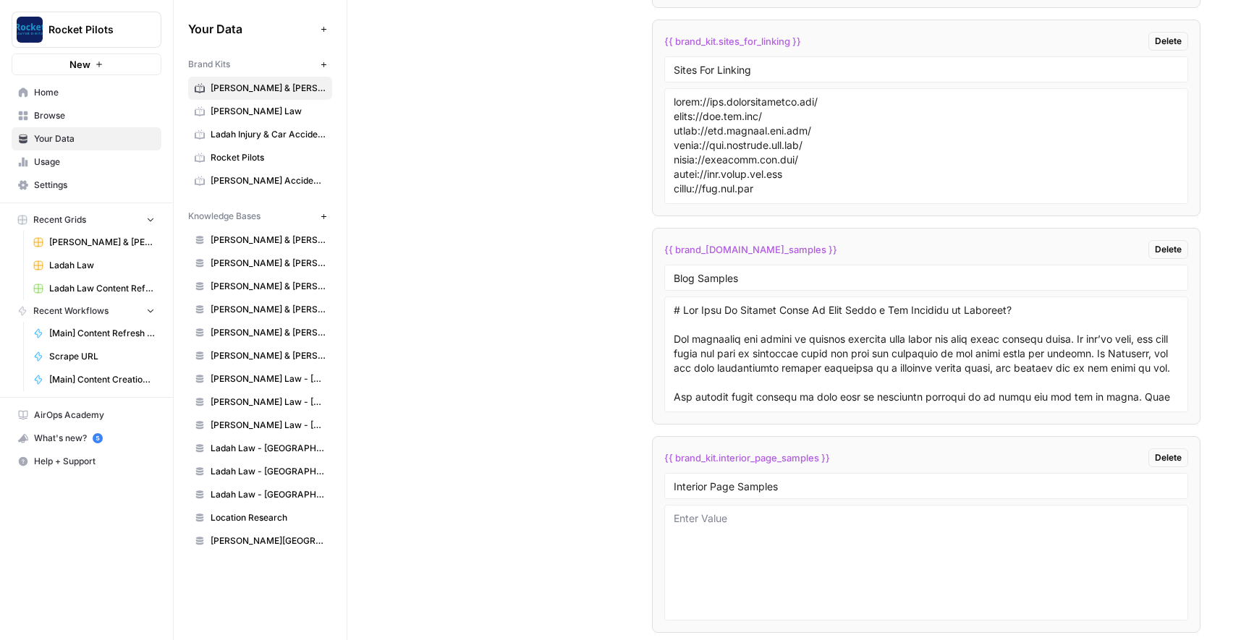
click at [669, 313] on div at bounding box center [926, 355] width 524 height 116
click at [674, 310] on textarea at bounding box center [926, 354] width 505 height 103
paste textarea "# Is Tailgating Illegal in Missouri? Most drivers in Missouri have had someone …"
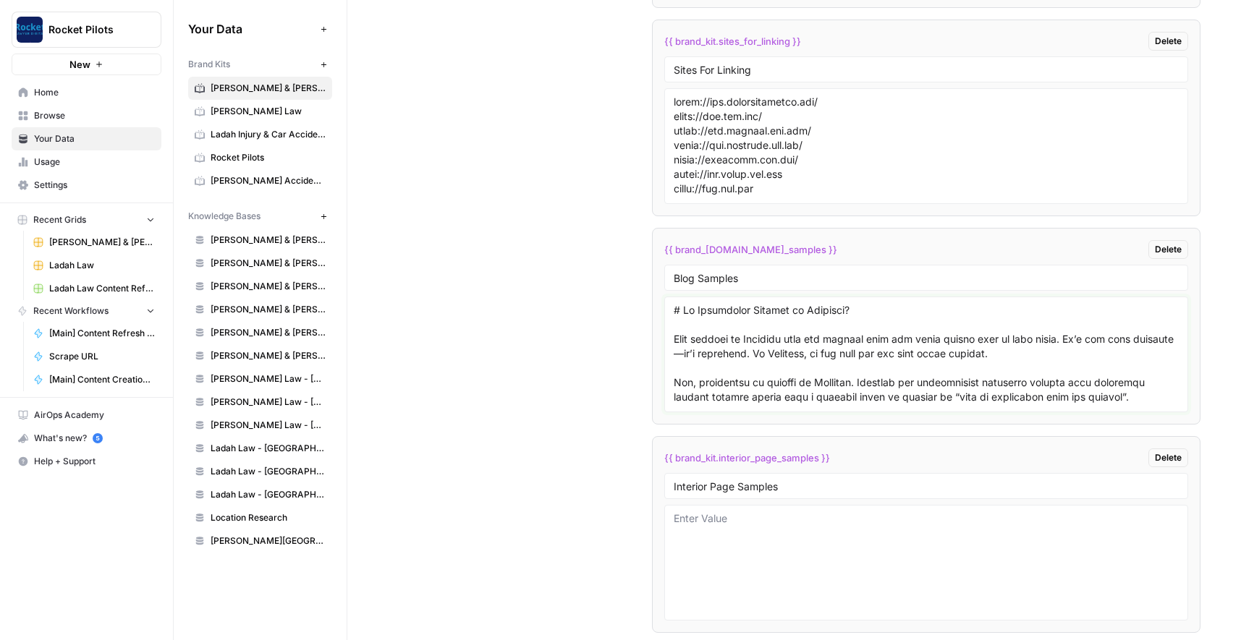
click at [674, 312] on textarea at bounding box center [926, 354] width 505 height 103
paste textarea "# Witness Testimony in Missouri Car Accident Claims Car accidents occur daily i…"
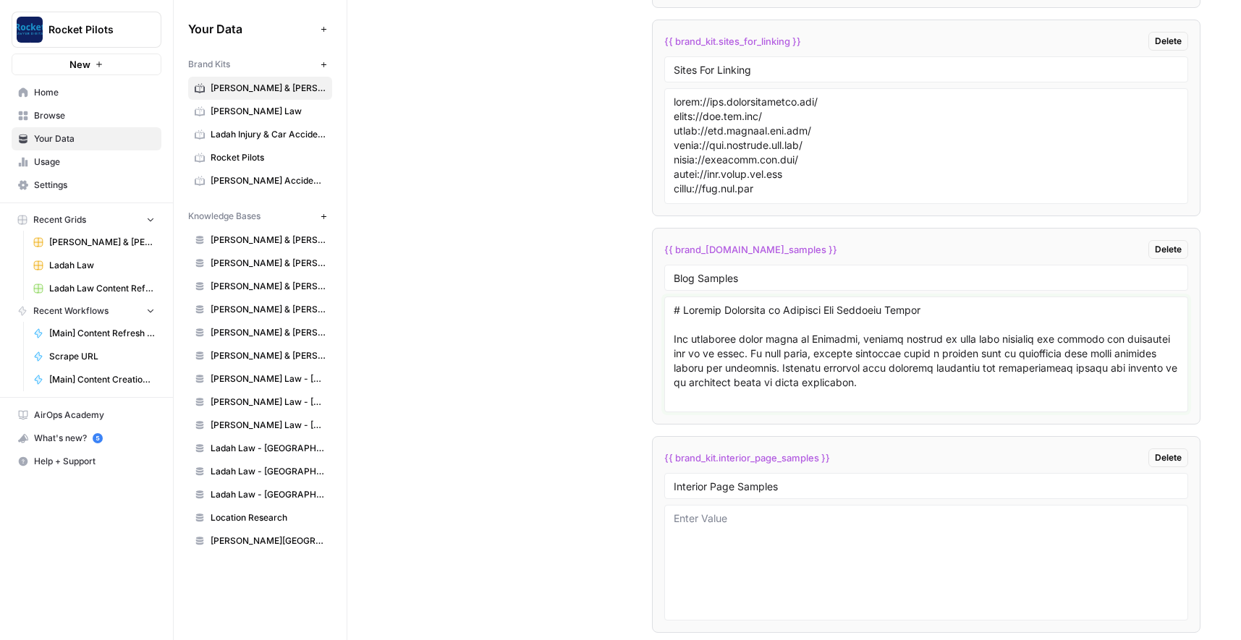
click at [674, 314] on textarea at bounding box center [926, 354] width 505 height 103
paste textarea "# Failure to Yield Accidents in Missouri In Missouri, failure to yield accident…"
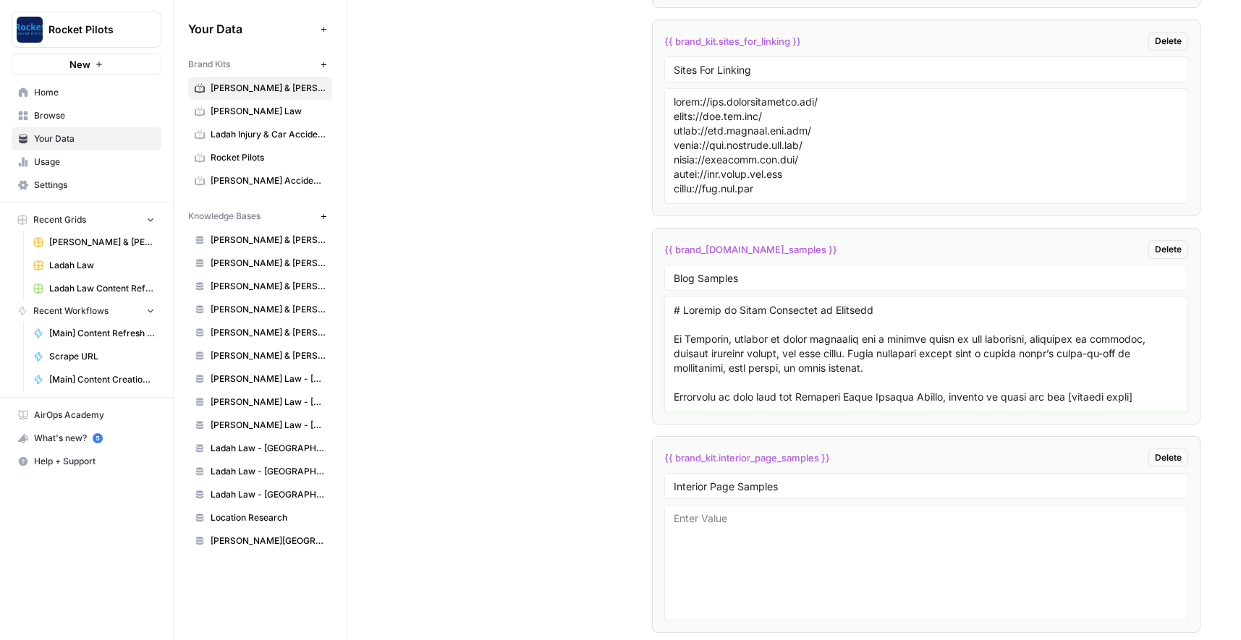
click at [674, 313] on textarea at bounding box center [926, 354] width 505 height 103
paste textarea "# Drowsy Driving Accidents In Missouri Driving requires full attention and awar…"
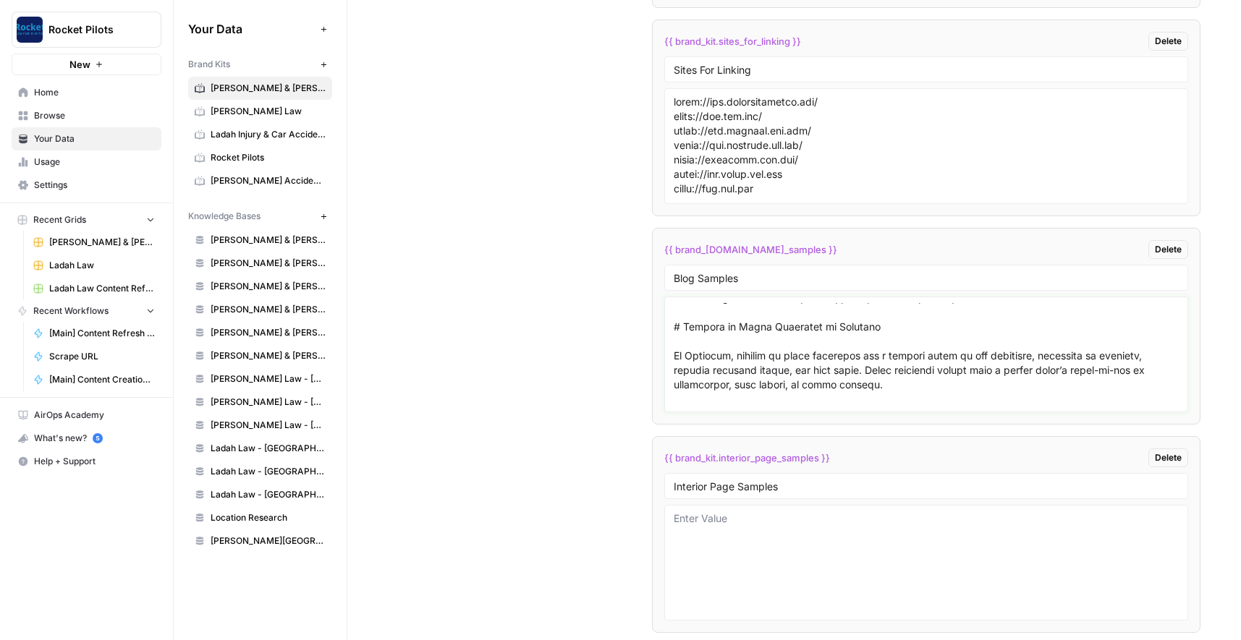
scroll to position [3790, 0]
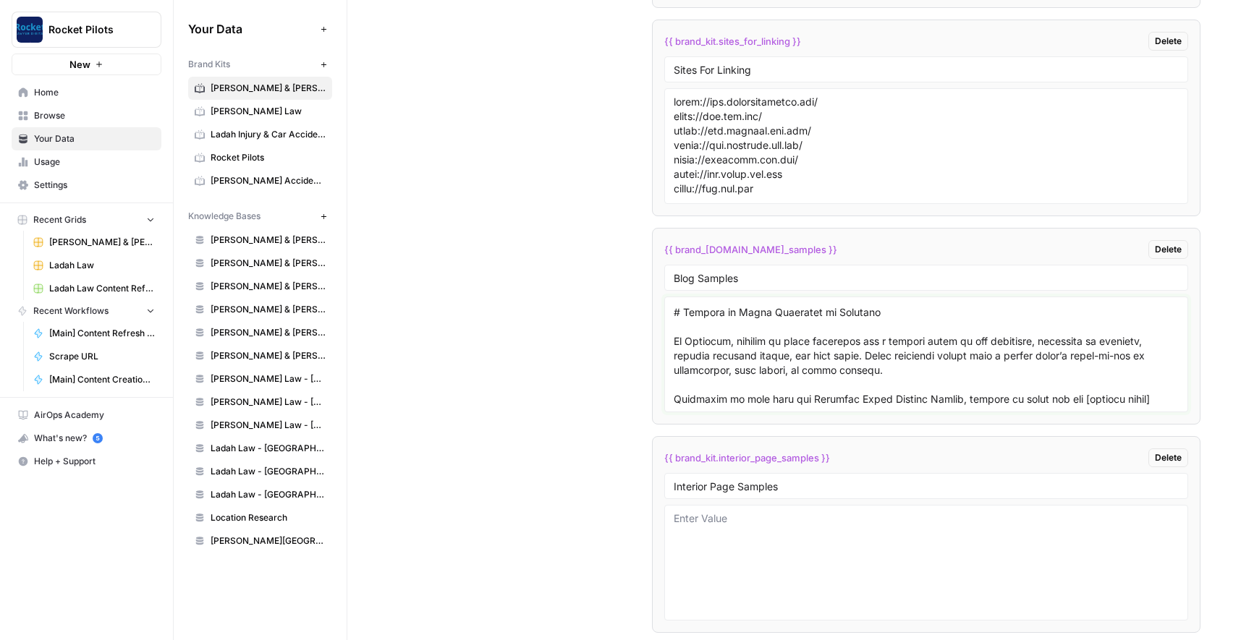
type textarea "# Drowsy Driving Accidents In Missouri Driving requires full attention and awar…"
click at [725, 522] on textarea at bounding box center [926, 563] width 505 height 103
paste textarea "# Independence Car Accident Attorney [![Paul Beck](https://becklawmo.com/wp-con…"
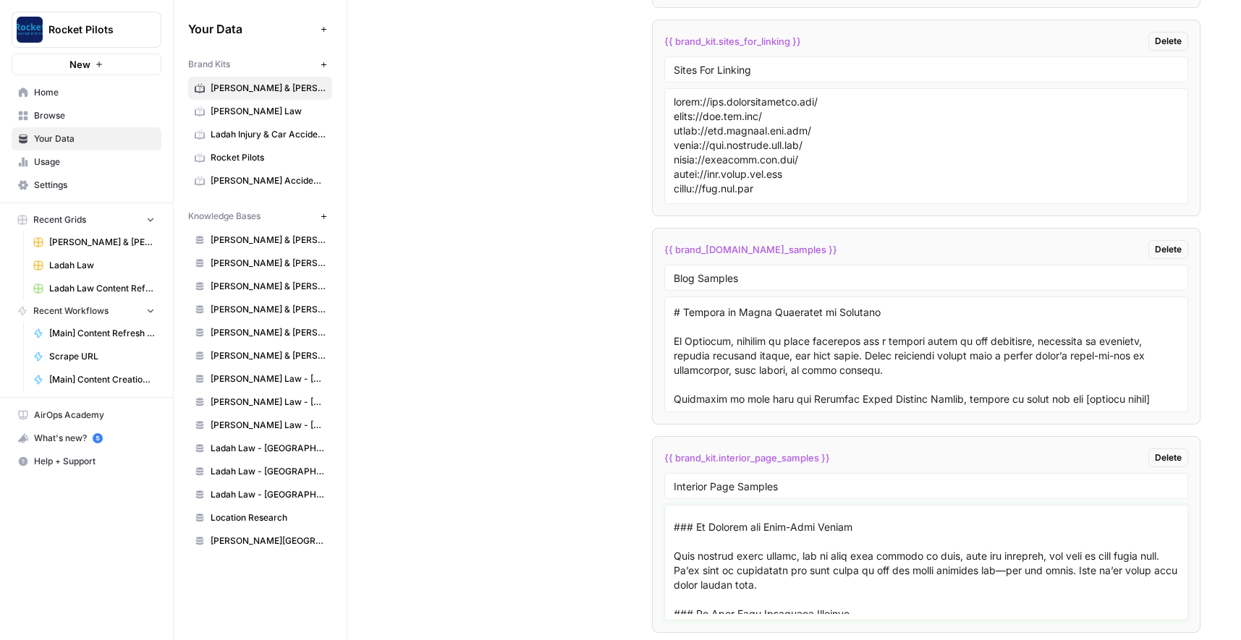
scroll to position [0, 0]
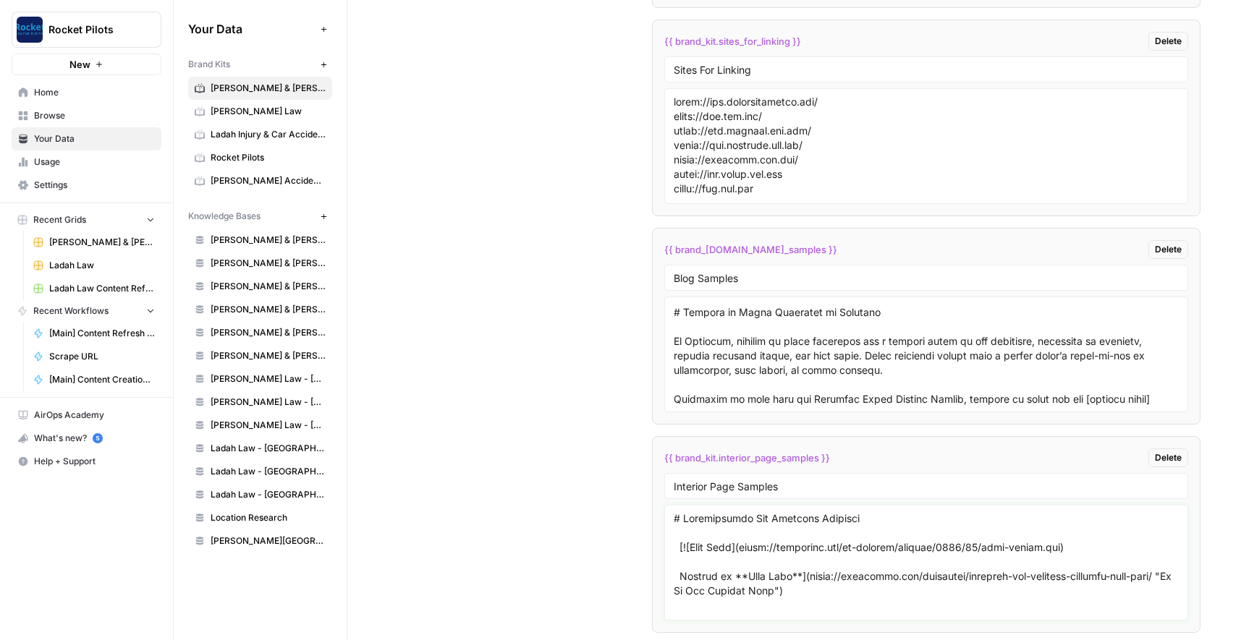
click at [674, 519] on textarea at bounding box center [926, 563] width 505 height 103
paste textarea "# Independence Motorcycle Accident Attorney [![Paul Beck](https://becklawmo.com…"
click at [674, 515] on textarea at bounding box center [926, 563] width 505 height 103
paste textarea "# Jefferson City Car Accident Attorney [![Paul Beck](https://becklawmo.com/wp-c…"
click at [674, 520] on textarea at bounding box center [926, 563] width 505 height 103
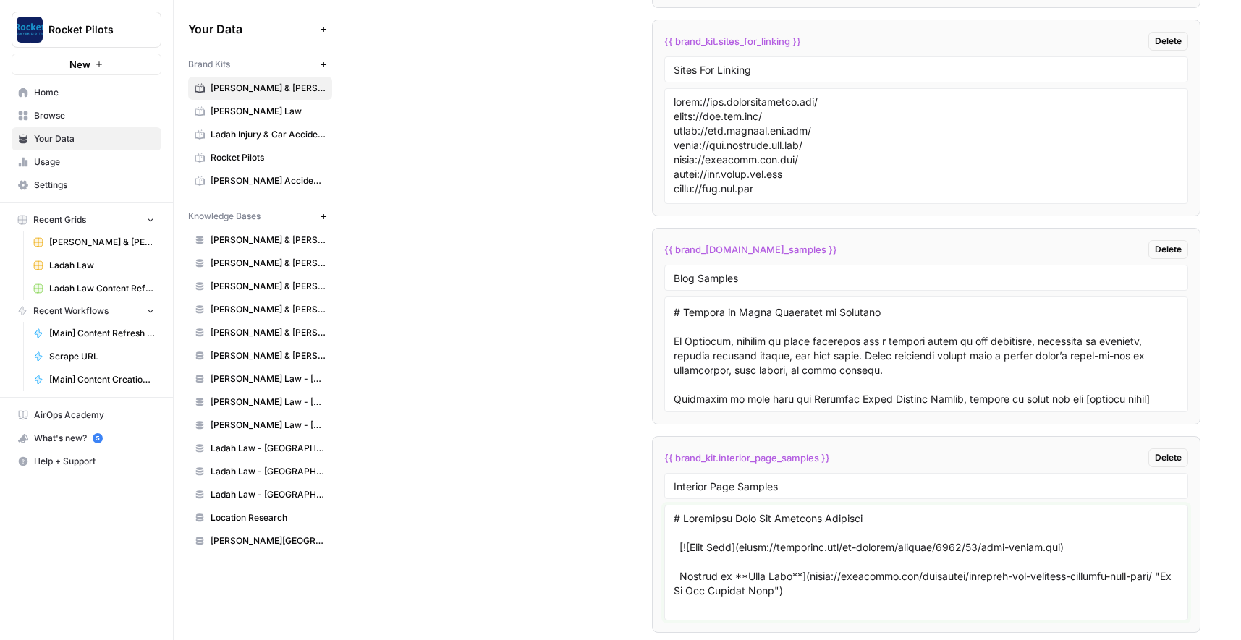
paste textarea "# Jefferson City Motorcycle Accident Attorney [![Paul Beck](https://becklawmo.c…"
click at [674, 521] on textarea at bounding box center [926, 563] width 505 height 103
paste textarea "# Jefferson City Distracted Driver Accident Attorney [![Paul Beck](https://beck…"
click at [670, 520] on div at bounding box center [926, 563] width 524 height 116
click at [674, 520] on textarea at bounding box center [926, 563] width 505 height 103
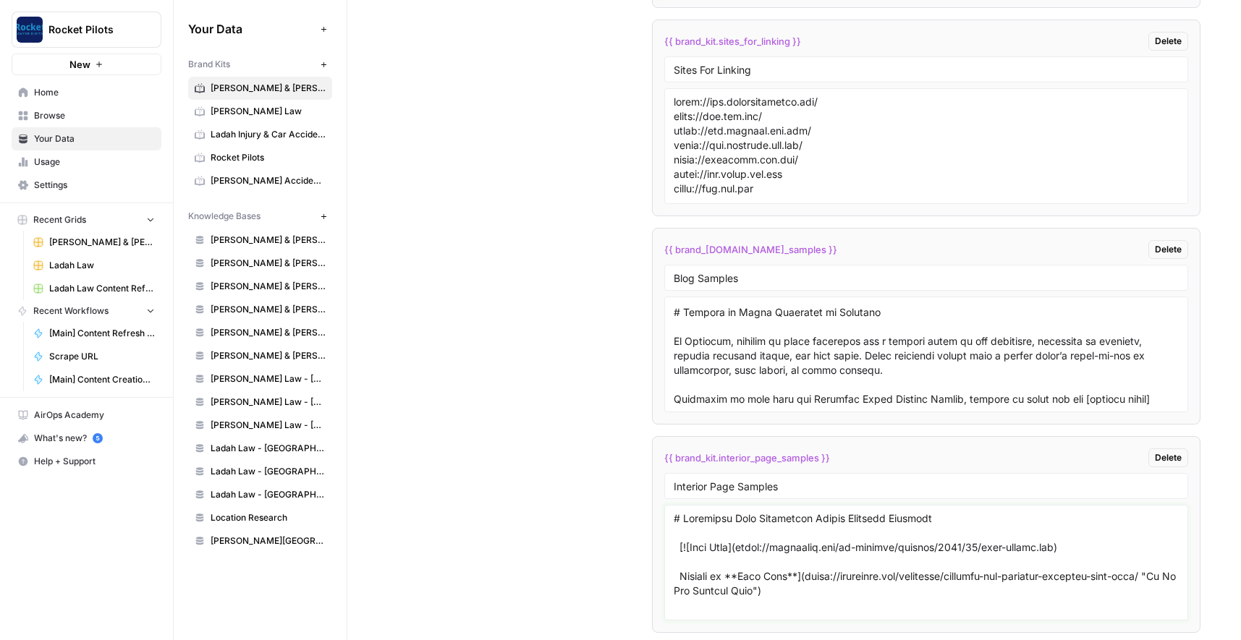
paste textarea "# Missouri 18-Wheeler Accident Attorney [![Paul Beck](https://becklawmo.com/wp-…"
click at [674, 523] on textarea at bounding box center [926, 563] width 505 height 103
paste textarea "# O’Fallon Hit-and-Run Attorney [![Paul Beck](https://becklawmo.com/wp-content/…"
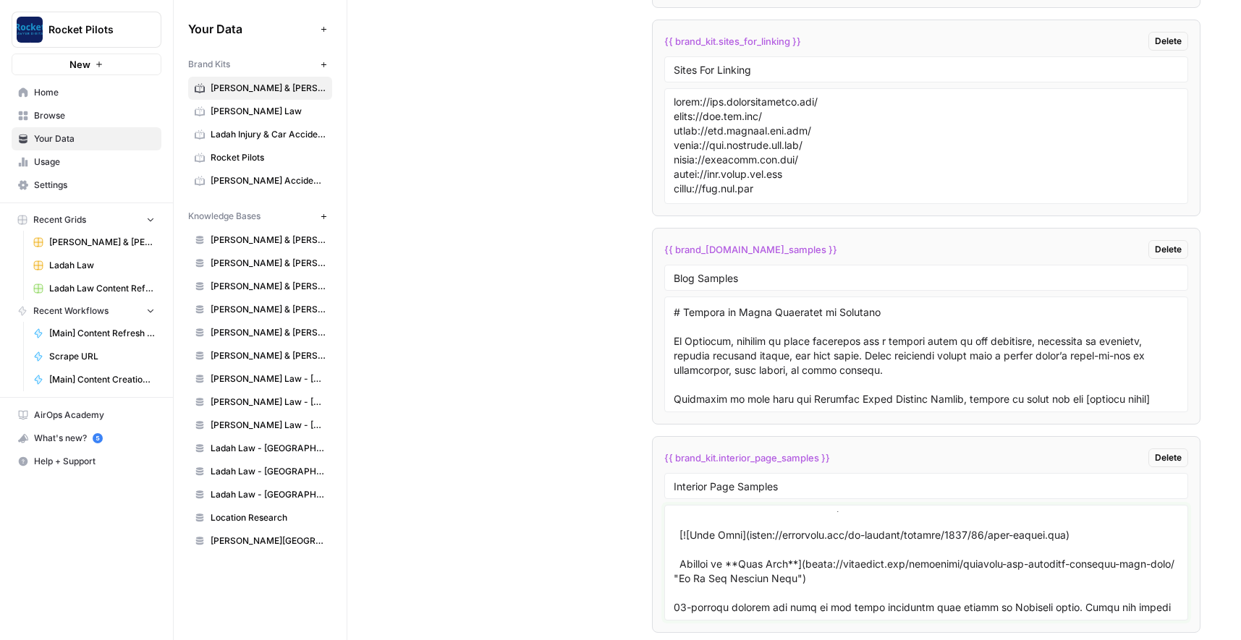
scroll to position [23677, 0]
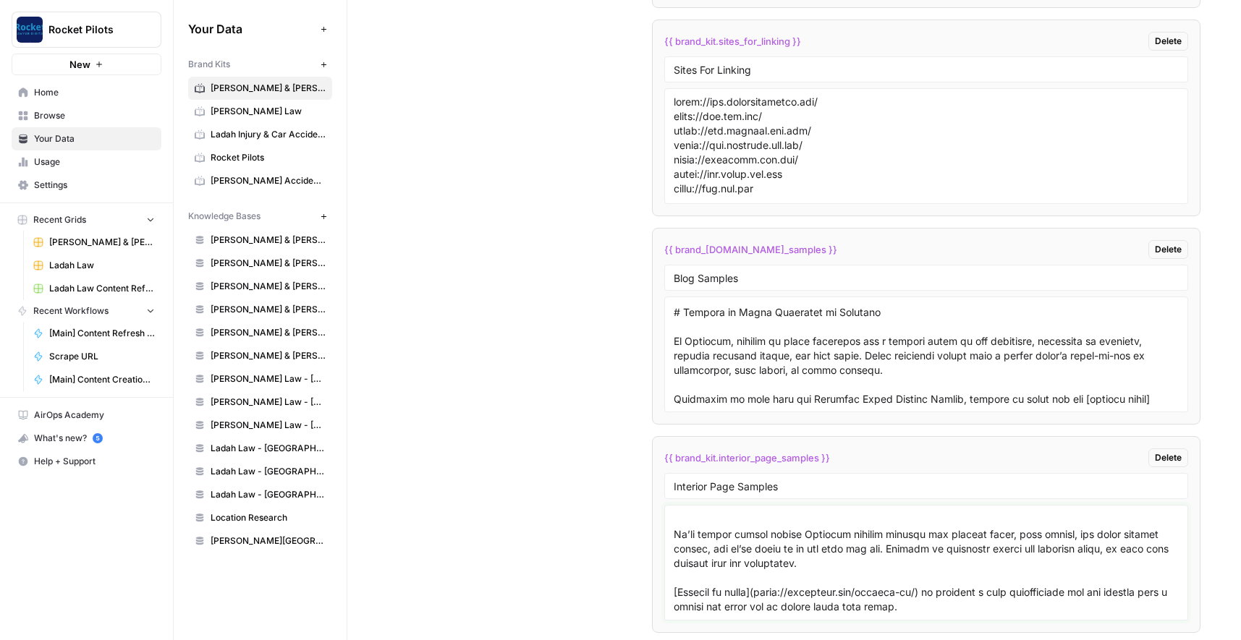
click at [1034, 593] on textarea at bounding box center [926, 563] width 505 height 103
paste textarea "# Get to Know Our Hardworking, Down-to-Earth Legal Team John and Paul Beck are …"
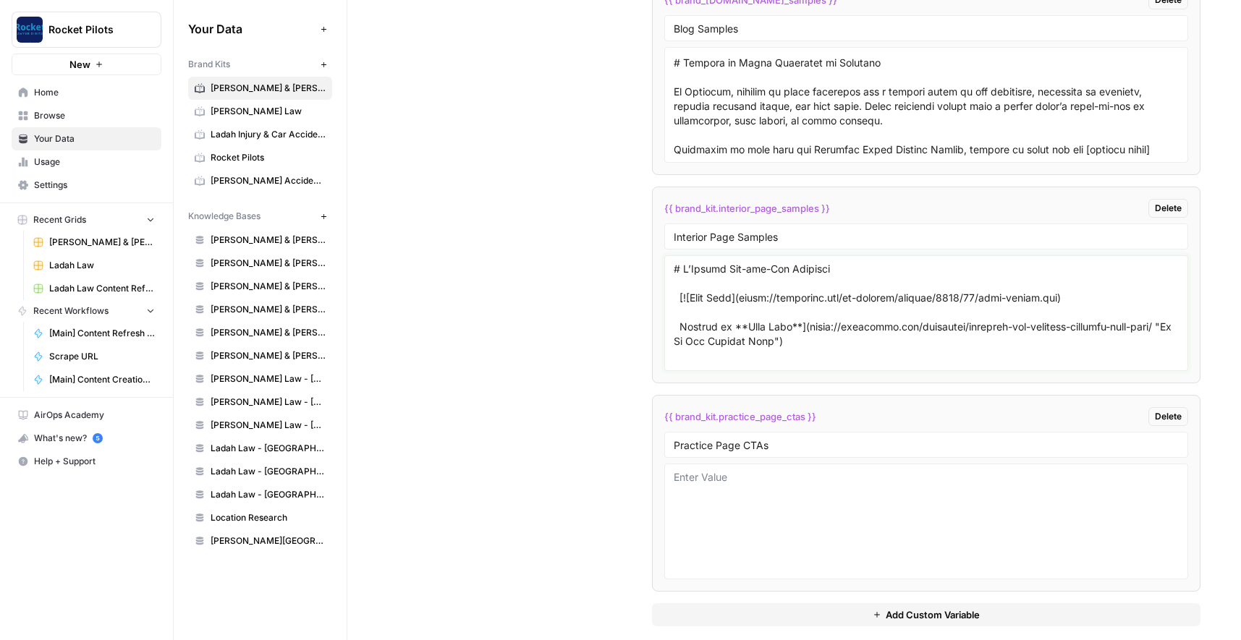
scroll to position [2895, 0]
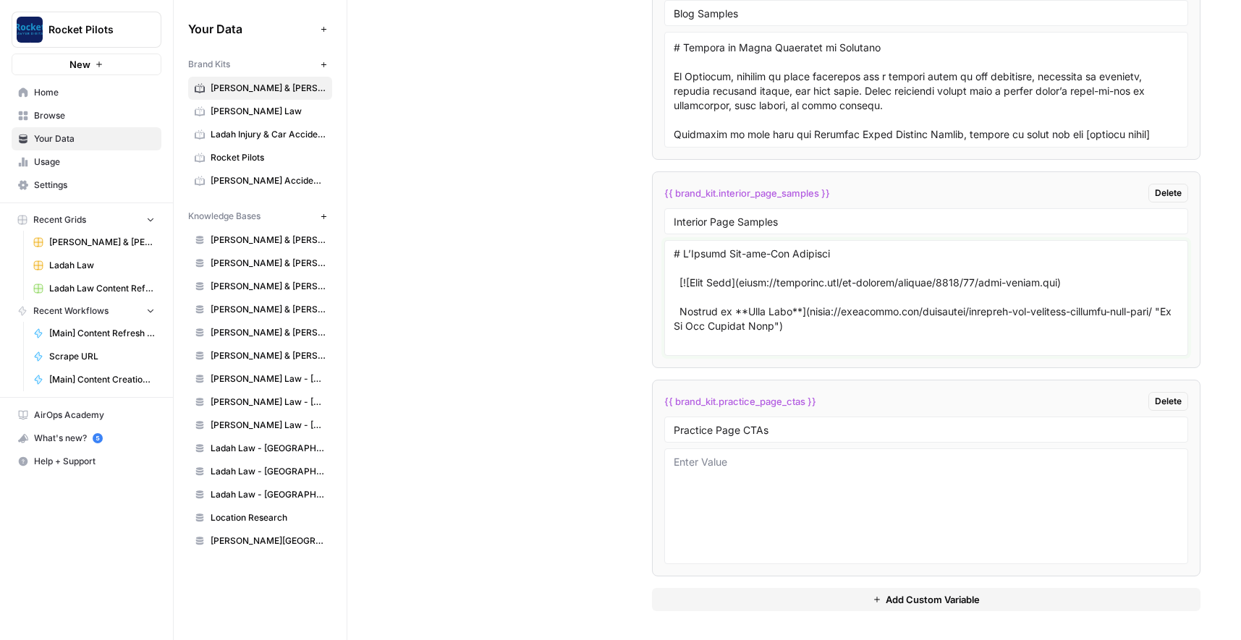
type textarea "# O’Fallon Hit-and-Run Attorney [![Paul Beck](https://becklawmo.com/wp-content/…"
click at [718, 463] on textarea at bounding box center [926, 506] width 505 height 103
paste textarea "_Need legal assistance with your car accident claim in Jefferson City, Missouri…"
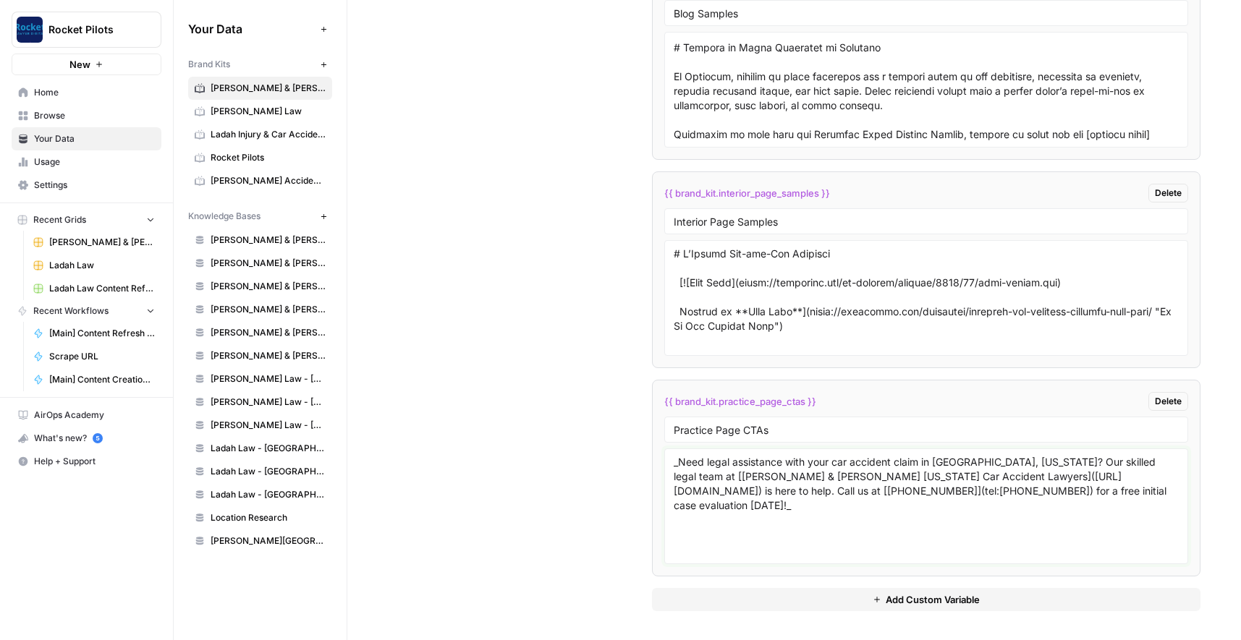
paste textarea "_If you have sustained injuries from a truck accident in Jefferson City, MO, ca…"
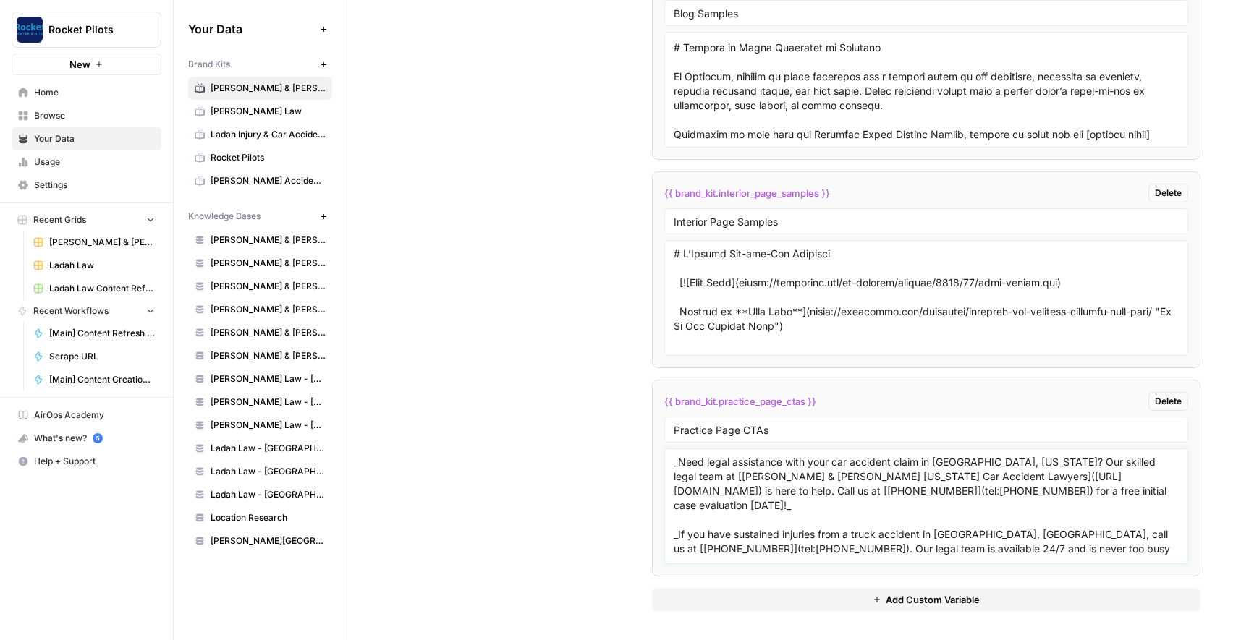
scroll to position [27, 0]
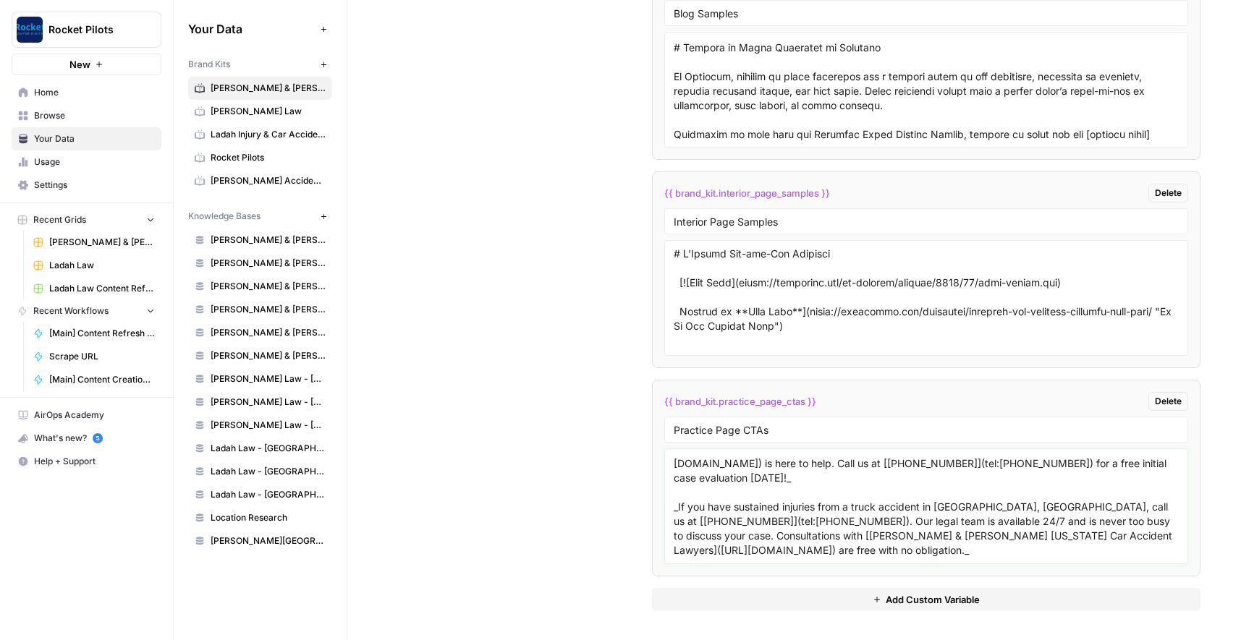
click at [902, 542] on textarea "_Need legal assistance with your car accident claim in Jefferson City, Missouri…" at bounding box center [926, 506] width 505 height 103
paste textarea "_Injured in an accident caused by a distracted driver in O’Fallon, MO? Our skil…"
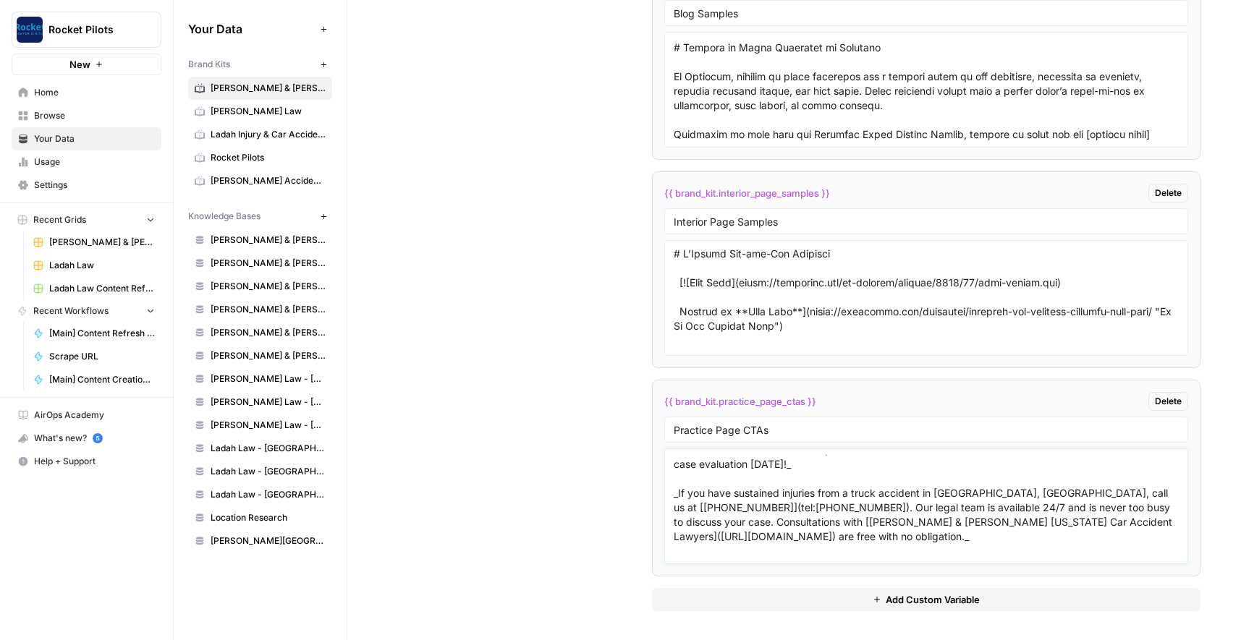
scroll to position [85, 0]
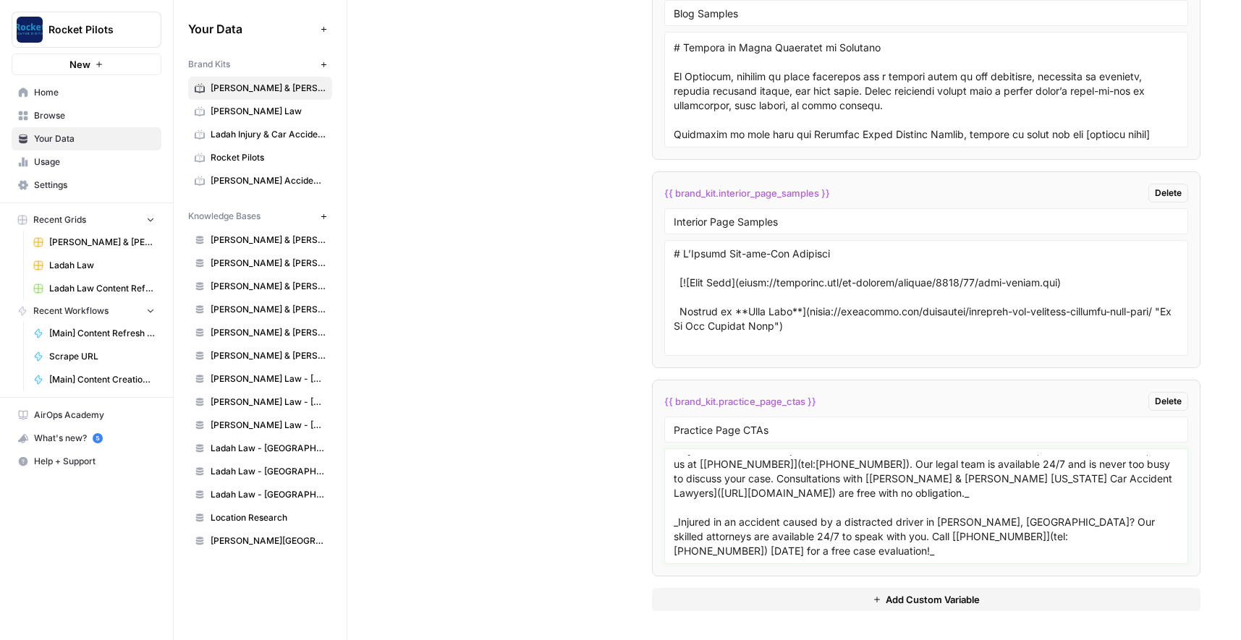
paste textarea "_**Injured in a bike crash in Jefferson City, MO?**_ _**Contact our legal team …"
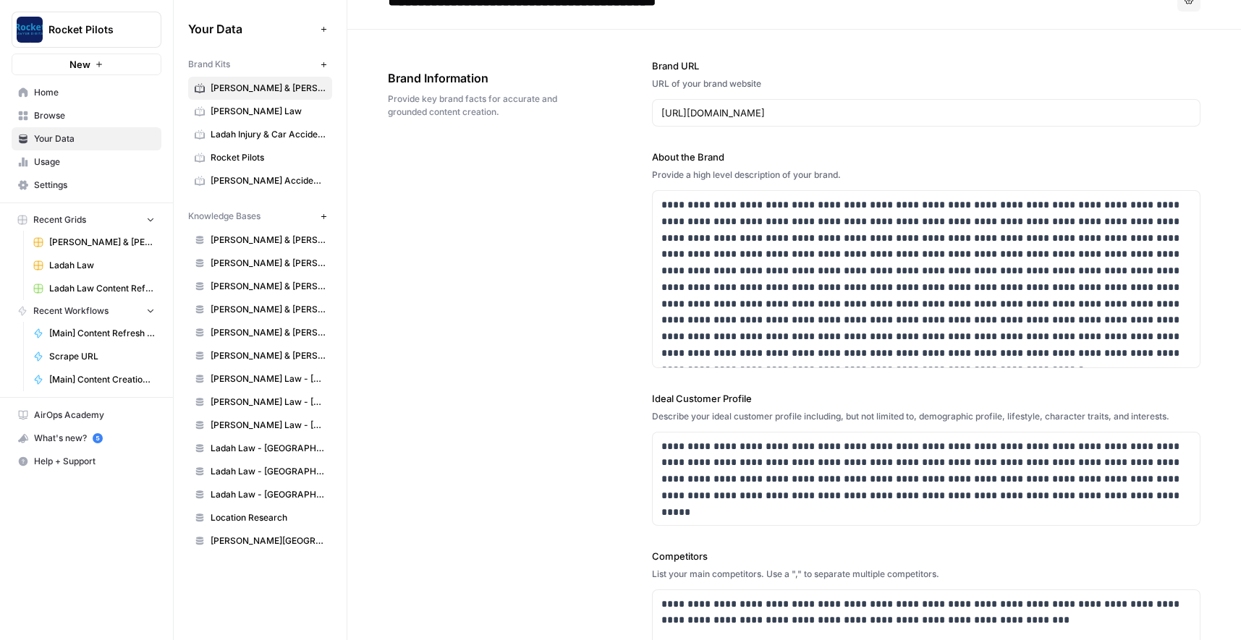
scroll to position [0, 0]
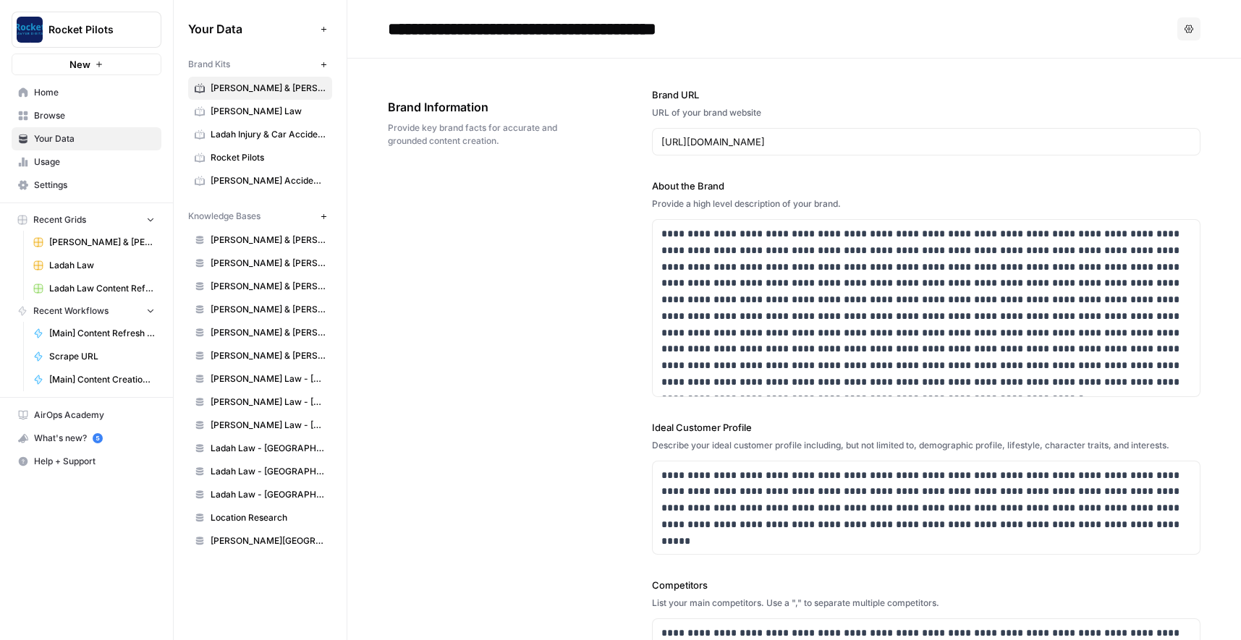
type textarea "_Need legal assistance with your car accident claim in Jefferson City, Missouri…"
click at [247, 85] on span "[PERSON_NAME] & [PERSON_NAME] [US_STATE] Car Accident Lawyers" at bounding box center [268, 88] width 115 height 13
click at [85, 240] on span "[PERSON_NAME] & [PERSON_NAME] [US_STATE] Car Accident Lawyers" at bounding box center [102, 242] width 106 height 13
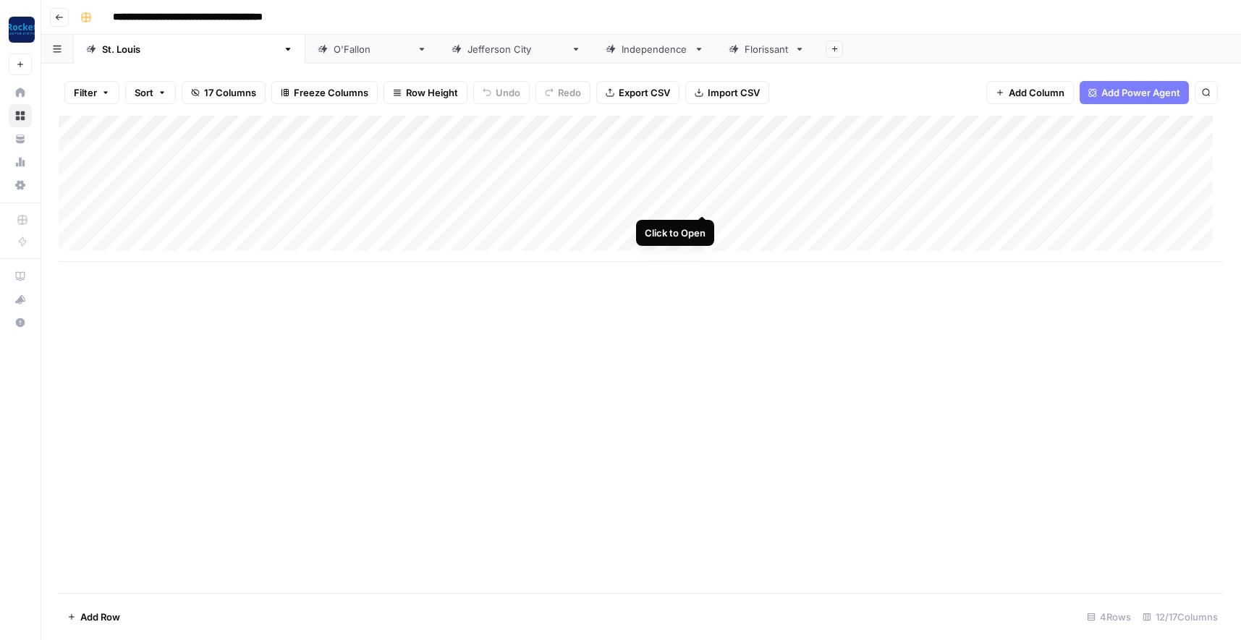
click at [699, 198] on div "Add Column" at bounding box center [641, 189] width 1165 height 146
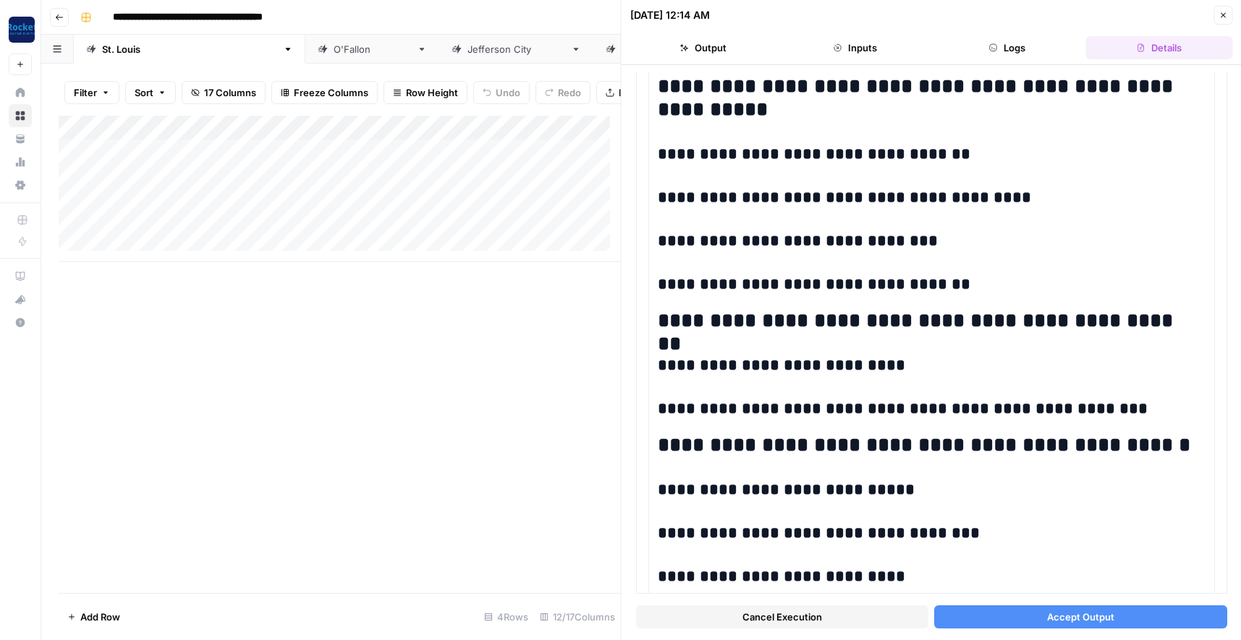
scroll to position [709, 0]
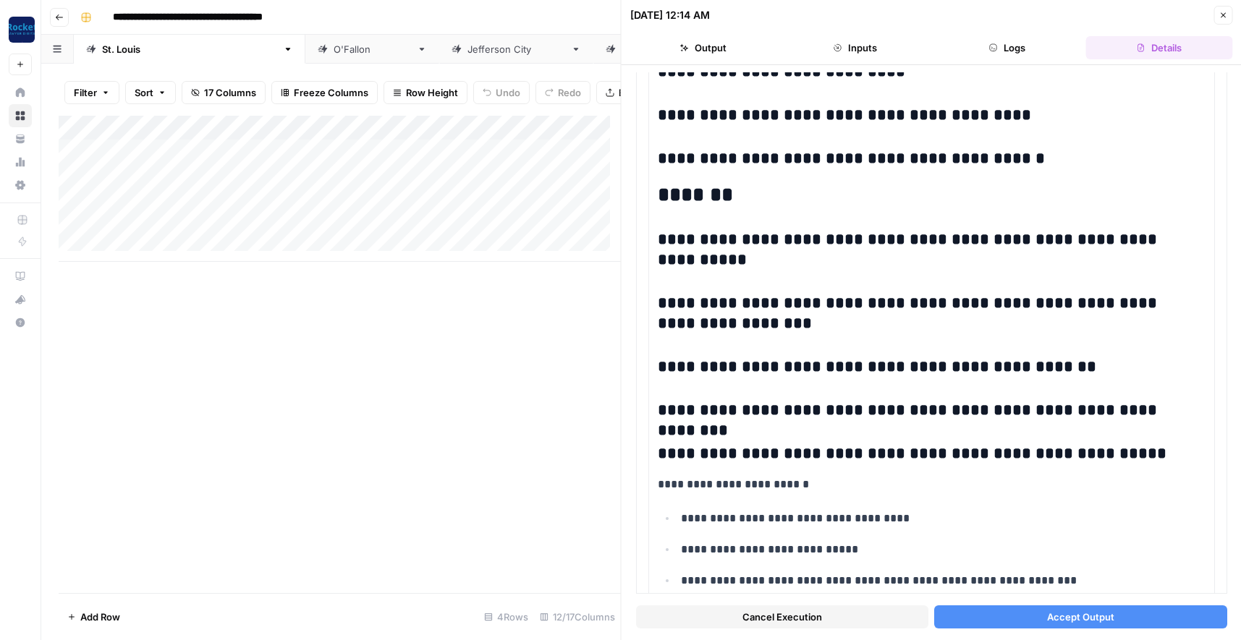
scroll to position [1418, 0]
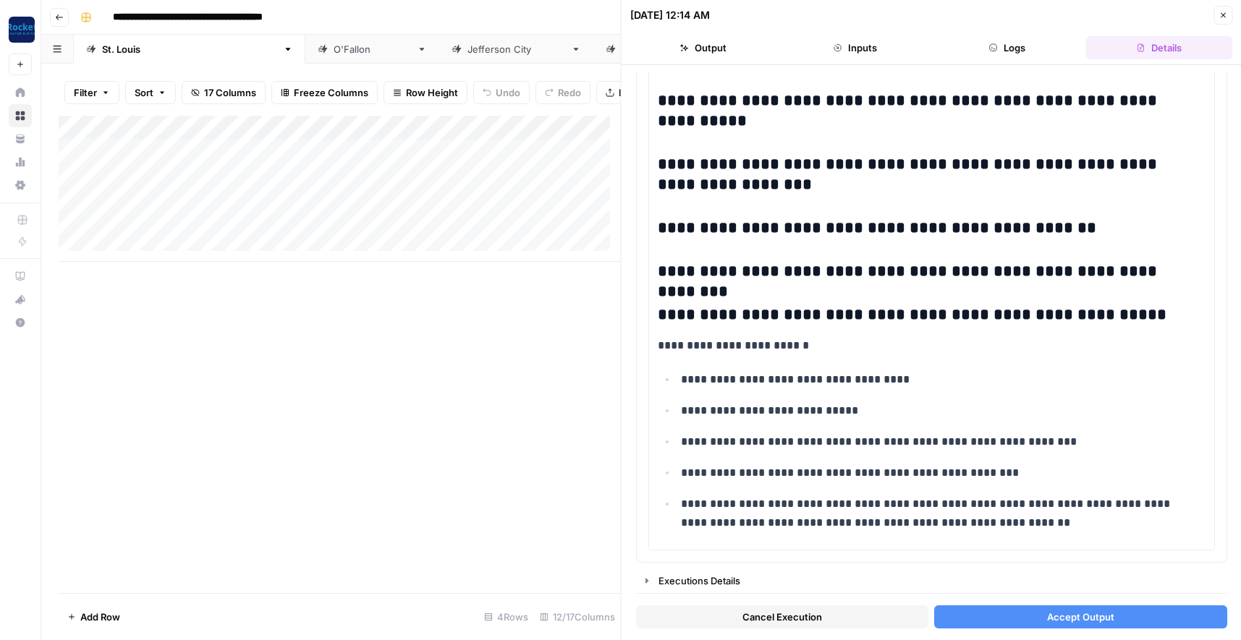
click at [1007, 616] on button "Accept Output" at bounding box center [1080, 617] width 292 height 23
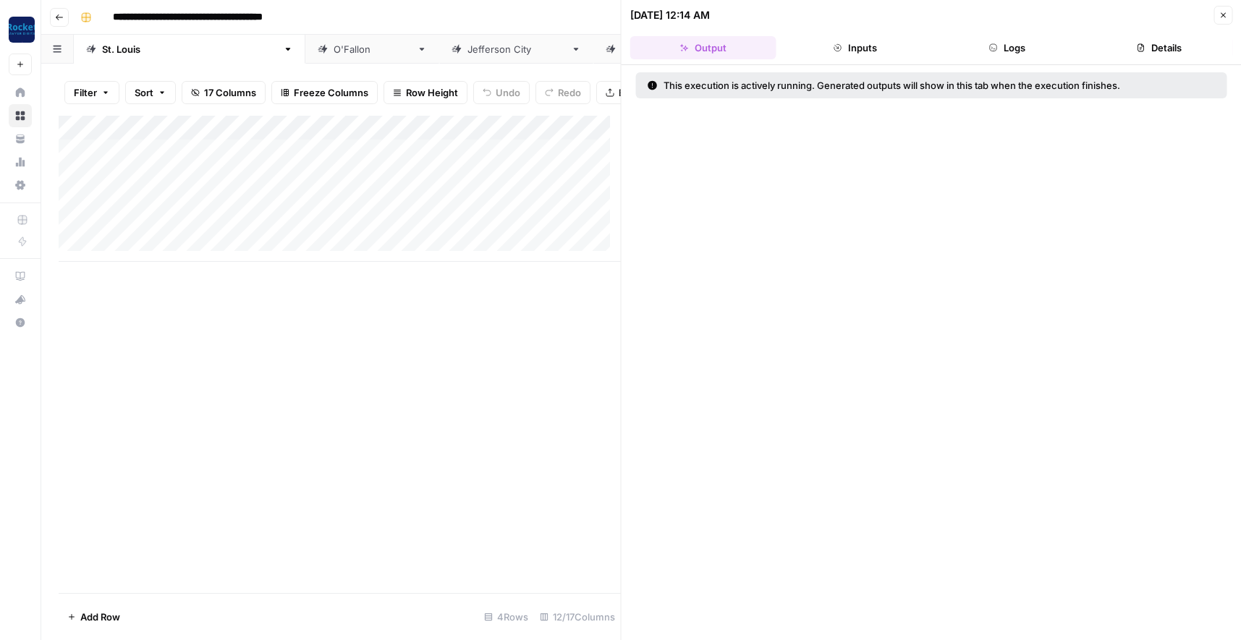
click at [1225, 12] on icon "button" at bounding box center [1223, 15] width 9 height 9
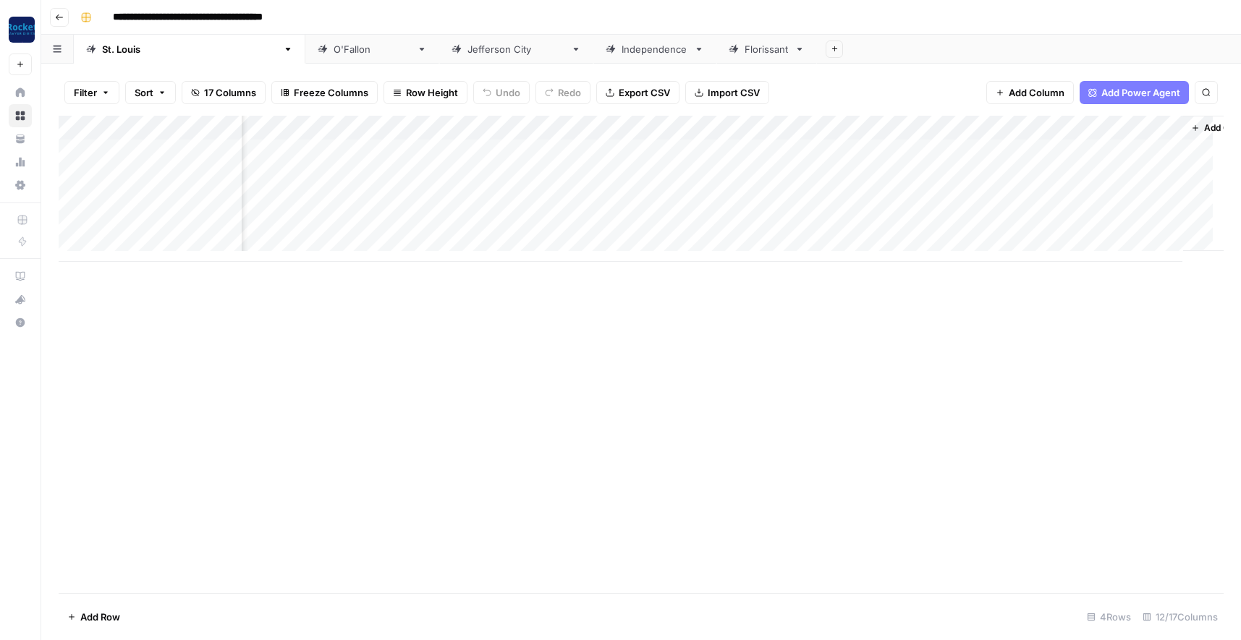
scroll to position [0, 465]
